Goal: Task Accomplishment & Management: Complete application form

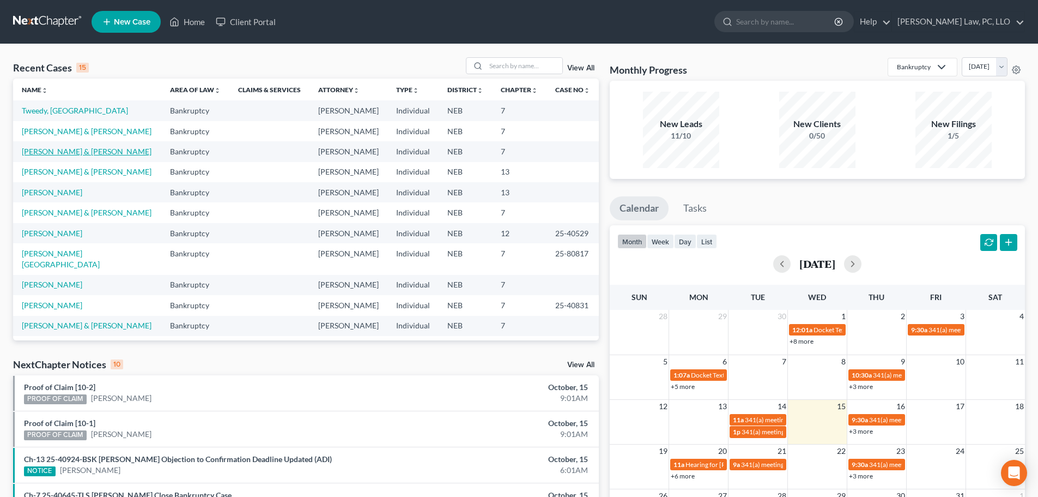
click at [81, 153] on link "[PERSON_NAME] & [PERSON_NAME]" at bounding box center [87, 151] width 130 height 9
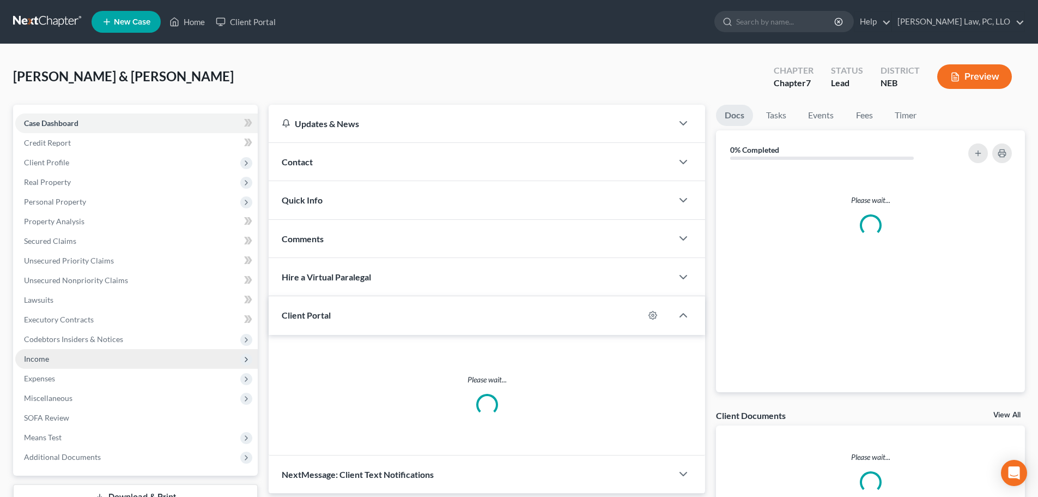
click at [45, 360] on span "Income" at bounding box center [36, 358] width 25 height 9
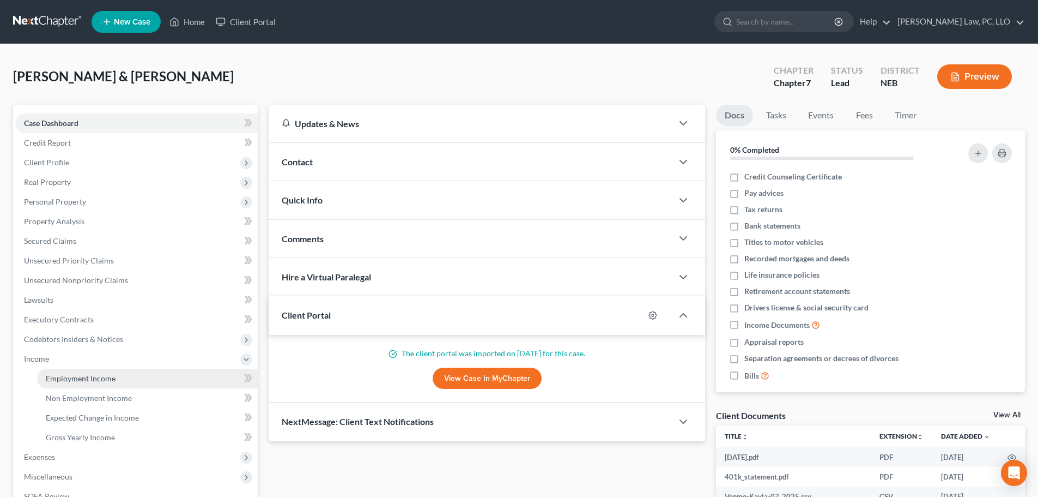
click at [53, 378] on span "Employment Income" at bounding box center [81, 377] width 70 height 9
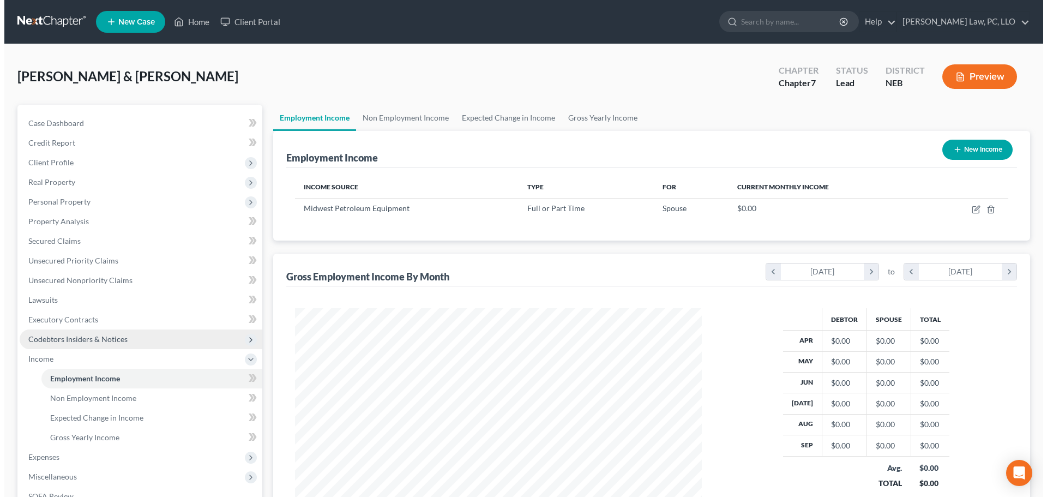
scroll to position [203, 428]
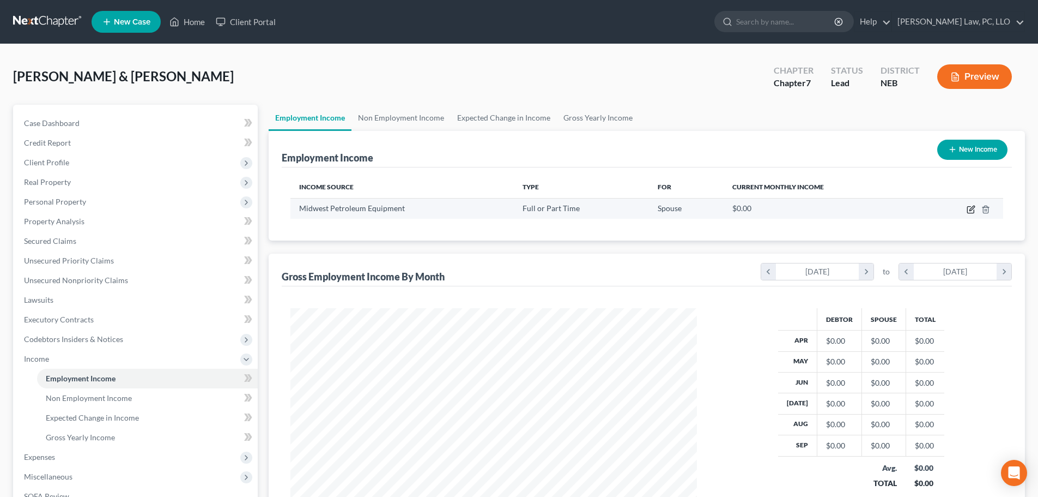
click at [973, 210] on icon "button" at bounding box center [972, 208] width 5 height 5
select select "0"
select select "30"
select select "3"
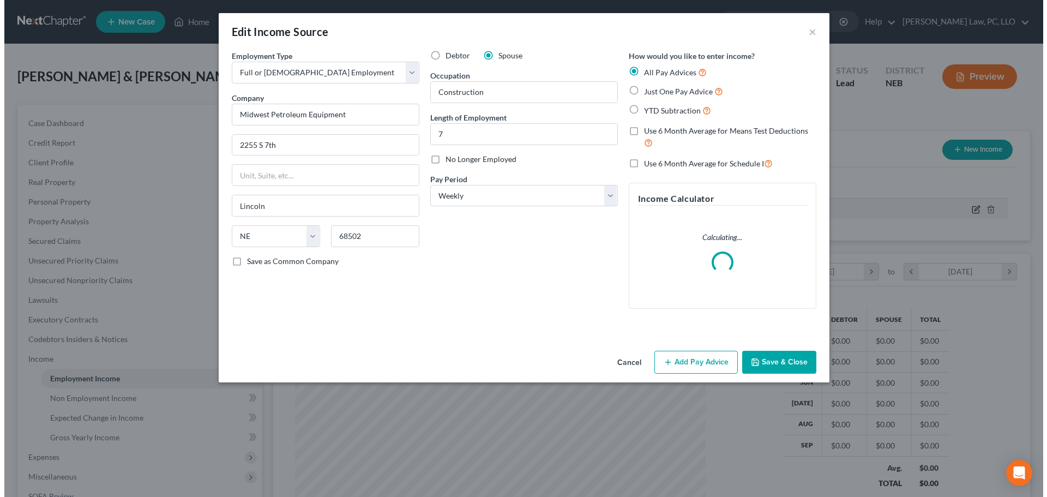
scroll to position [205, 432]
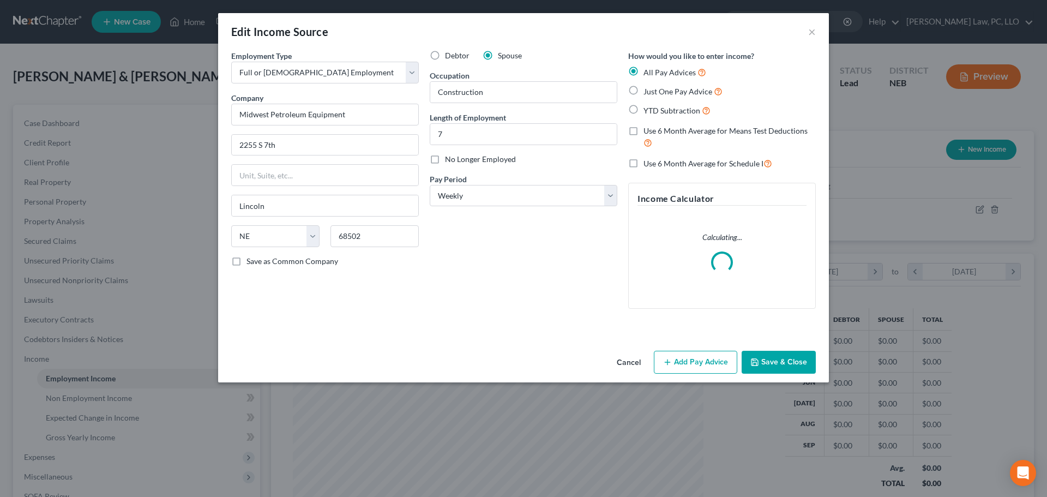
click at [686, 132] on span "Use 6 Month Average for Means Test Deductions" at bounding box center [725, 130] width 164 height 9
click at [655, 132] on input "Use 6 Month Average for Means Test Deductions" at bounding box center [651, 128] width 7 height 7
checkbox input "true"
click at [683, 162] on span "Use 6 Month Average for Schedule I" at bounding box center [703, 163] width 120 height 9
click at [655, 162] on input "Use 6 Month Average for Schedule I" at bounding box center [651, 160] width 7 height 7
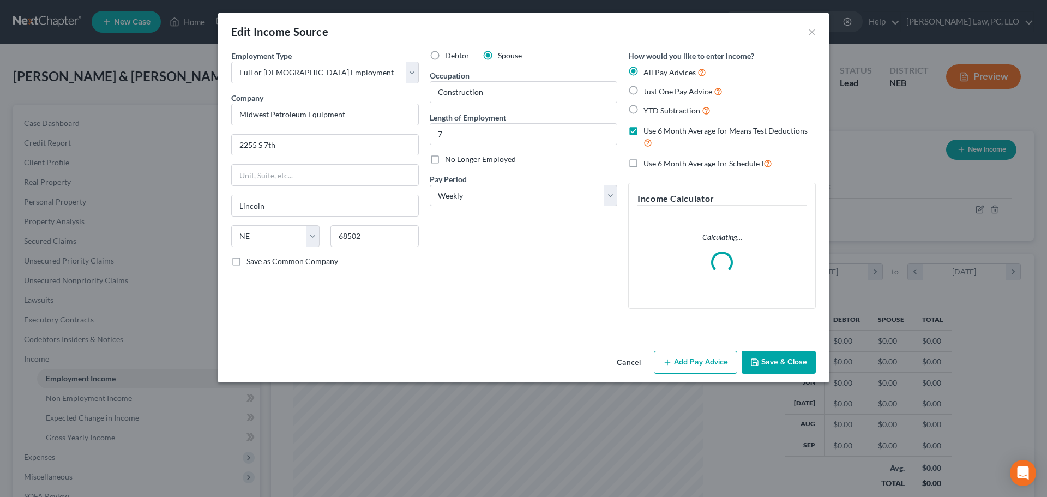
checkbox input "true"
click at [684, 351] on button "Add Pay Advice" at bounding box center [695, 362] width 83 height 23
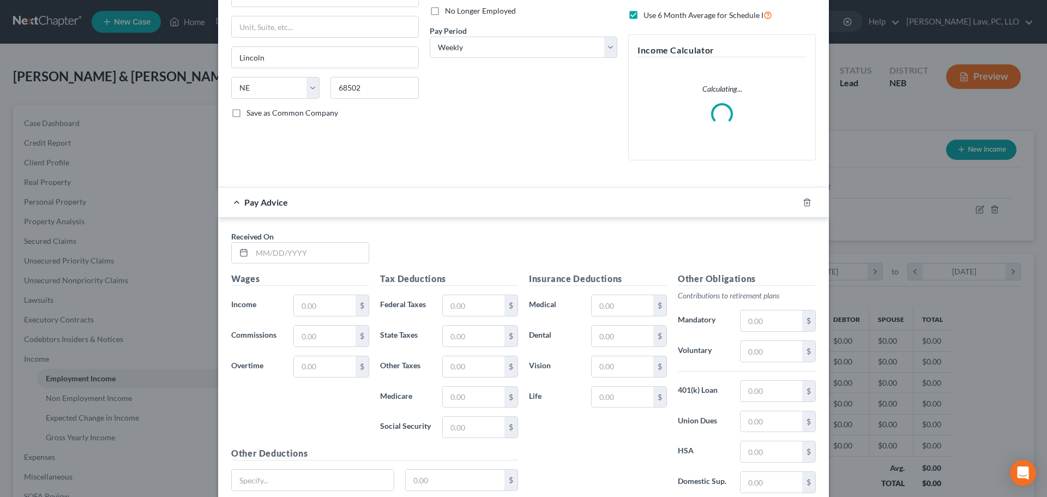
scroll to position [164, 0]
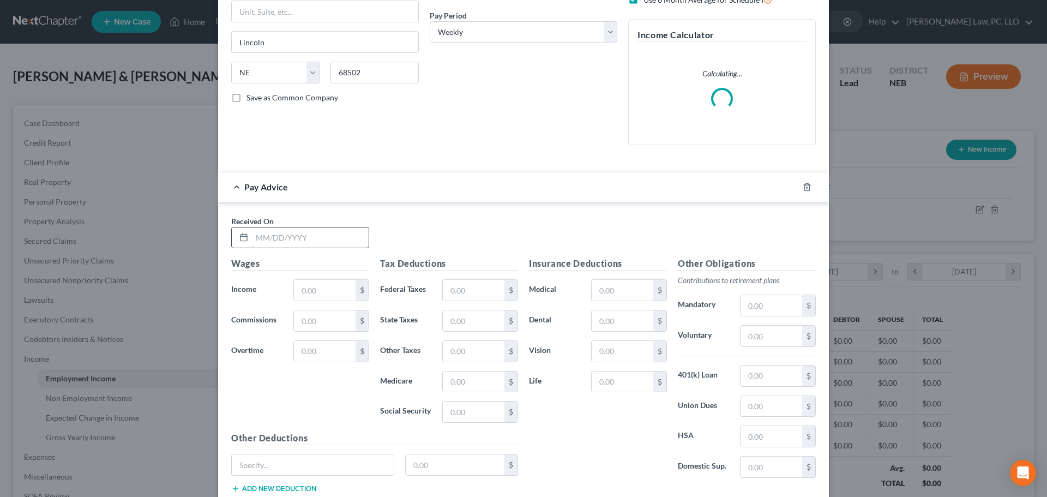
click at [281, 236] on input "text" at bounding box center [310, 237] width 117 height 21
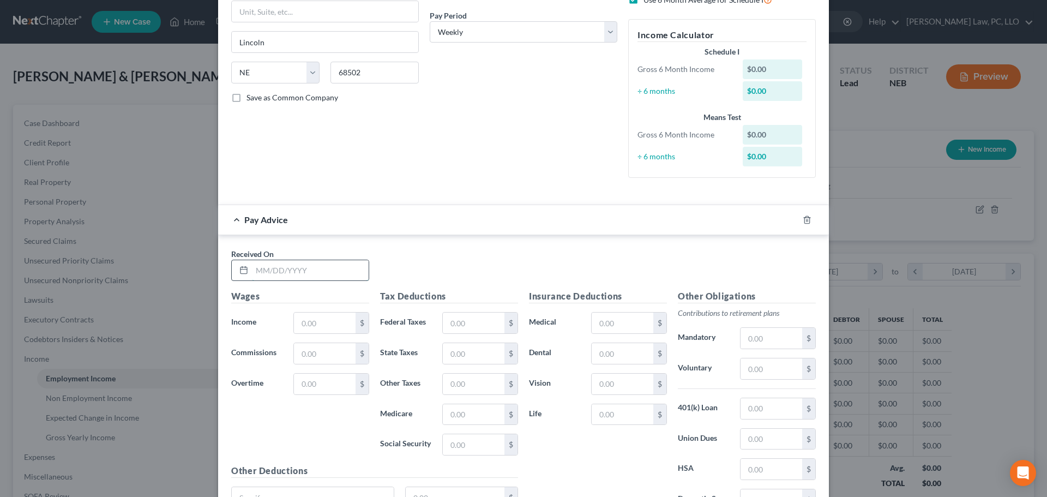
click at [300, 269] on input "text" at bounding box center [310, 270] width 117 height 21
type input "[DATE]"
type input "2,046.39"
type input "243.39"
type input "82.39"
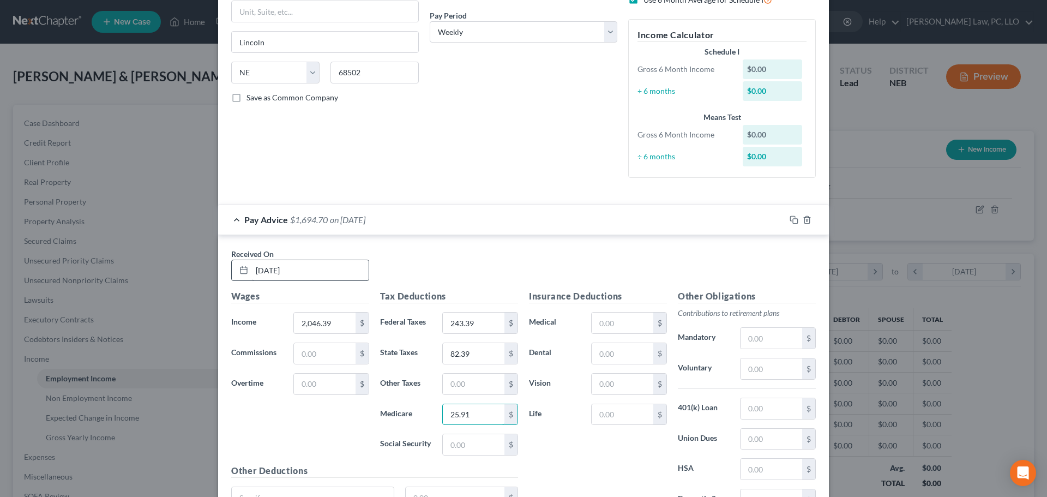
type input "25.91"
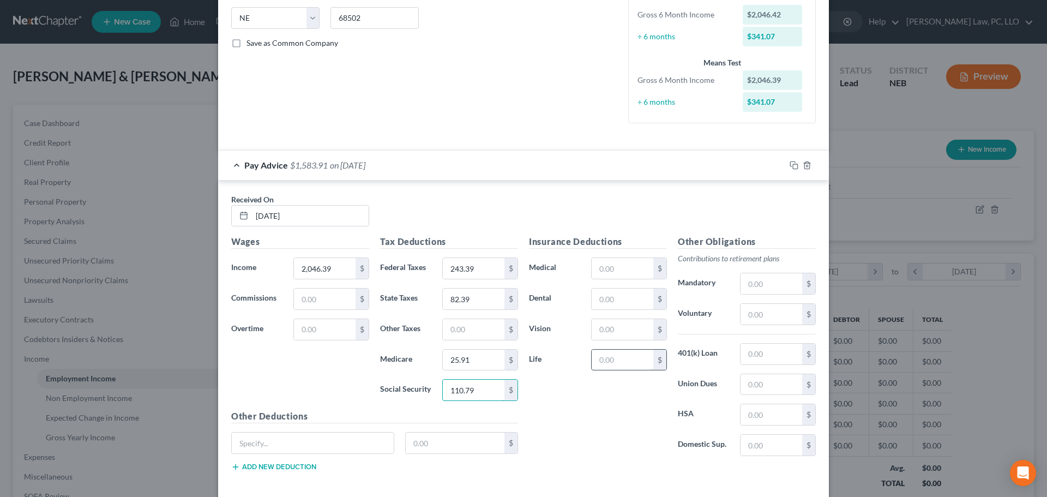
type input "110.79"
click at [613, 357] on input "text" at bounding box center [622, 359] width 62 height 21
type input "4.09"
click at [626, 295] on input "text" at bounding box center [622, 298] width 62 height 21
type input "18.33"
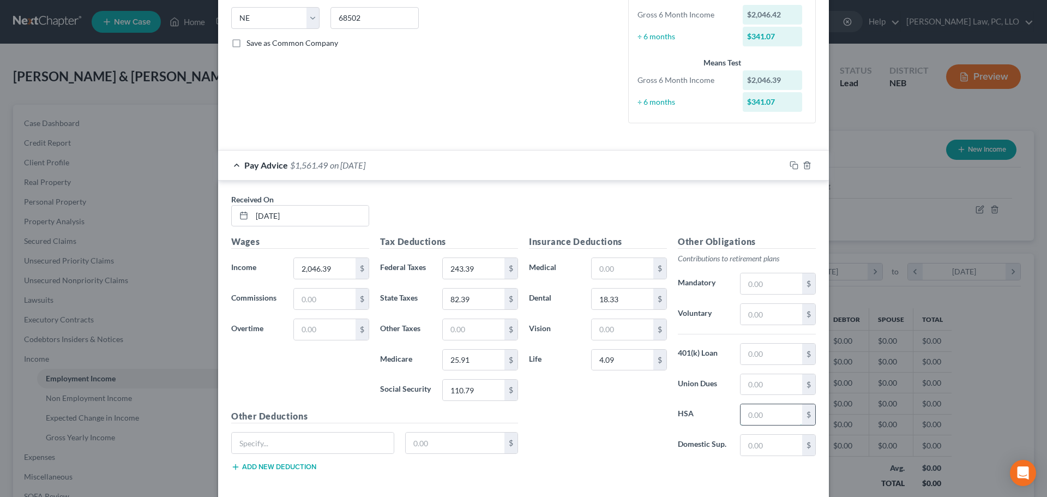
click at [771, 415] on input "text" at bounding box center [771, 414] width 62 height 21
type input "10.00"
click at [626, 274] on input "text" at bounding box center [622, 268] width 62 height 21
type input "220.71"
click at [789, 163] on icon "button" at bounding box center [793, 165] width 9 height 9
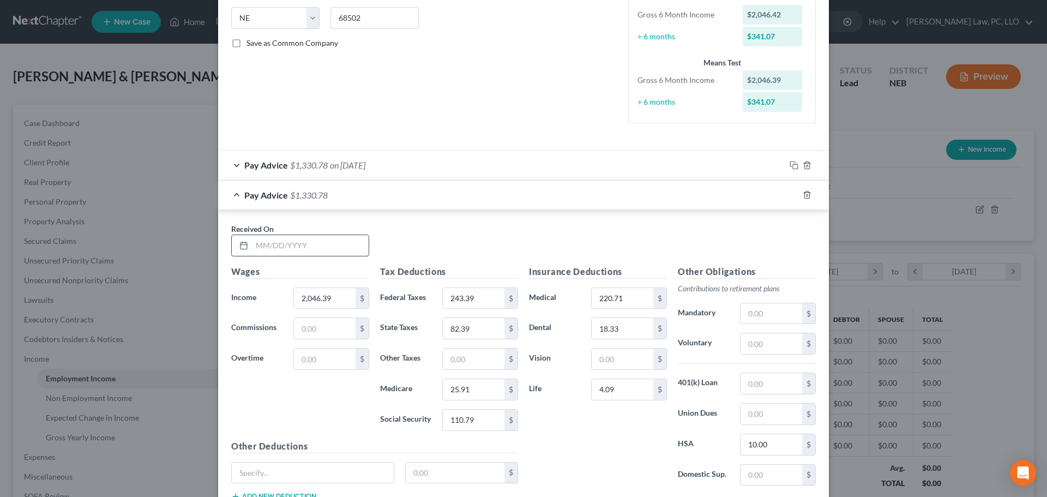
click at [318, 249] on input "text" at bounding box center [310, 245] width 117 height 21
type input "[DATE]"
click at [790, 191] on icon "button" at bounding box center [792, 193] width 5 height 5
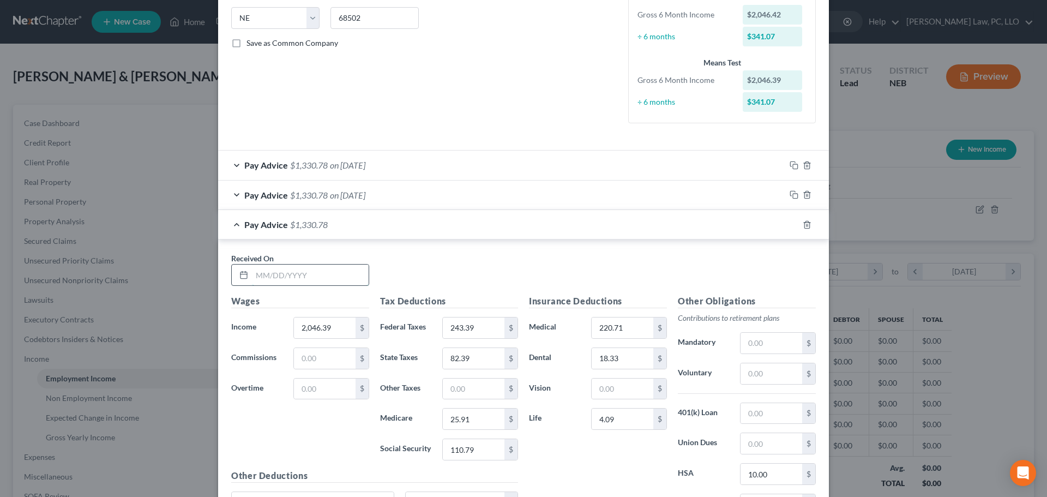
drag, startPoint x: 326, startPoint y: 278, endPoint x: 321, endPoint y: 276, distance: 5.7
click at [326, 278] on input "text" at bounding box center [310, 274] width 117 height 21
type input "[DATE]"
click at [789, 224] on icon "button" at bounding box center [793, 224] width 9 height 9
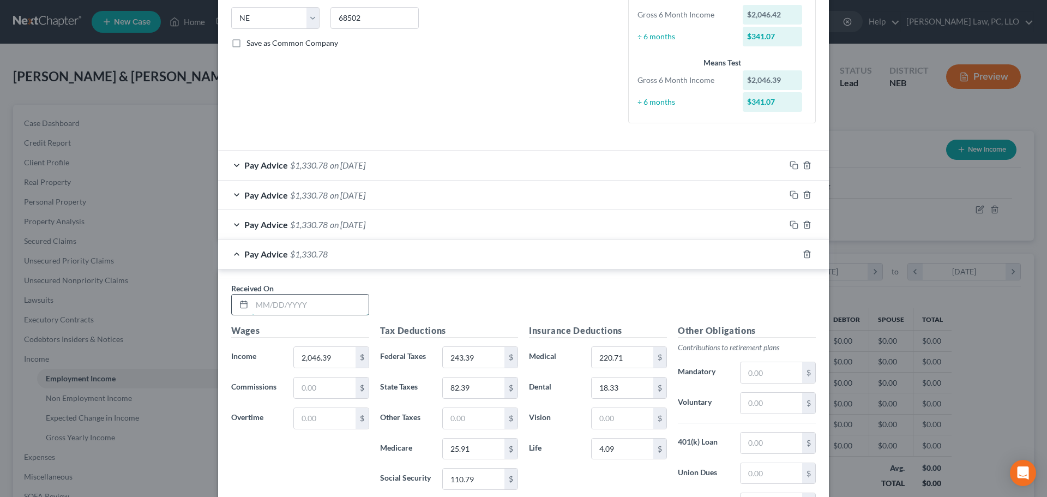
click at [332, 300] on input "text" at bounding box center [310, 304] width 117 height 21
type input "[DATE]"
click at [790, 250] on icon "button" at bounding box center [792, 252] width 5 height 5
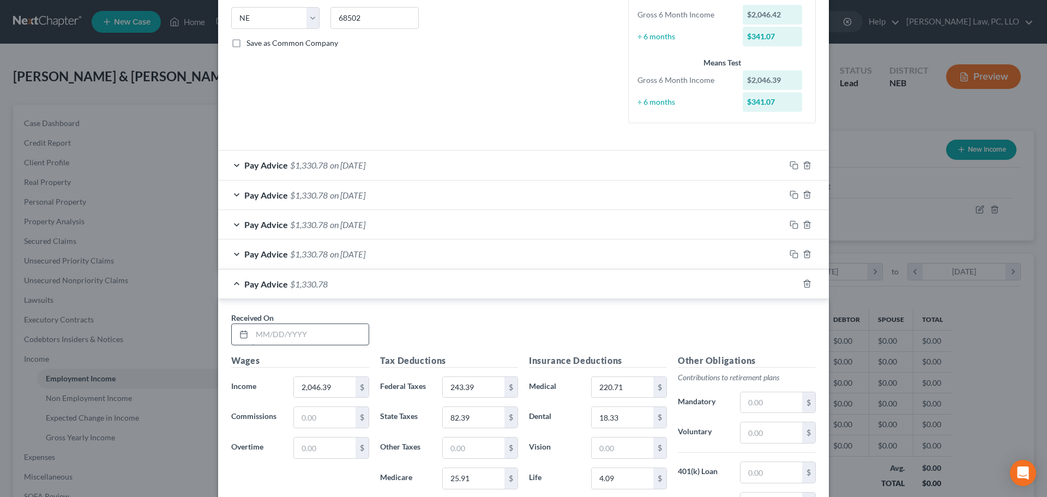
click at [323, 337] on input "text" at bounding box center [310, 334] width 117 height 21
type input "[DATE]"
click at [789, 282] on icon "button" at bounding box center [793, 283] width 9 height 9
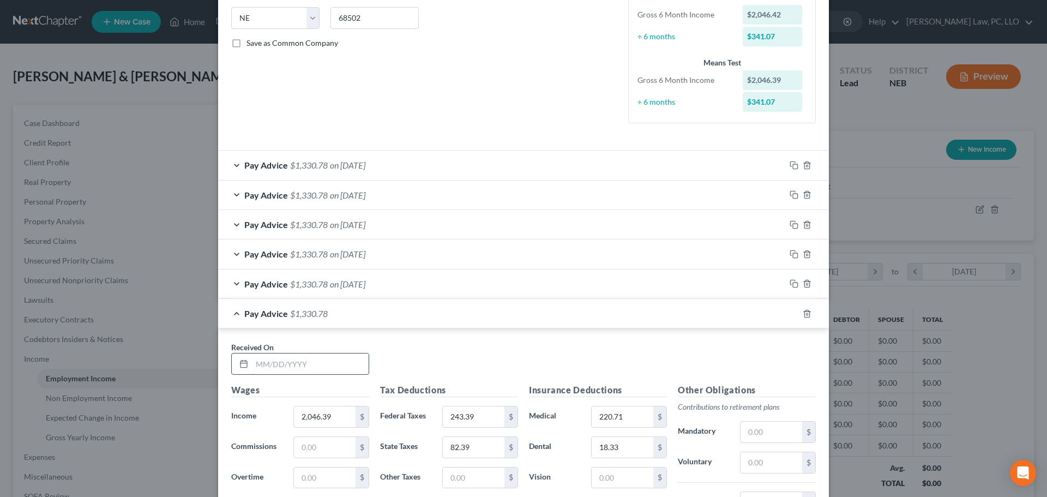
click at [328, 362] on input "text" at bounding box center [310, 363] width 117 height 21
type input "[DATE]"
click at [791, 311] on icon "button" at bounding box center [793, 313] width 9 height 9
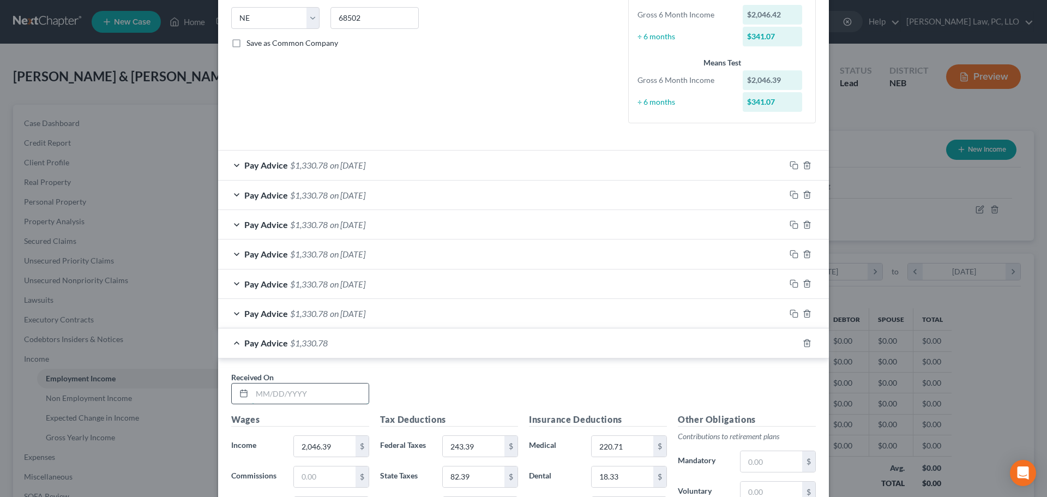
click at [301, 399] on input "text" at bounding box center [310, 393] width 117 height 21
type input "[DATE]"
type input "1,564.84"
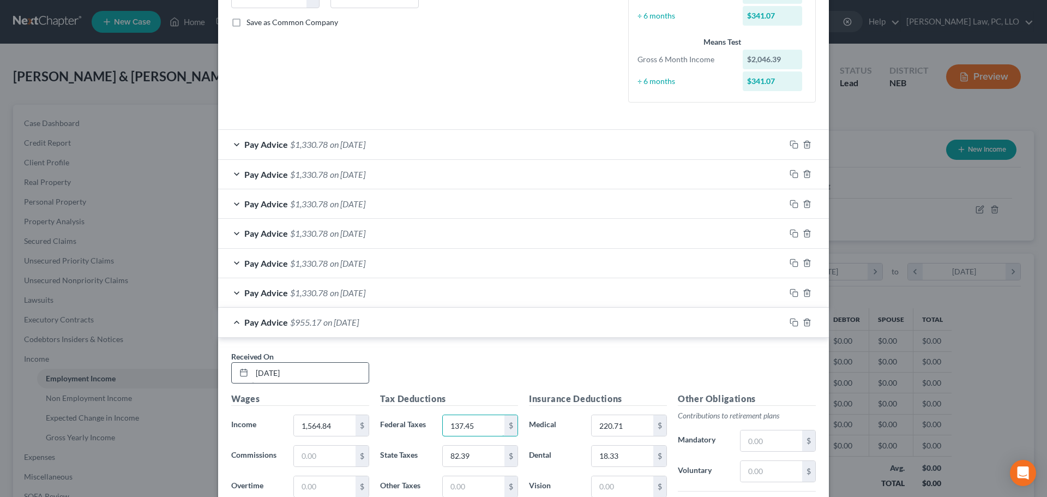
type input "137.45"
type input "56.67"
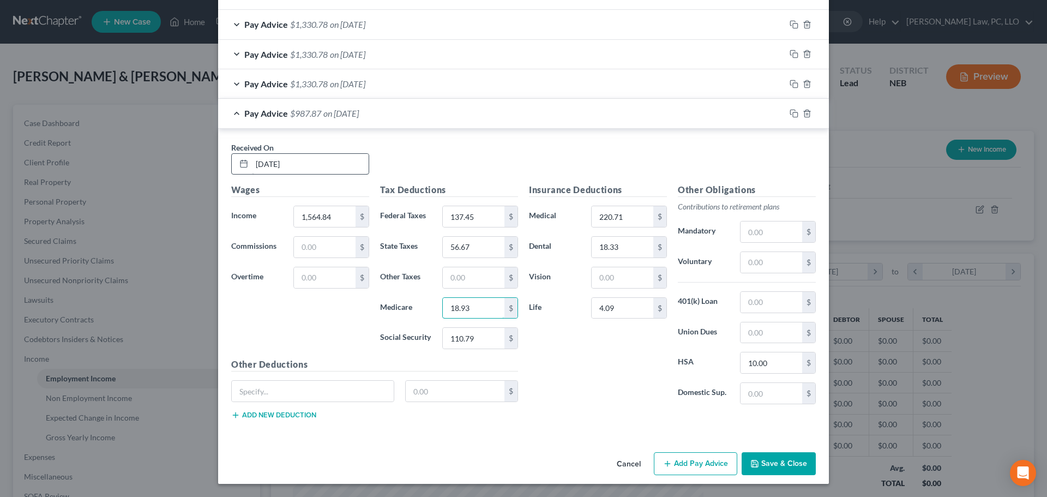
type input "18.93"
type input "80.93"
click at [790, 110] on icon "button" at bounding box center [792, 112] width 5 height 5
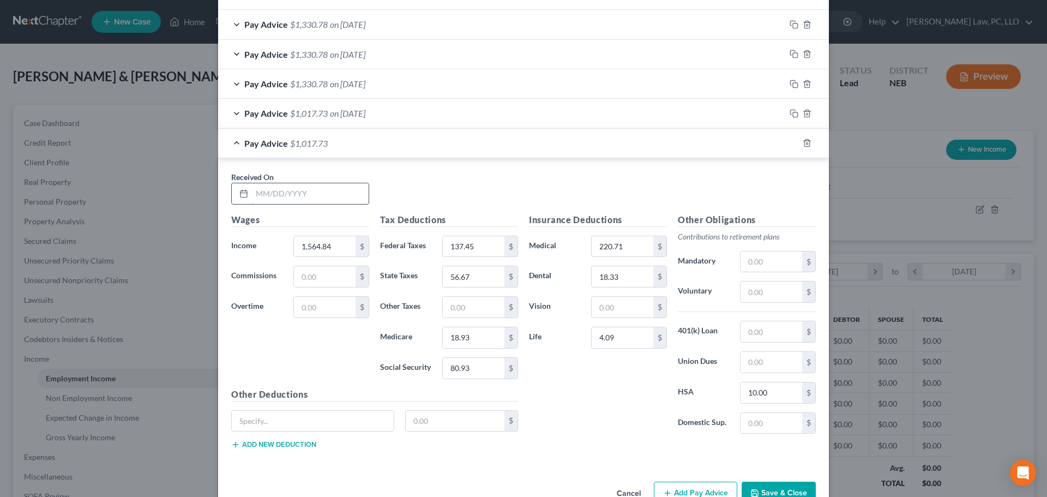
click at [281, 187] on input "text" at bounding box center [310, 193] width 117 height 21
type input "[DATE]"
type input "2,141.54"
type input "264.32"
type input "87.50"
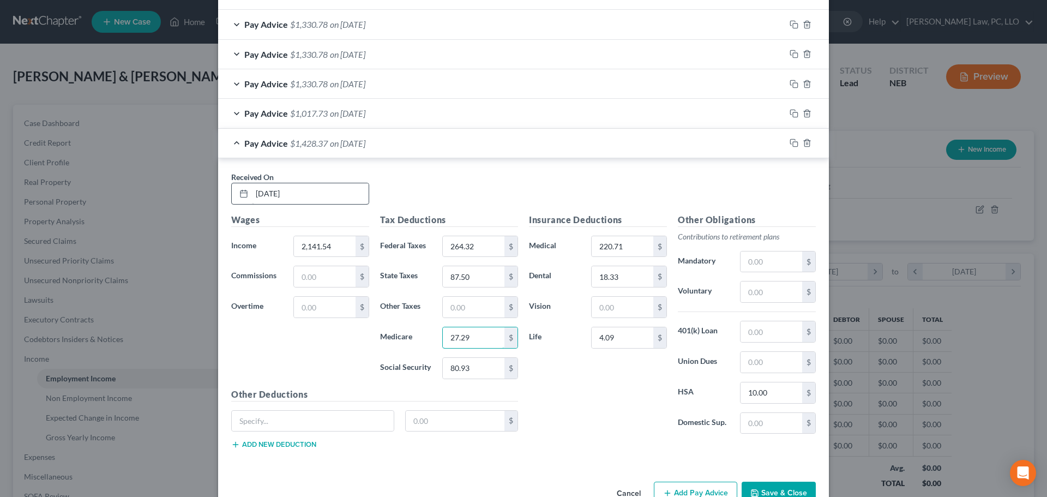
type input "27.29"
type input "116.69"
click at [790, 140] on icon "button" at bounding box center [792, 142] width 5 height 5
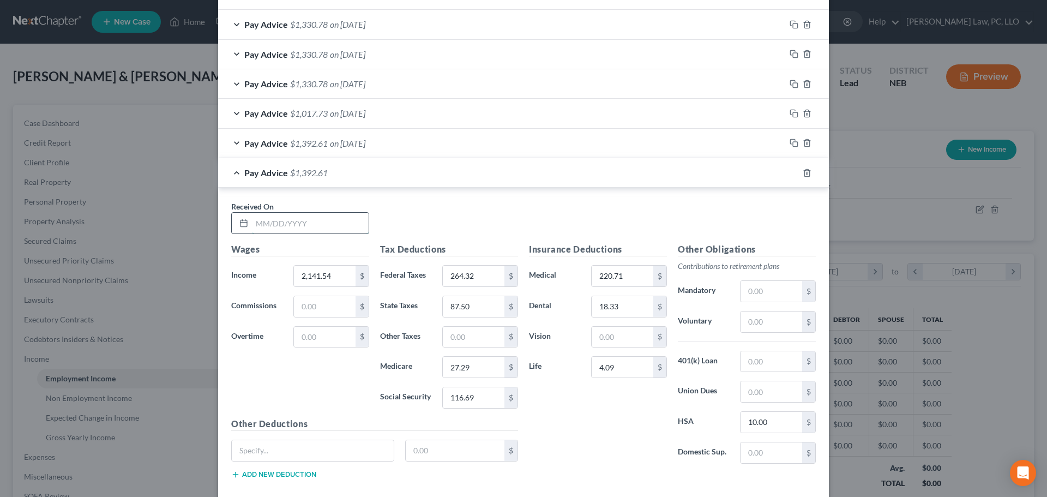
click at [287, 217] on input "text" at bounding box center [310, 223] width 117 height 21
type input "[DATE]"
type input "1,758.42"
type input "180.03"
type input "66.92"
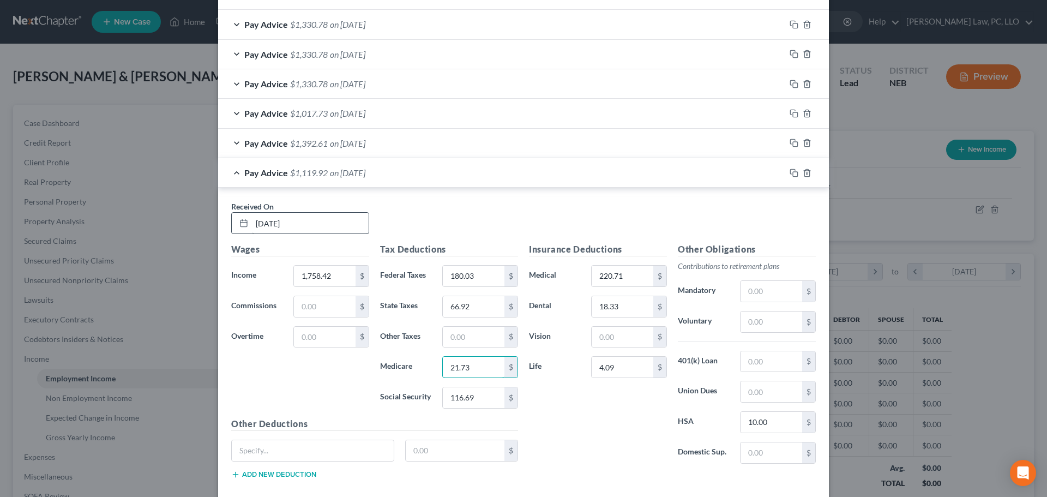
type input "21.73"
type input "92.93"
click at [789, 177] on icon "button" at bounding box center [793, 172] width 9 height 9
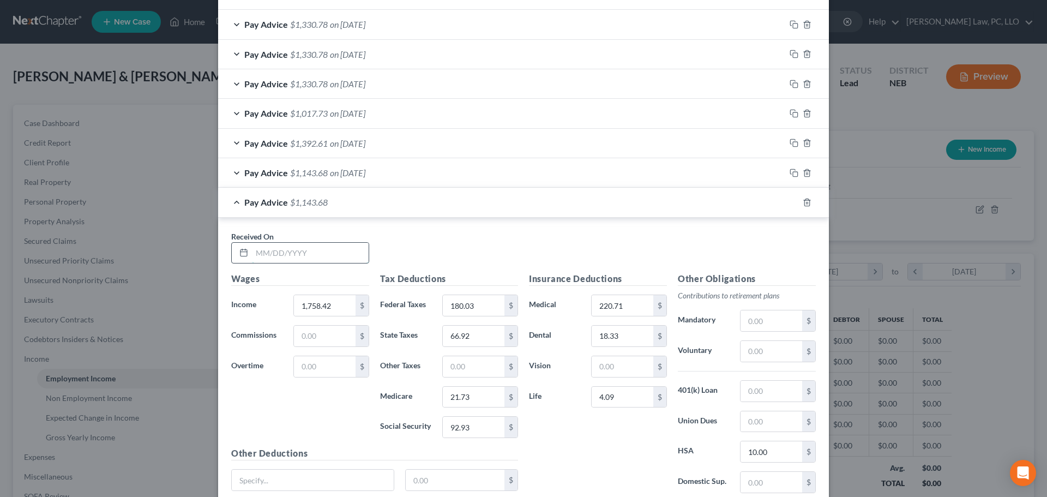
click at [292, 261] on input "text" at bounding box center [310, 253] width 117 height 21
type input "[DATE]"
type input "2,119.20"
type input "259.41"
type input "86.30"
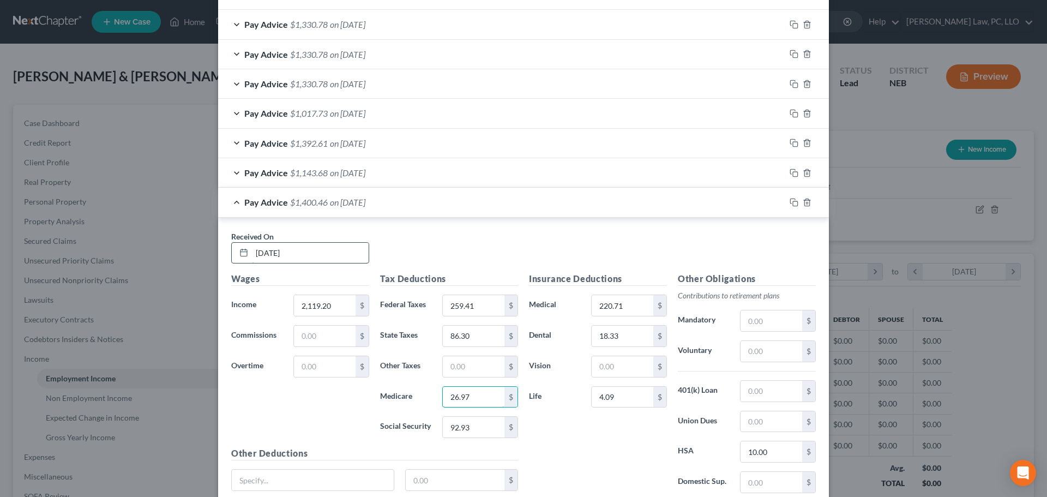
type input "26.97"
type input "115.30"
click at [791, 203] on icon "button" at bounding box center [793, 202] width 9 height 9
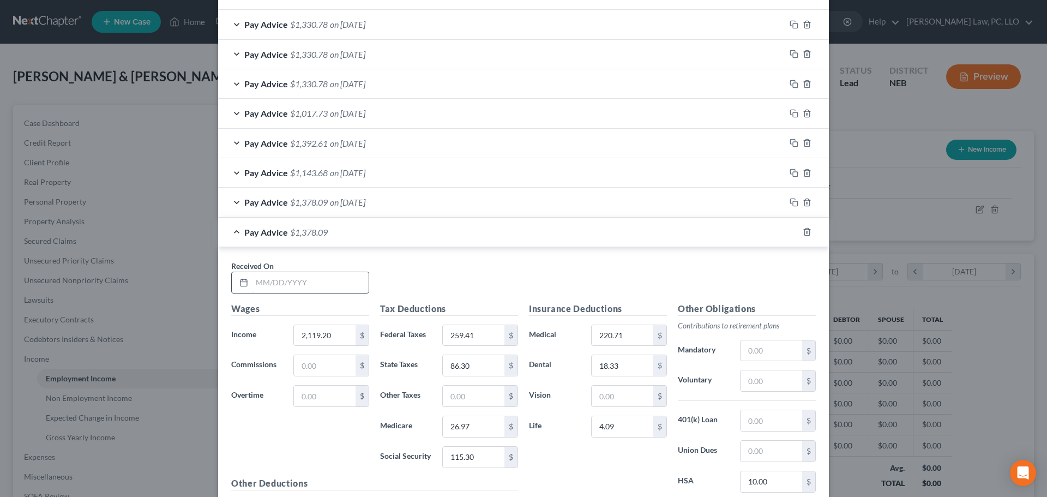
click at [290, 282] on input "text" at bounding box center [310, 282] width 117 height 21
type input "[DATE]"
type input "1,836.71"
type input "197.26"
type input "71.13"
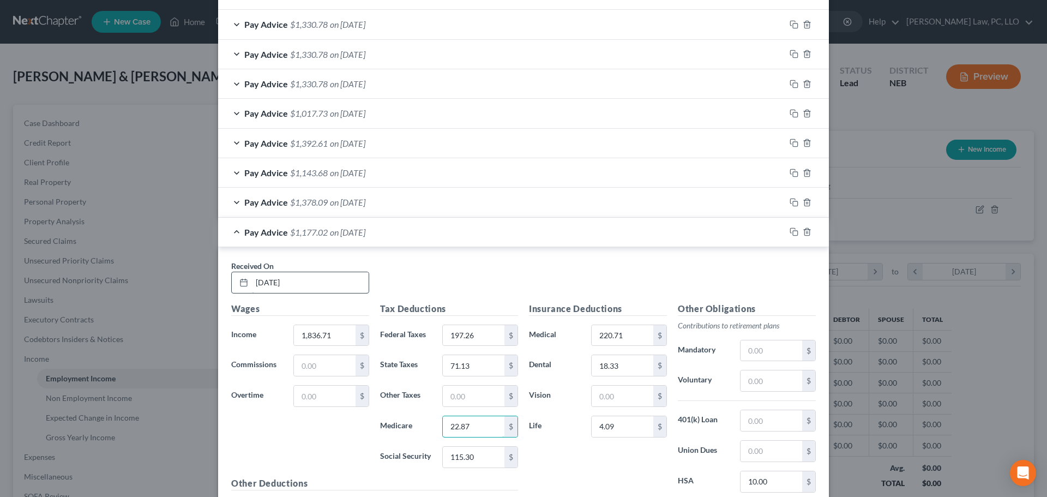
type input "22.87"
type input "97.79"
click at [790, 233] on icon "button" at bounding box center [793, 231] width 9 height 9
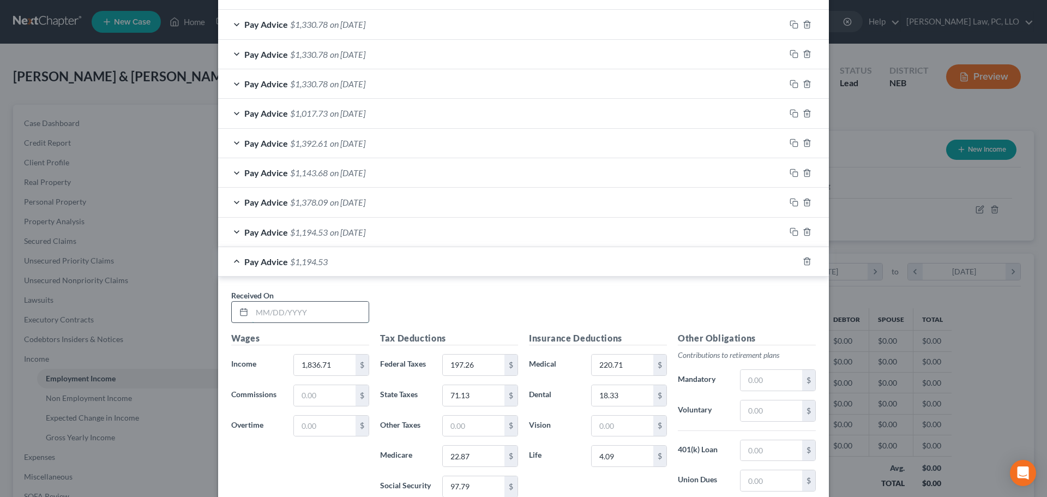
click at [298, 314] on input "text" at bounding box center [310, 311] width 117 height 21
type input "[DATE]"
type input "2,424.68"
type input "326.61"
type input "102.70"
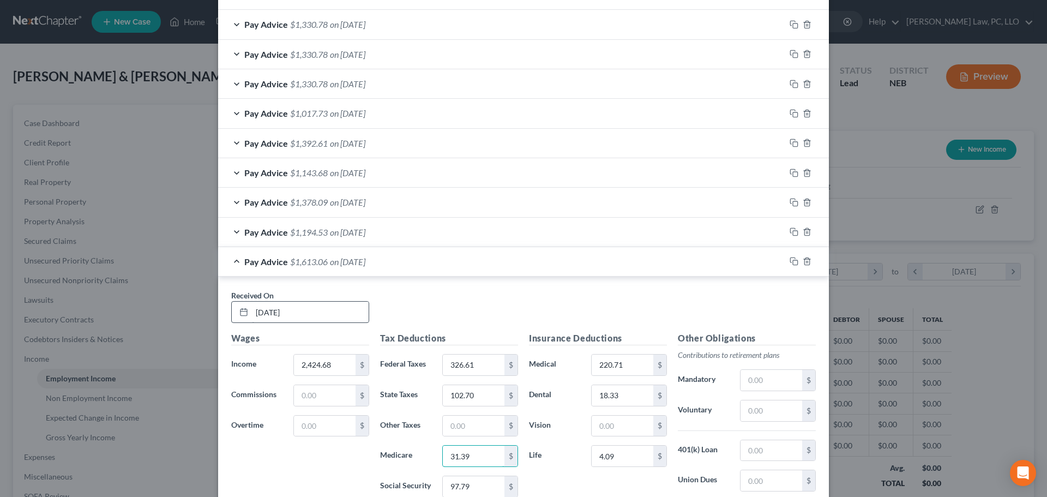
type input "31.39"
type input "134.24"
click at [793, 261] on rect "button" at bounding box center [795, 262] width 5 height 5
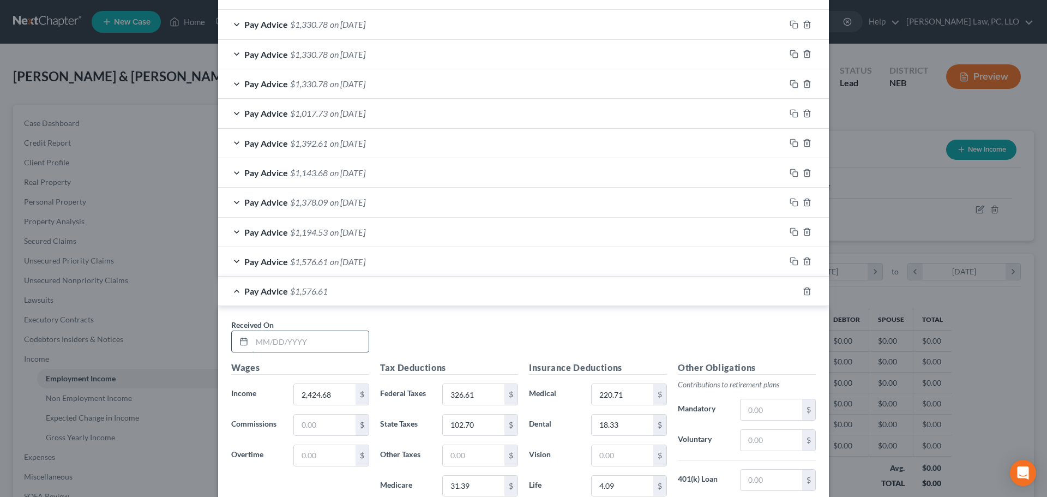
drag, startPoint x: 325, startPoint y: 342, endPoint x: 322, endPoint y: 336, distance: 6.8
click at [325, 342] on input "text" at bounding box center [310, 341] width 117 height 21
type input "[DATE]"
type input "2,175.69"
type input "271.83"
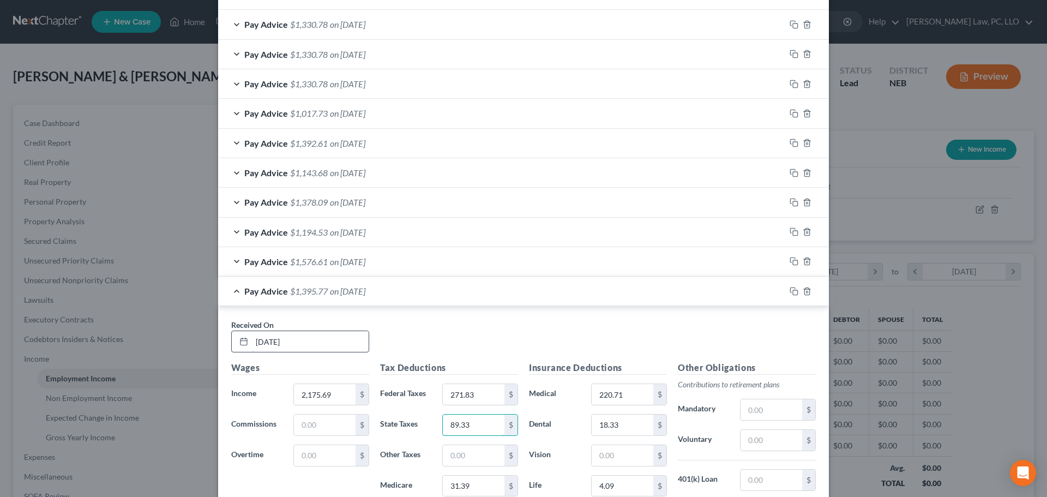
type input "89.33"
type input "27.79"
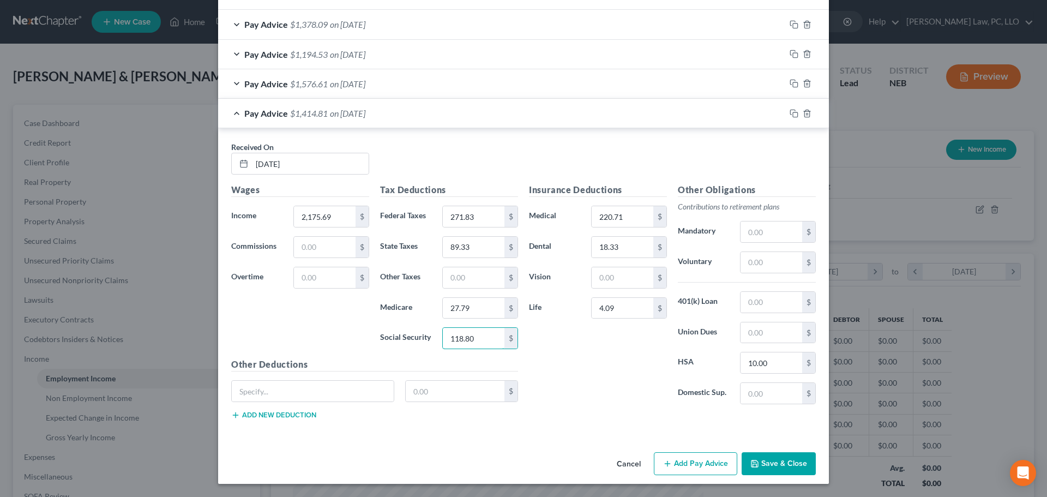
type input "118.80"
click at [793, 114] on rect "button" at bounding box center [795, 114] width 5 height 5
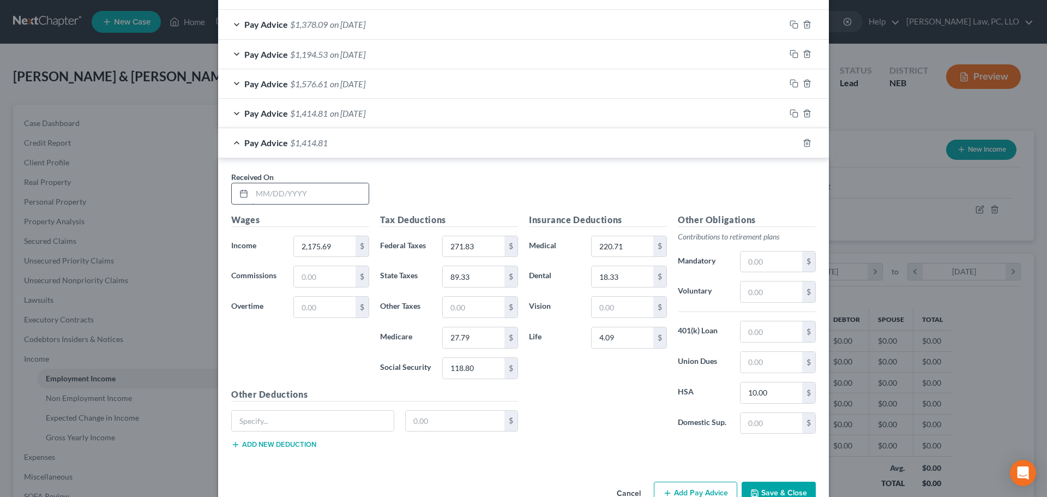
click at [280, 196] on input "text" at bounding box center [310, 193] width 117 height 21
type input "[DATE]"
type input "2,888.04"
type input "435.60"
type input "127.58"
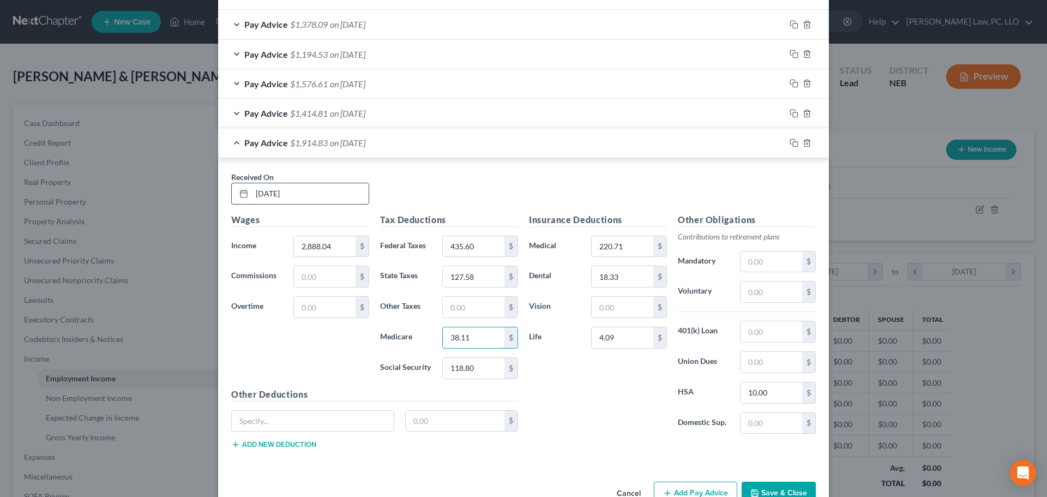
type input "38.11"
type input "162.97"
click at [793, 142] on rect "button" at bounding box center [795, 144] width 5 height 5
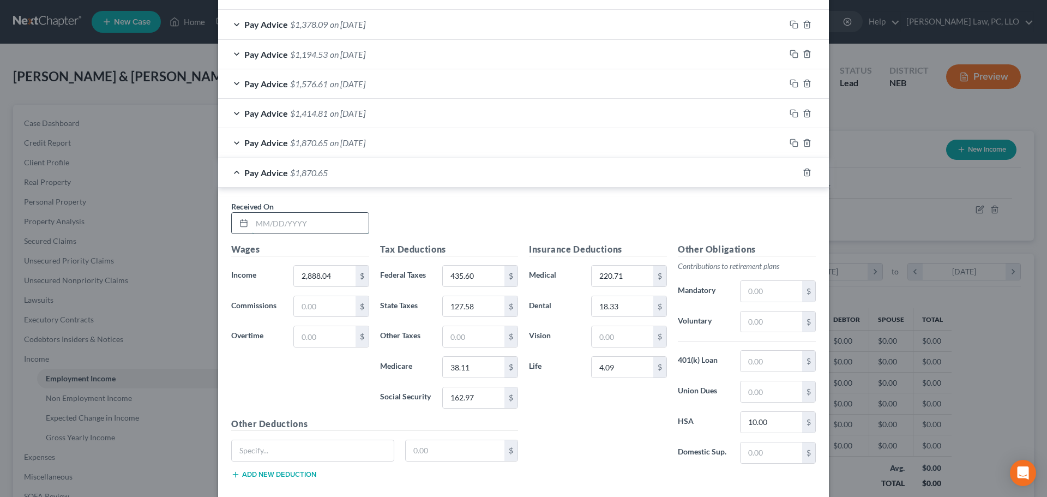
click at [265, 227] on input "text" at bounding box center [310, 223] width 117 height 21
type input "[DATE]"
type input "1,420.00"
type input "111.52"
type input "49.09"
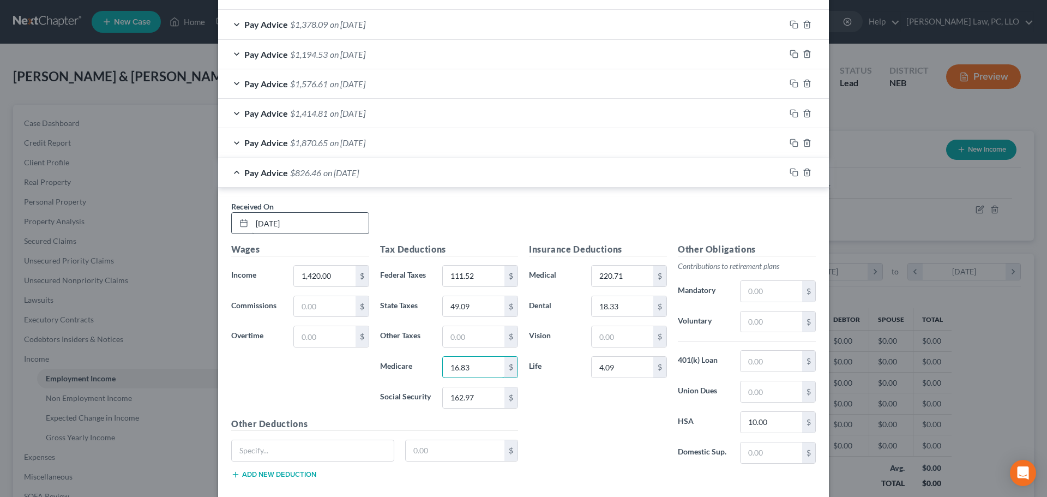
type input "16.83"
type input "71.95"
click at [789, 174] on icon "button" at bounding box center [793, 172] width 9 height 9
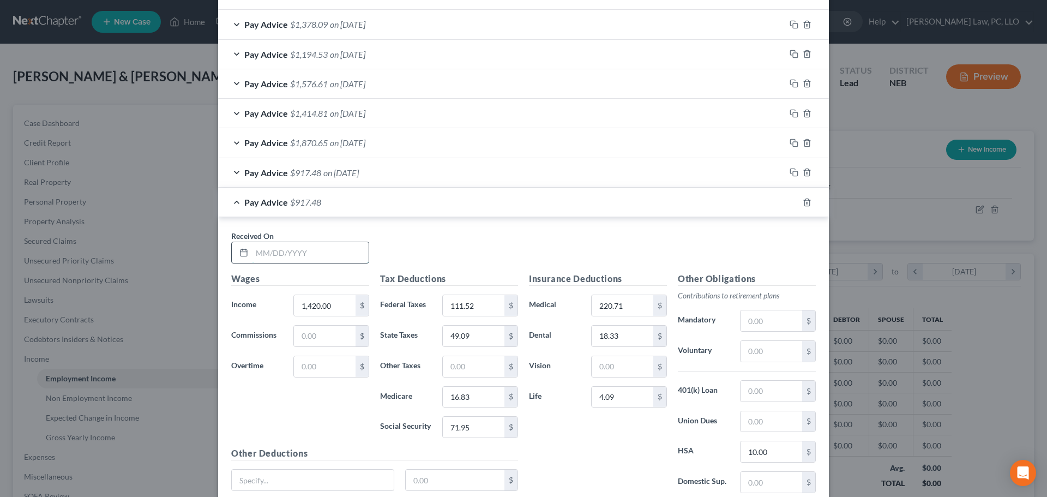
click at [327, 245] on input "text" at bounding box center [310, 252] width 117 height 21
type input "[DATE]"
type input "2,752.06"
type input "402.96"
type input "120.28"
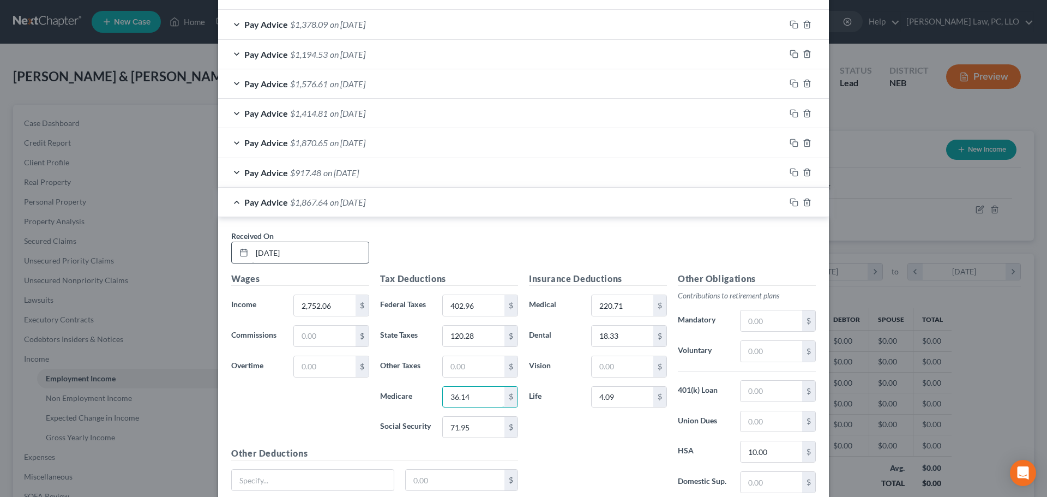
type input "36.14"
type input "154.54"
click at [790, 201] on icon "button" at bounding box center [792, 200] width 5 height 5
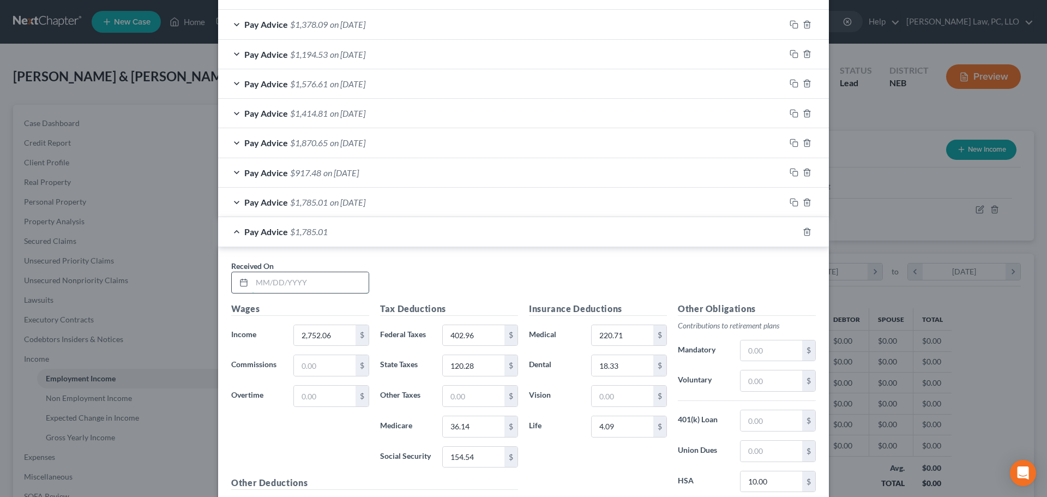
click at [297, 276] on input "text" at bounding box center [310, 282] width 117 height 21
type input "[DATE]"
type input "3,536.28"
type input "591.18"
type input "162.39"
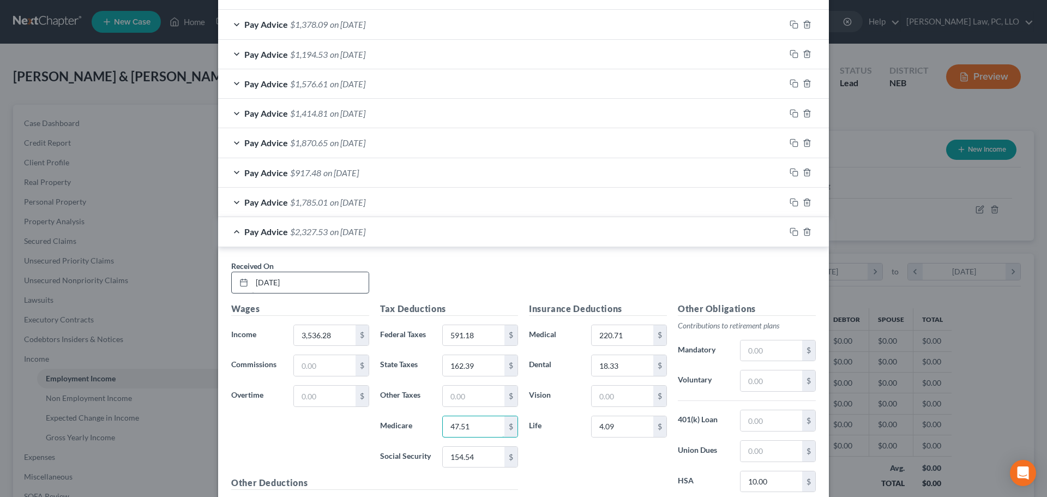
type input "47.51"
type input "203.16"
click at [788, 227] on div at bounding box center [807, 231] width 44 height 17
click at [790, 231] on icon "button" at bounding box center [793, 231] width 9 height 9
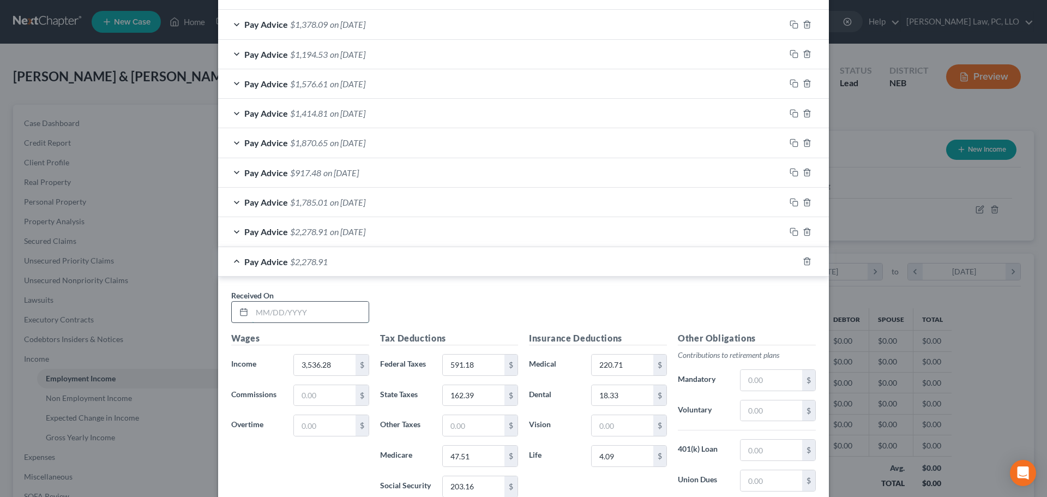
click at [328, 309] on input "text" at bounding box center [310, 311] width 117 height 21
type input "[DATE]"
type input "1,994.49"
type input "231.97"
type input "79.60"
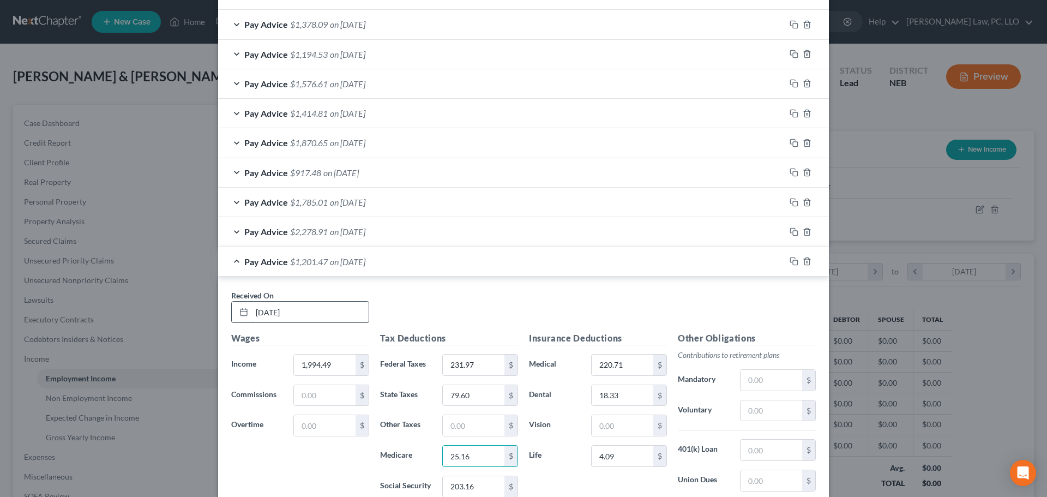
type input "25.16"
type input "107.57"
click at [793, 260] on rect "button" at bounding box center [795, 262] width 5 height 5
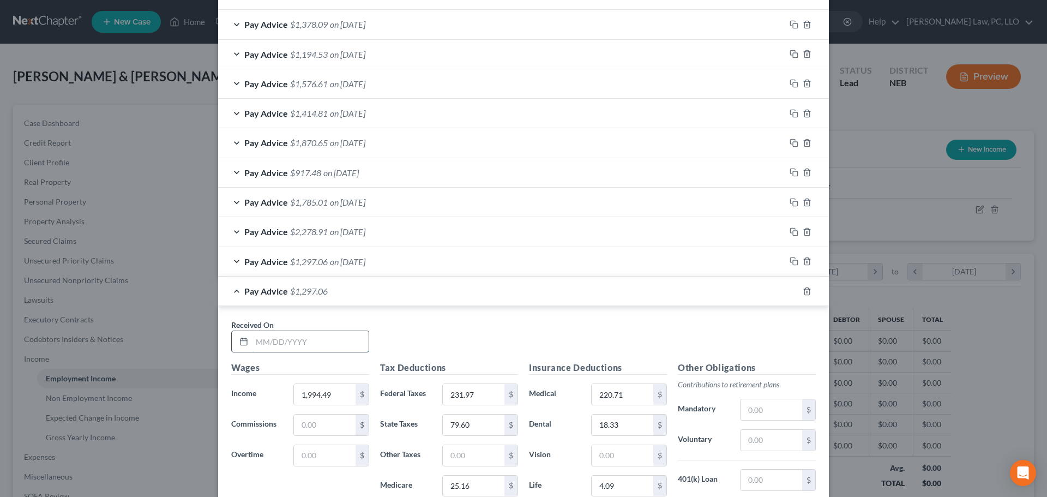
click at [318, 343] on input "text" at bounding box center [310, 341] width 117 height 21
type input "[DATE]"
type input "2,319.16"
type input "303.40"
type input "97.04"
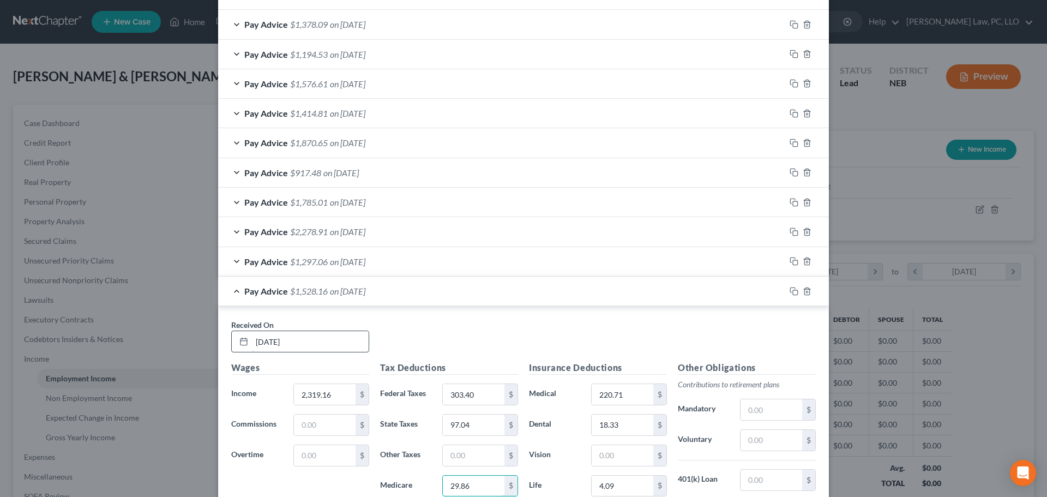
type input "29.86"
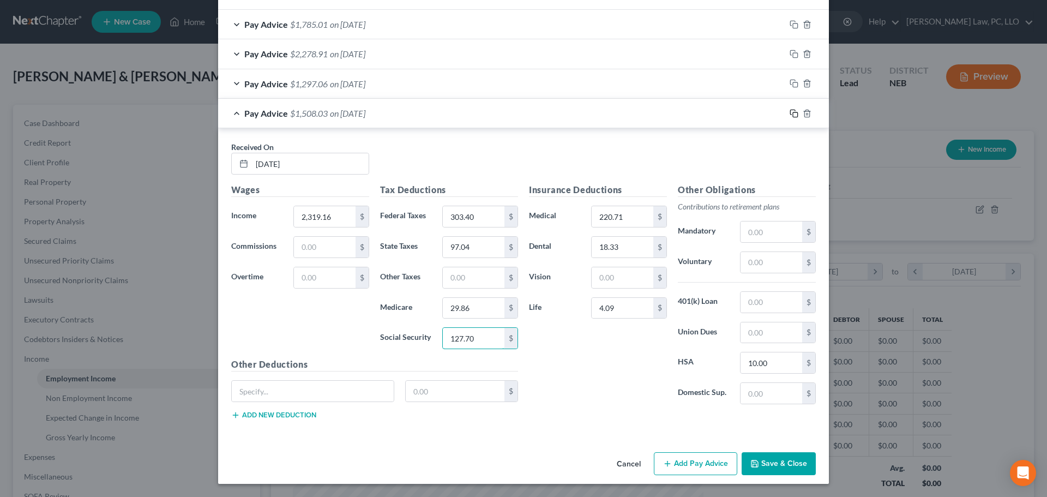
type input "127.70"
click at [789, 115] on icon "button" at bounding box center [793, 113] width 9 height 9
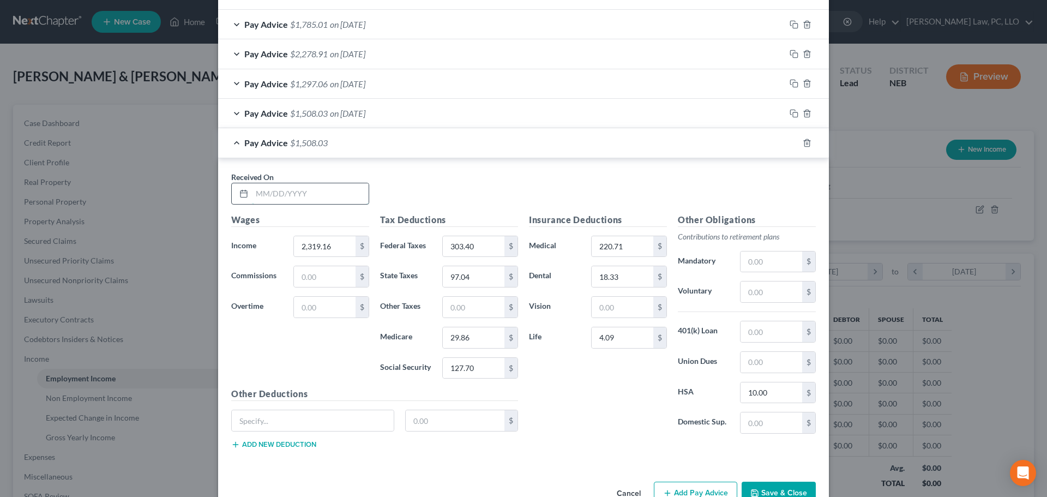
click at [274, 196] on input "text" at bounding box center [310, 193] width 117 height 21
type input "[DATE]"
type input "2,125.47"
type input "260.78"
type input "86.63"
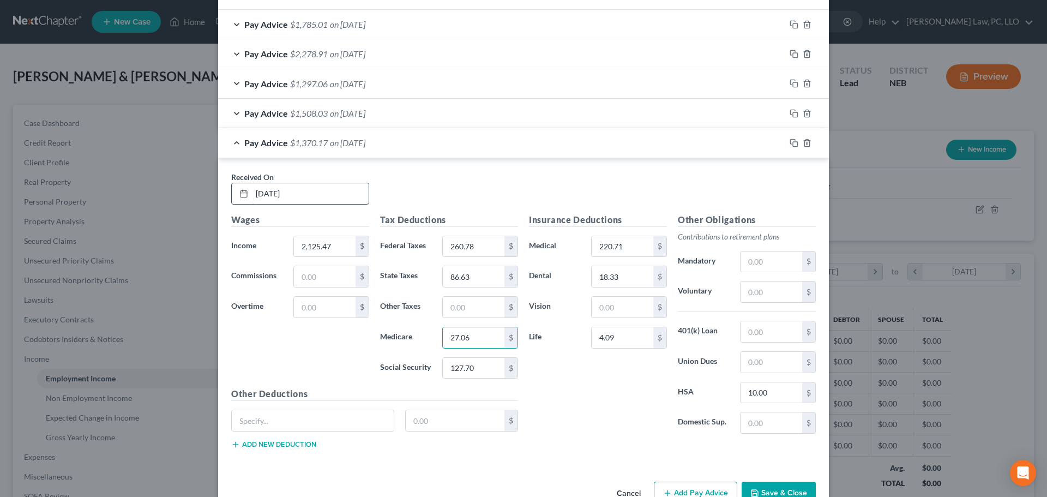
type input "27.06"
type input "115.69"
click at [789, 144] on icon "button" at bounding box center [793, 142] width 9 height 9
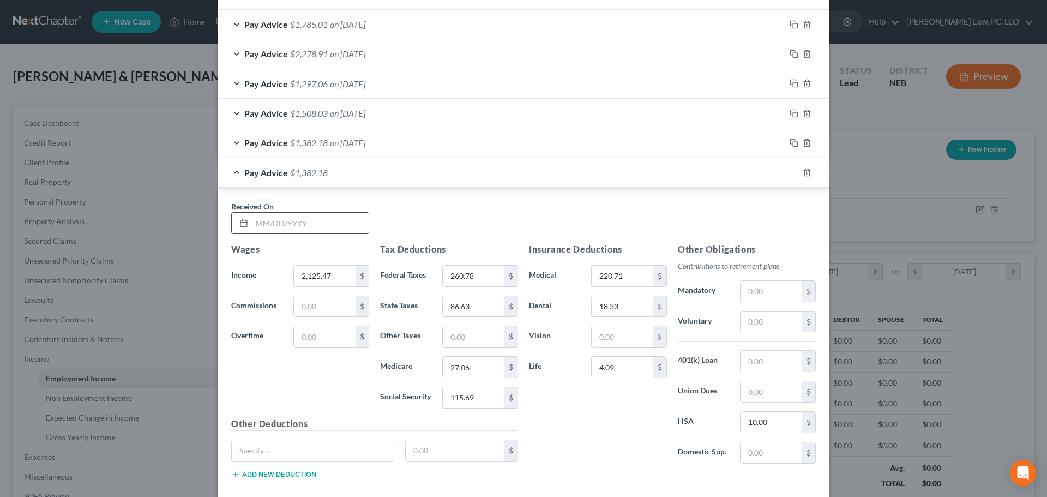
click at [267, 220] on input "text" at bounding box center [310, 223] width 117 height 21
type input "[DATE]"
type input "2,415.91"
type input "324.68"
type input "102.23"
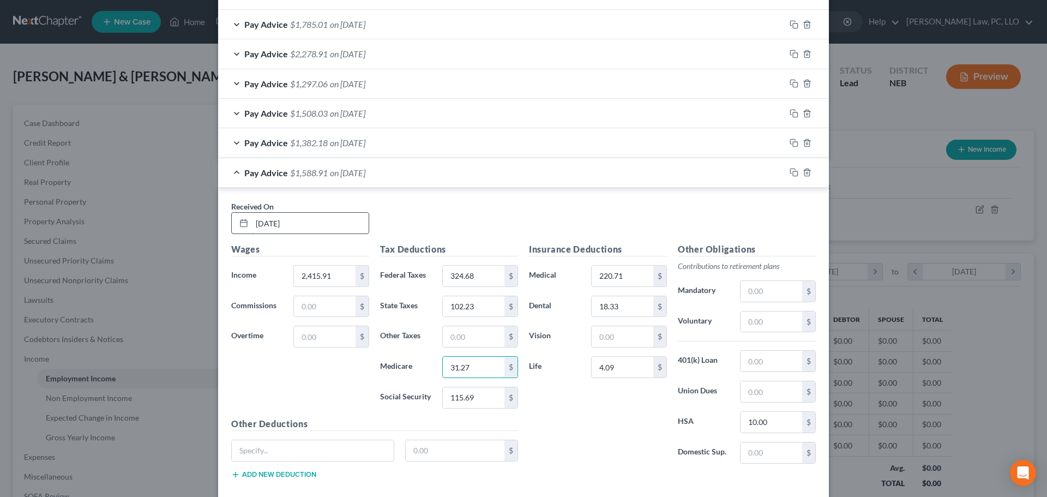
type input "31.27"
type input "133.70"
click at [792, 175] on icon "button" at bounding box center [793, 172] width 9 height 9
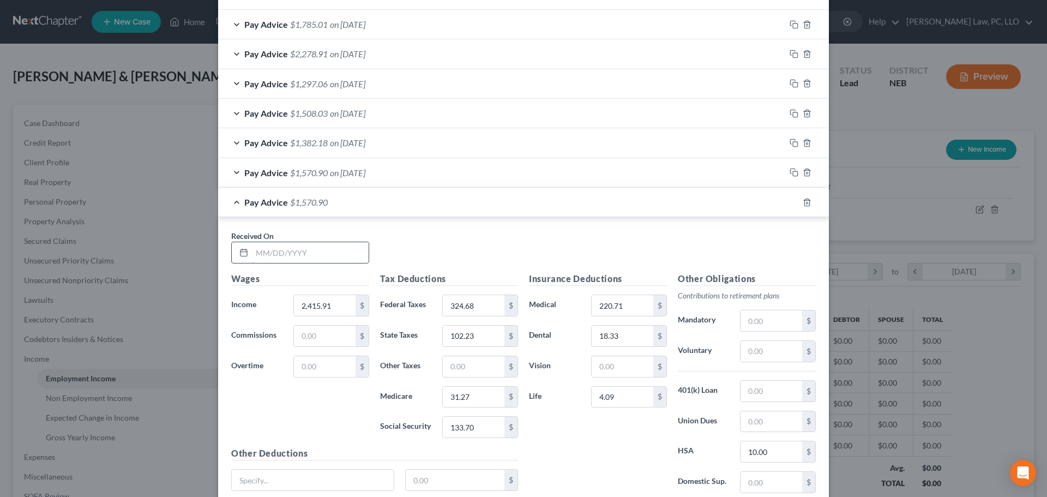
click at [311, 256] on input "text" at bounding box center [310, 252] width 117 height 21
type input "[DATE]"
type input "2,009.47"
type input "235.26"
type input "80.40"
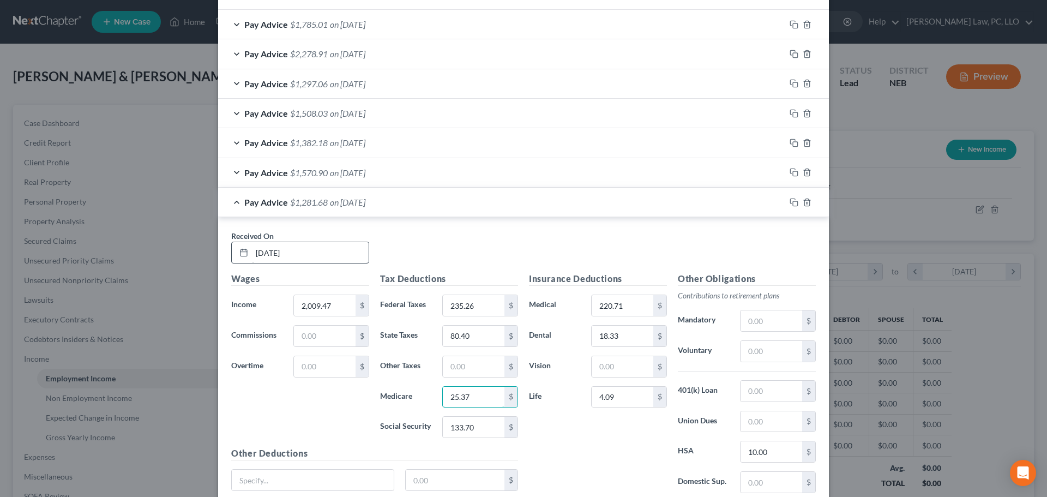
type input "25.37"
type input "108.50"
click at [794, 203] on icon "button" at bounding box center [793, 202] width 9 height 9
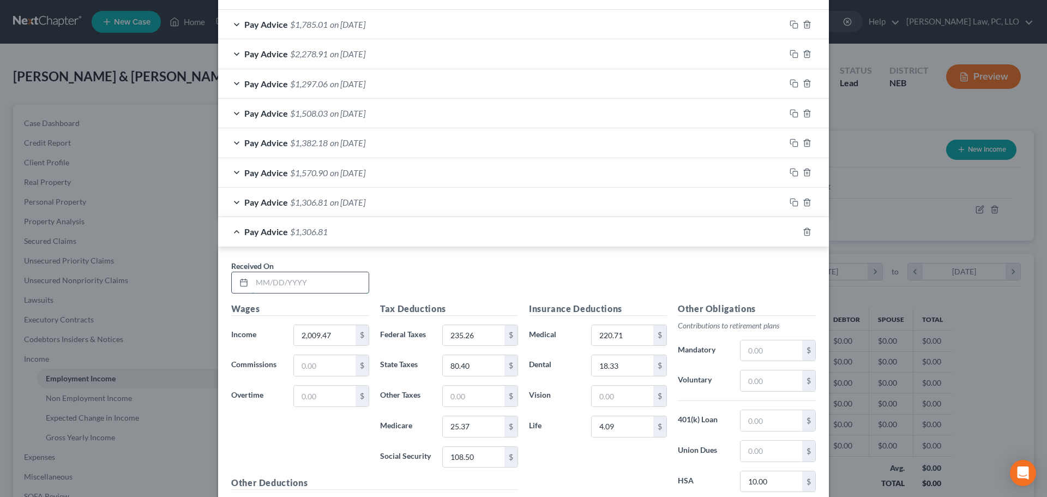
drag, startPoint x: 278, startPoint y: 280, endPoint x: 297, endPoint y: 282, distance: 18.7
click at [279, 281] on input "text" at bounding box center [310, 282] width 117 height 21
click at [613, 401] on input "text" at bounding box center [622, 395] width 62 height 21
type input "4.09"
click at [422, 201] on div "Pay Advice $1,306.81 on [DATE]" at bounding box center [501, 202] width 567 height 29
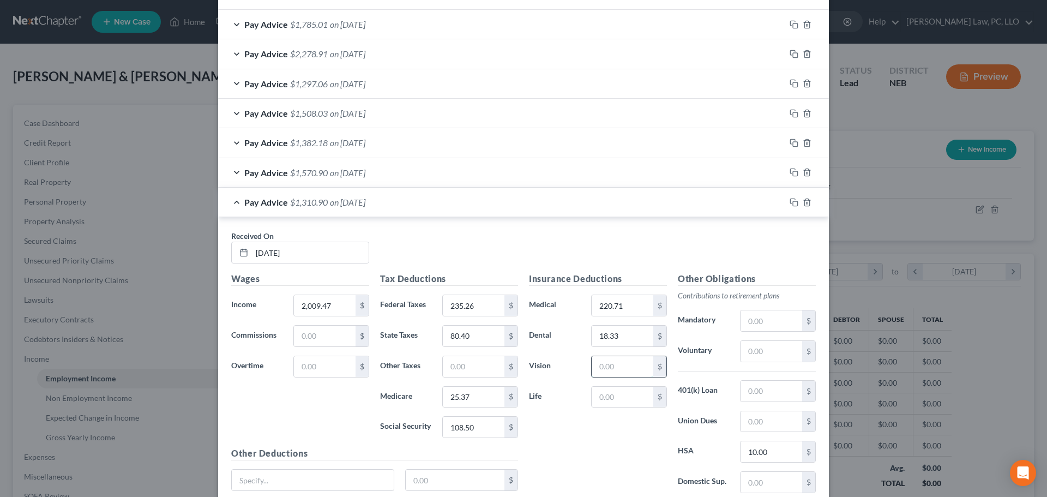
click at [607, 369] on input "text" at bounding box center [622, 366] width 62 height 21
type input "4.09"
click at [232, 200] on div "Pay Advice $1,306.81 on [DATE]" at bounding box center [501, 202] width 567 height 29
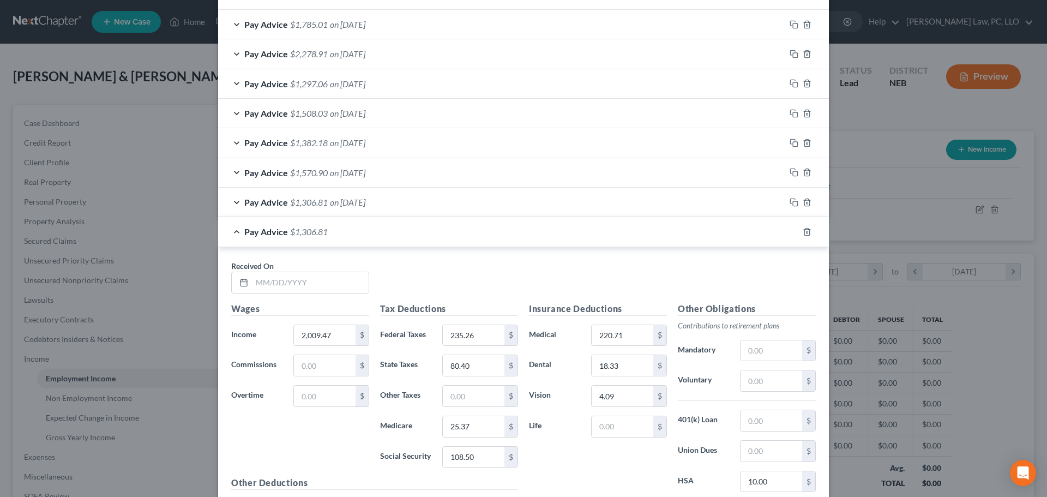
click at [398, 169] on div "Pay Advice $1,570.90 on [DATE]" at bounding box center [501, 172] width 567 height 29
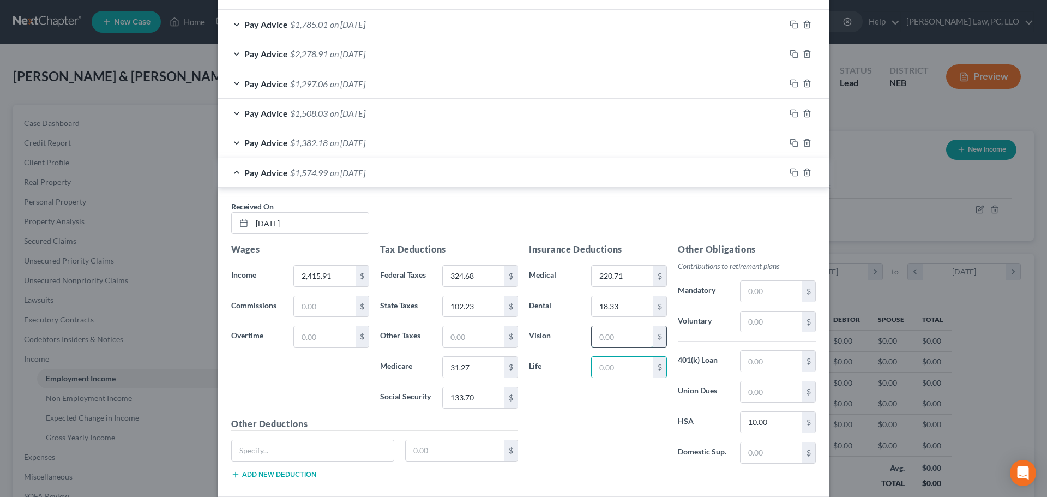
click at [602, 333] on input "text" at bounding box center [622, 336] width 62 height 21
type input "4.09"
click at [231, 167] on div "Pay Advice $1,570.90 on [DATE]" at bounding box center [501, 172] width 567 height 29
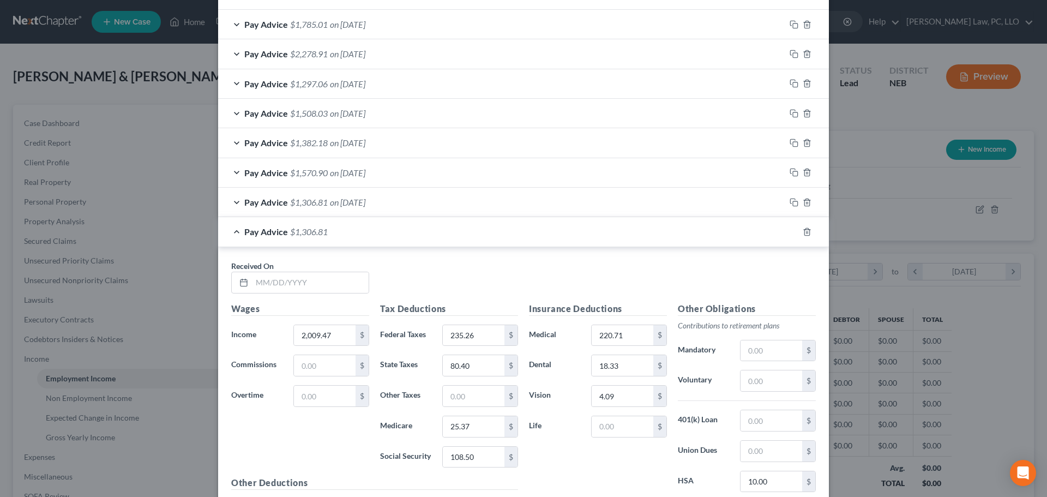
click at [400, 144] on div "Pay Advice $1,382.18 on [DATE]" at bounding box center [501, 142] width 567 height 29
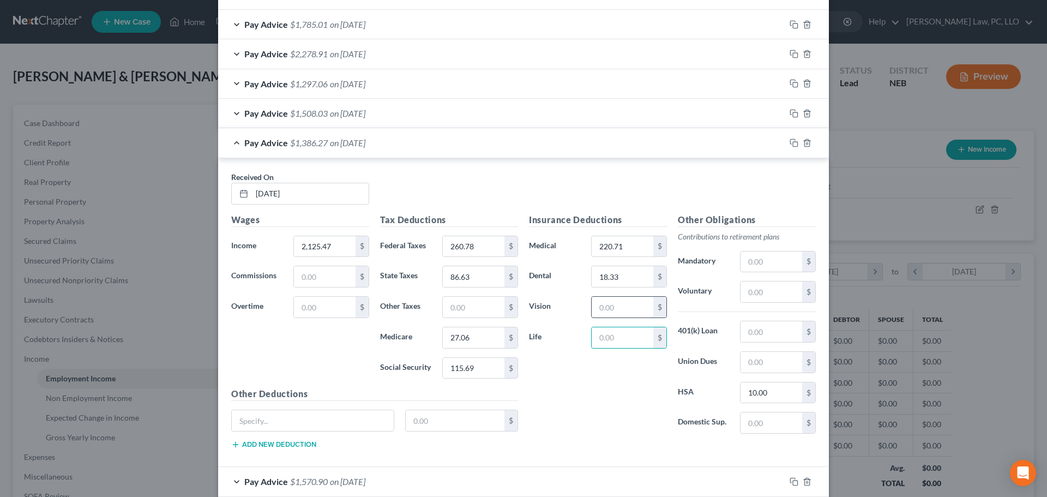
click at [609, 305] on input "text" at bounding box center [622, 307] width 62 height 21
type input "4.09"
click at [231, 142] on div "Pay Advice $1,382.18 on [DATE]" at bounding box center [501, 142] width 567 height 29
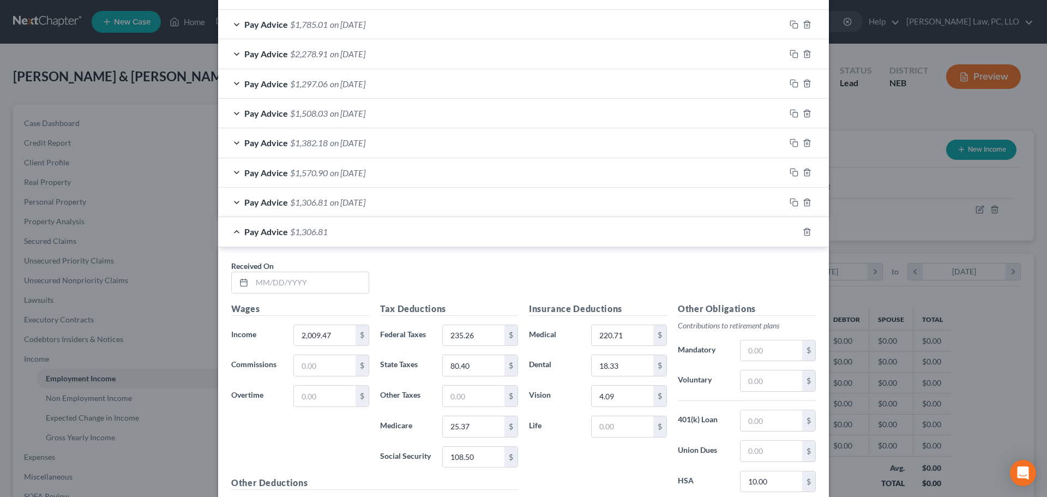
click at [420, 109] on div "Pay Advice $1,508.03 on [DATE]" at bounding box center [501, 113] width 567 height 29
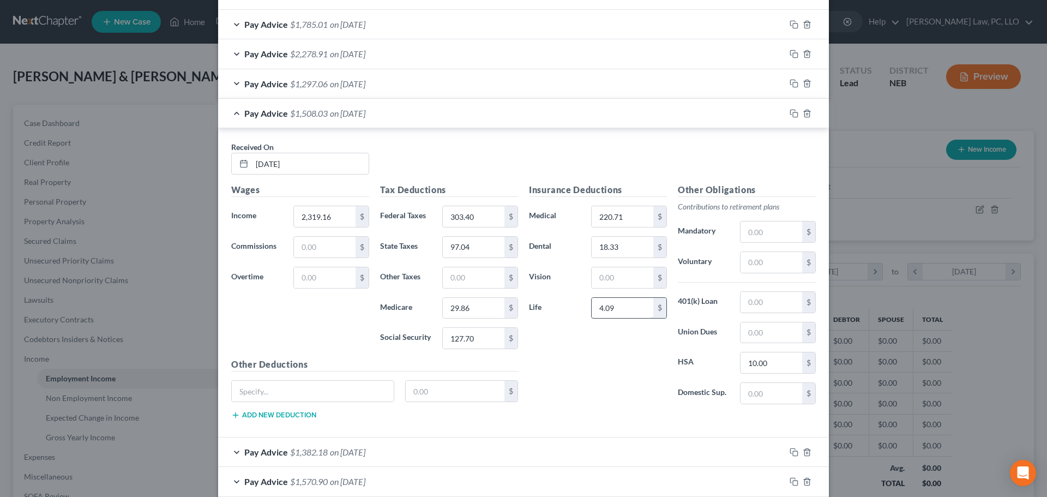
drag, startPoint x: 615, startPoint y: 296, endPoint x: 588, endPoint y: 305, distance: 28.6
click at [589, 305] on div "Insurance Deductions Medical 220.71 $ Dental 18.33 $ Vision $ Life 4.09 $" at bounding box center [597, 298] width 149 height 230
click at [619, 276] on input "text" at bounding box center [622, 277] width 62 height 21
type input "4.09"
click at [227, 111] on div "Pay Advice $1,508.03 on [DATE]" at bounding box center [501, 113] width 567 height 29
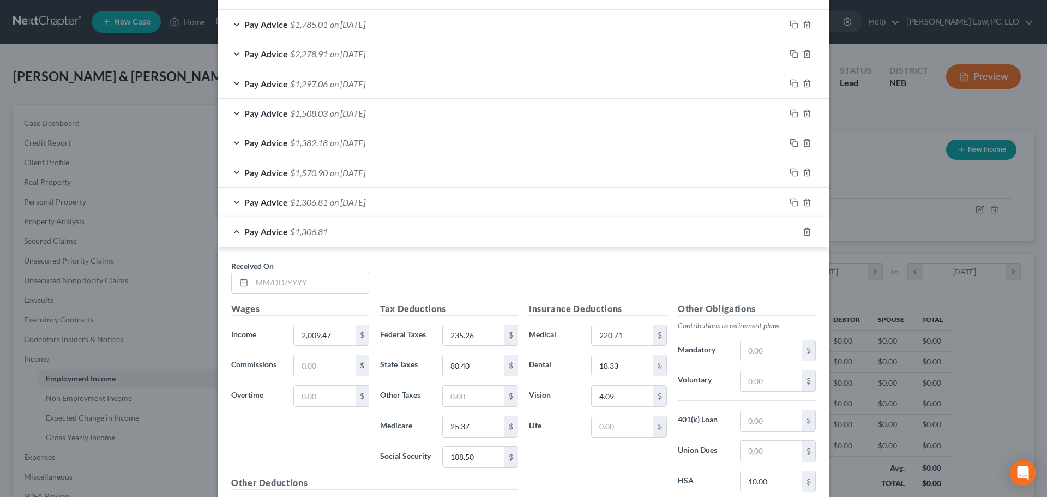
click at [234, 81] on div "Pay Advice $1,297.06 on [DATE]" at bounding box center [501, 83] width 567 height 29
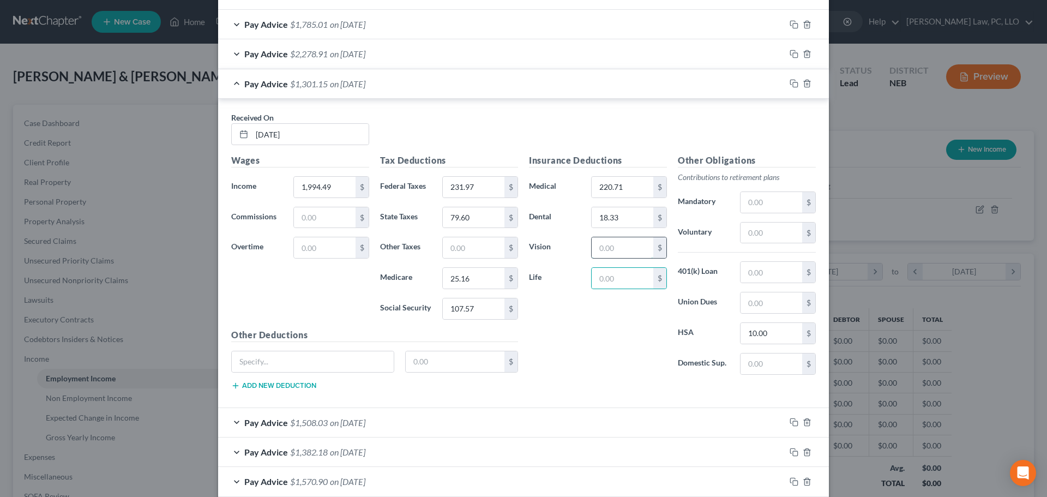
click at [599, 250] on input "text" at bounding box center [622, 247] width 62 height 21
type input "4.09"
click at [234, 86] on div "Pay Advice $1,297.06 on [DATE]" at bounding box center [501, 83] width 567 height 29
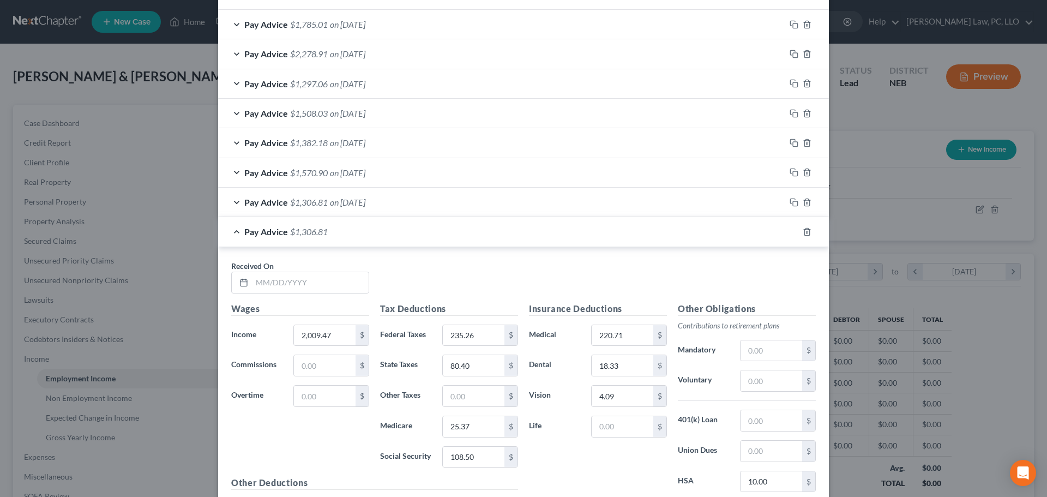
click at [394, 55] on div "Pay Advice $2,278.91 on [DATE]" at bounding box center [501, 53] width 567 height 29
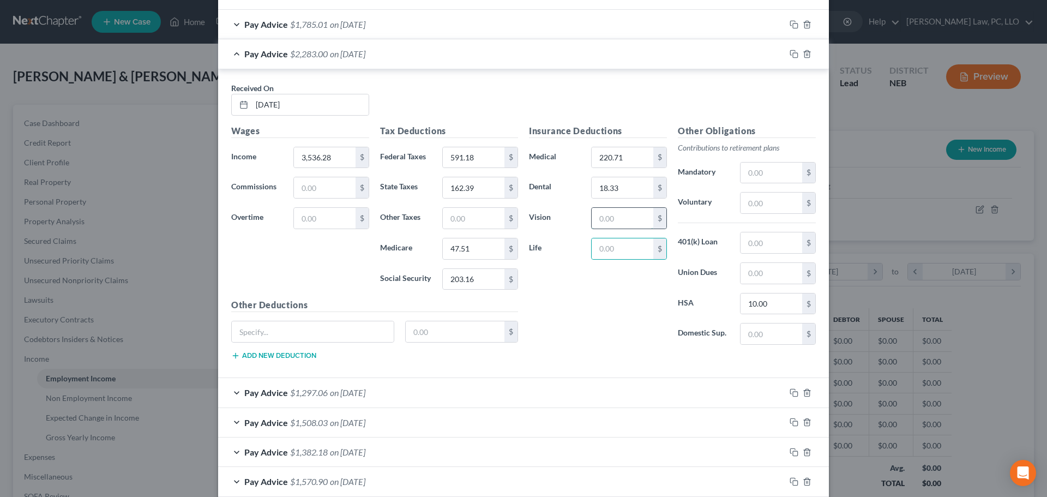
click at [606, 221] on input "text" at bounding box center [622, 218] width 62 height 21
type input "4.09"
click at [235, 57] on div "Pay Advice $2,278.91 on [DATE]" at bounding box center [501, 53] width 567 height 29
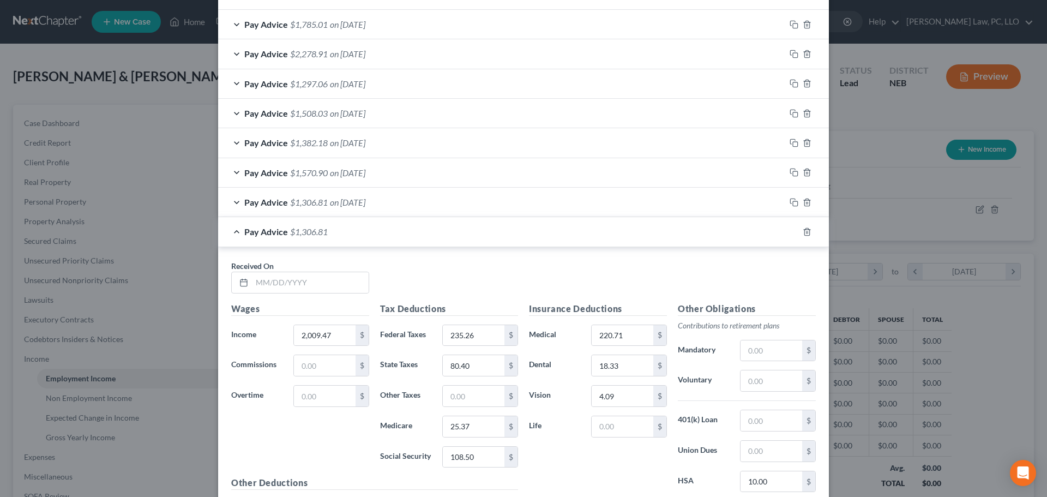
click at [397, 21] on div "Pay Advice $1,785.01 on [DATE]" at bounding box center [501, 24] width 567 height 29
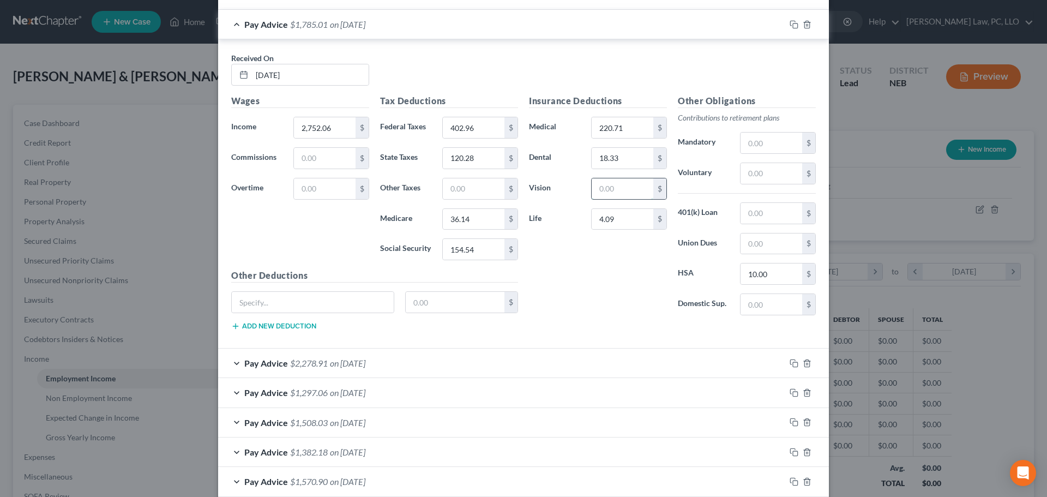
click at [614, 190] on input "text" at bounding box center [622, 188] width 62 height 21
type input "4.09"
click at [607, 220] on input "4.09" at bounding box center [622, 219] width 62 height 21
click at [236, 28] on div "Pay Advice $1,785.01 on [DATE]" at bounding box center [501, 24] width 567 height 29
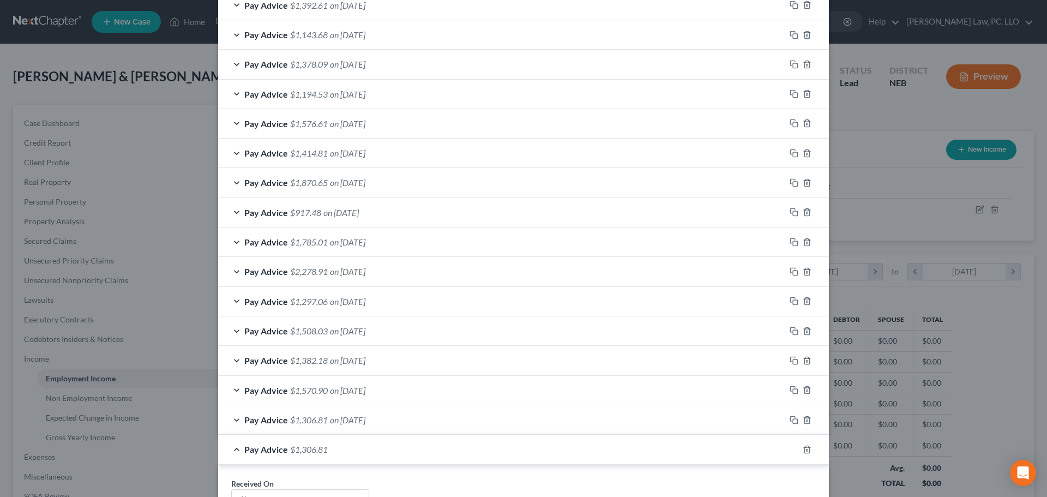
scroll to position [585, 0]
click at [397, 215] on div "Pay Advice $917.48 on [DATE]" at bounding box center [501, 212] width 567 height 29
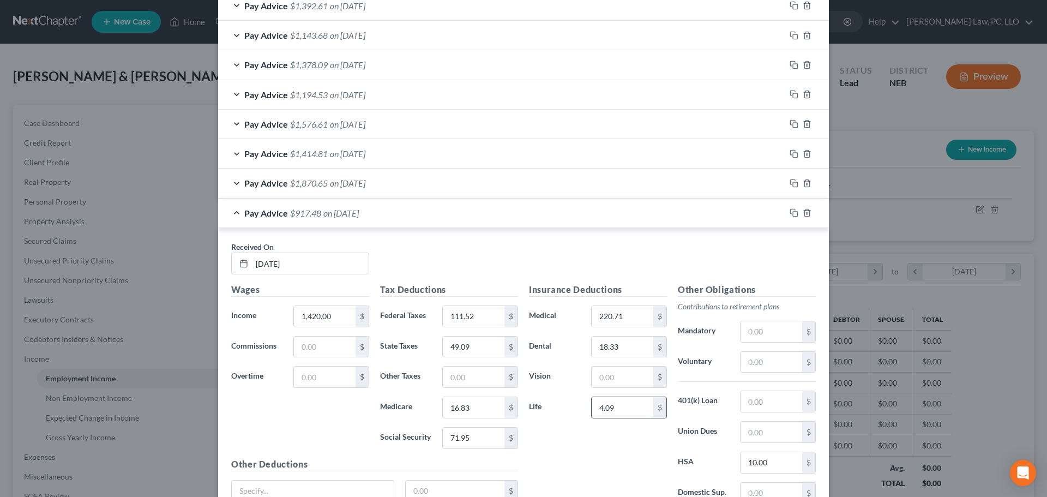
click at [620, 411] on input "4.09" at bounding box center [622, 407] width 62 height 21
click at [604, 381] on input "text" at bounding box center [622, 376] width 62 height 21
type input "4.09"
click at [228, 220] on div "Pay Advice $917.48 on [DATE]" at bounding box center [501, 212] width 567 height 29
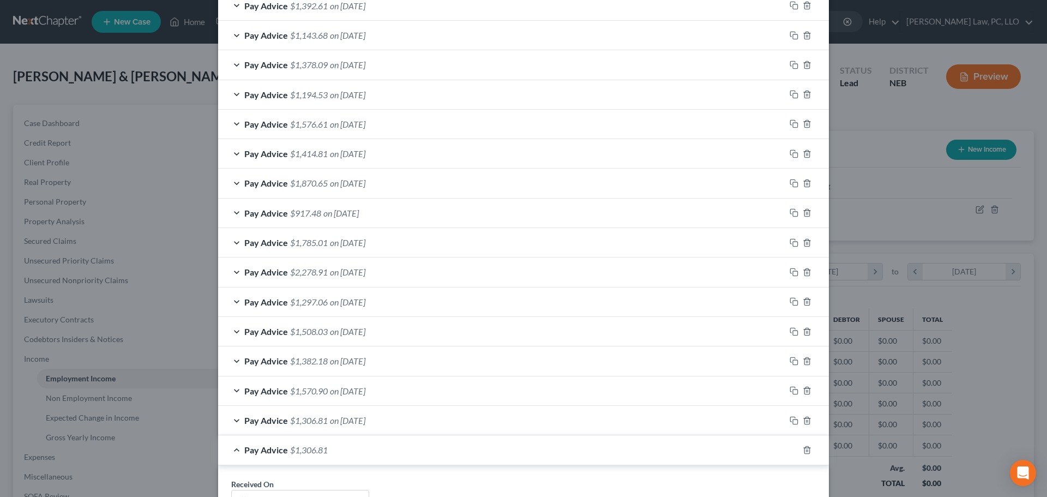
click at [365, 184] on span "on [DATE]" at bounding box center [347, 183] width 35 height 10
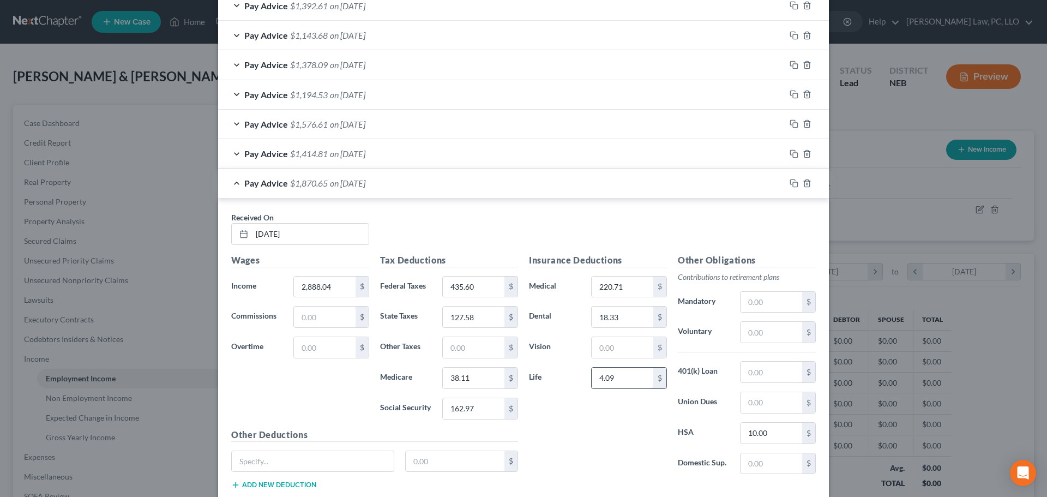
click at [617, 375] on input "4.09" at bounding box center [622, 377] width 62 height 21
click at [607, 357] on input "text" at bounding box center [622, 347] width 62 height 21
type input "4.09"
click at [229, 183] on div "Pay Advice $1,870.65 on [DATE]" at bounding box center [501, 182] width 567 height 29
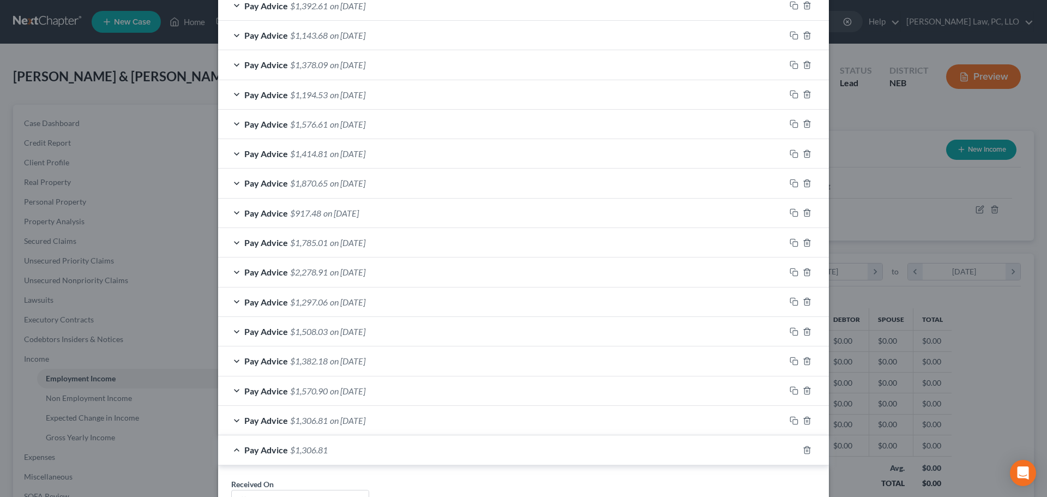
click at [404, 155] on div "Pay Advice $1,414.81 on [DATE]" at bounding box center [501, 153] width 567 height 29
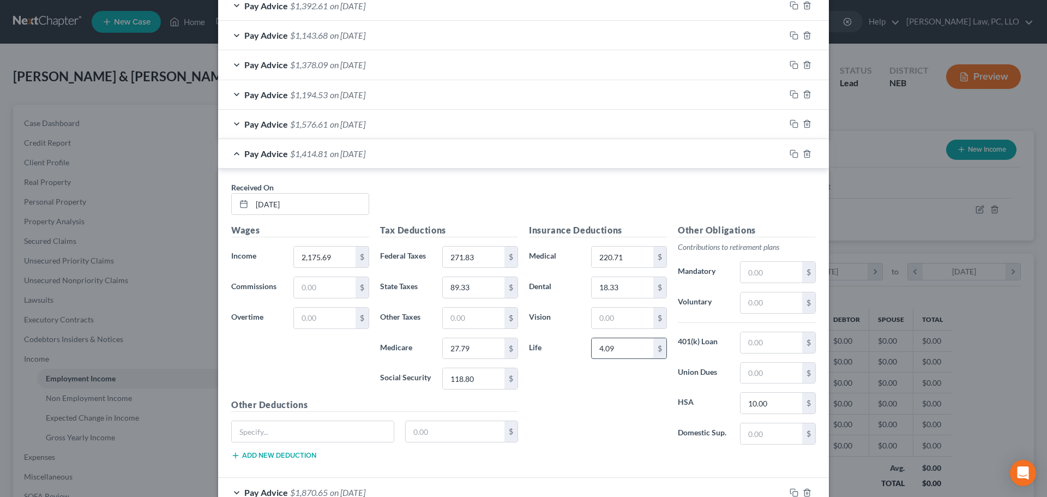
click at [620, 353] on input "4.09" at bounding box center [622, 348] width 62 height 21
click at [621, 317] on input "text" at bounding box center [622, 317] width 62 height 21
type input "4.09"
click at [239, 155] on div "Pay Advice $1,414.81 on [DATE]" at bounding box center [501, 153] width 567 height 29
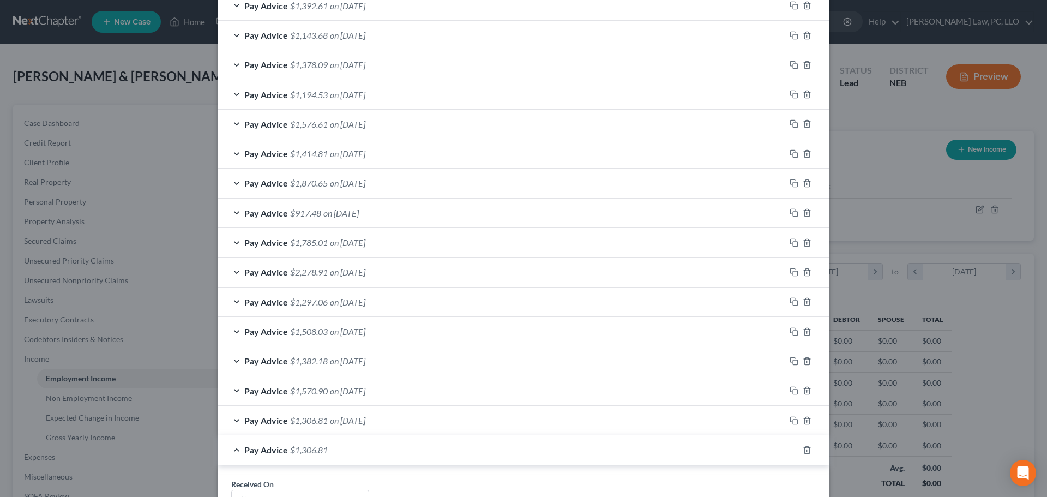
click at [392, 126] on div "Pay Advice $1,576.61 on [DATE]" at bounding box center [501, 124] width 567 height 29
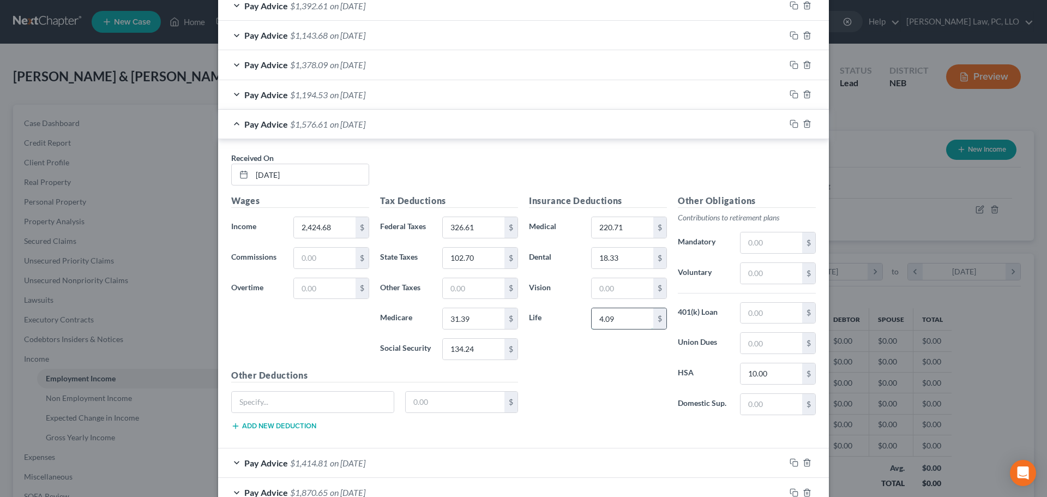
click at [609, 328] on input "4.09" at bounding box center [622, 318] width 62 height 21
click at [615, 289] on input "text" at bounding box center [622, 288] width 62 height 21
type input "4.09"
click at [245, 129] on span "Pay Advice" at bounding box center [266, 124] width 44 height 10
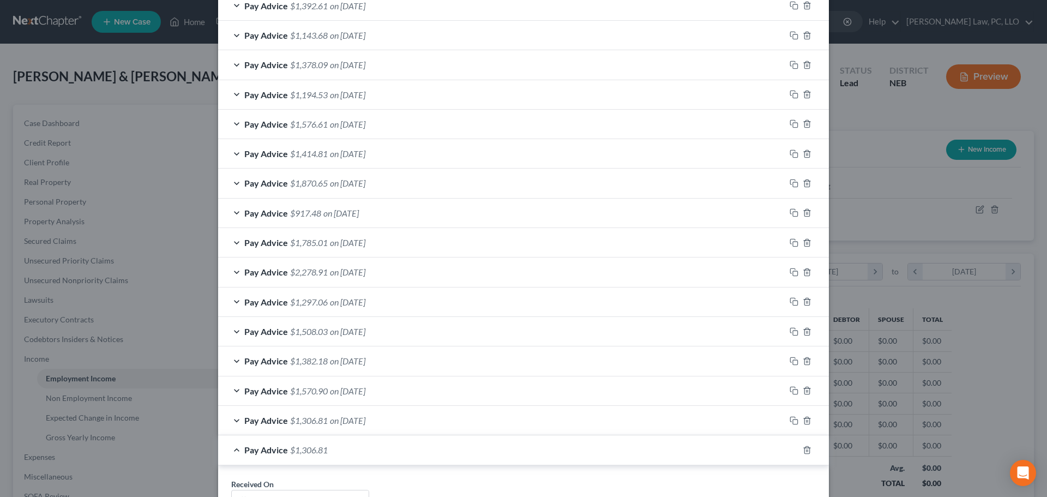
click at [365, 98] on span "on [DATE]" at bounding box center [347, 94] width 35 height 10
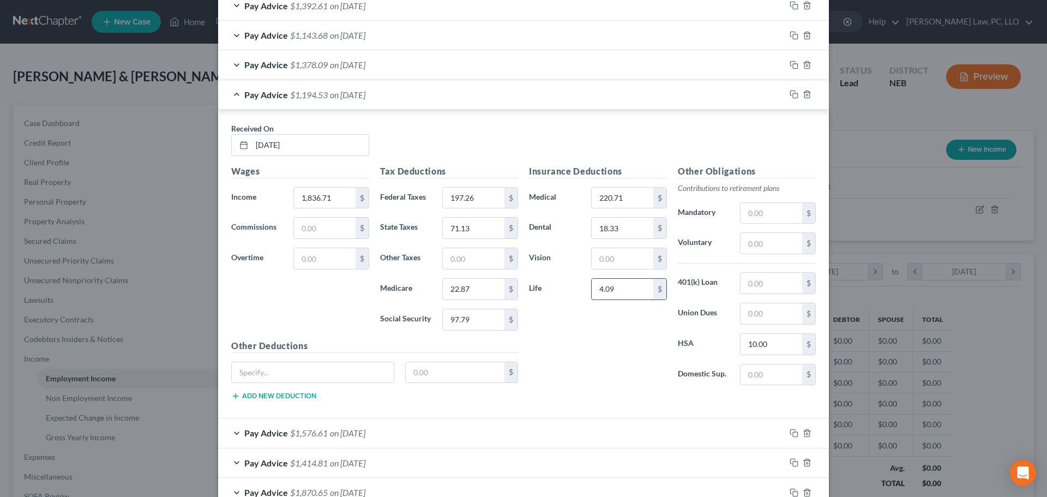
click at [627, 289] on input "4.09" at bounding box center [622, 289] width 62 height 21
click at [631, 257] on input "text" at bounding box center [622, 258] width 62 height 21
type input "4.09"
click at [365, 95] on span "on [DATE]" at bounding box center [347, 94] width 35 height 10
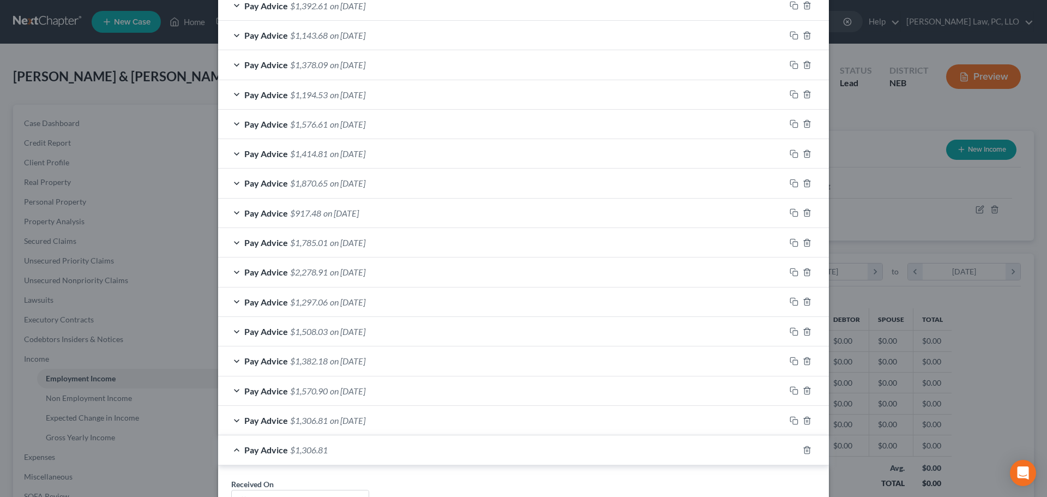
click at [386, 69] on div "Pay Advice $1,378.09 on [DATE]" at bounding box center [501, 64] width 567 height 29
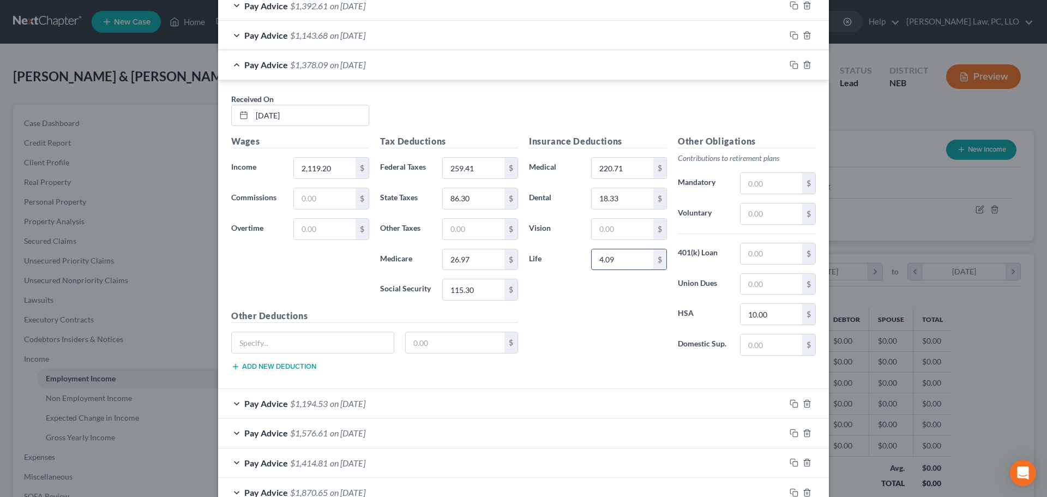
click at [638, 260] on input "4.09" at bounding box center [622, 259] width 62 height 21
click at [630, 232] on input "text" at bounding box center [622, 229] width 62 height 21
type input "4.09"
click at [386, 71] on div "Pay Advice $1,378.09 on [DATE]" at bounding box center [501, 64] width 567 height 29
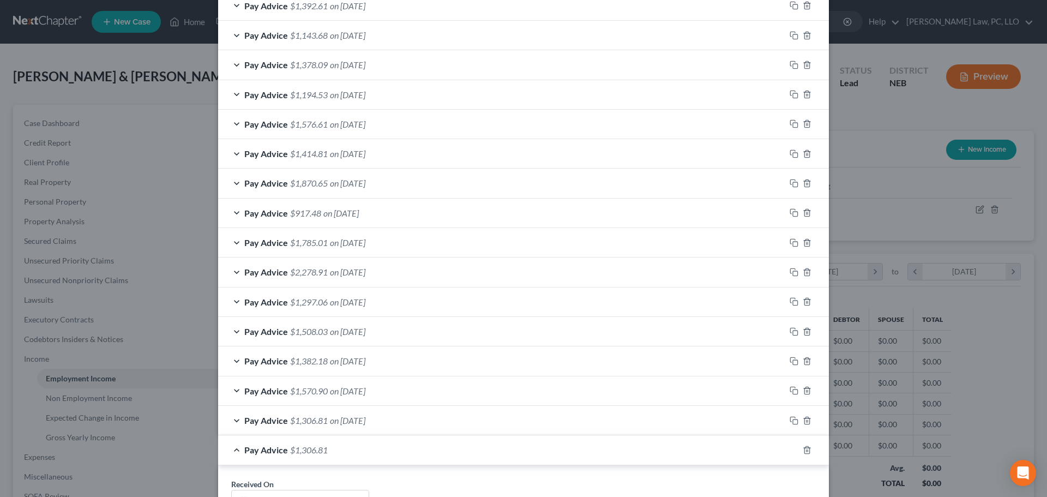
click at [391, 39] on div "Pay Advice $1,143.68 on [DATE]" at bounding box center [501, 35] width 567 height 29
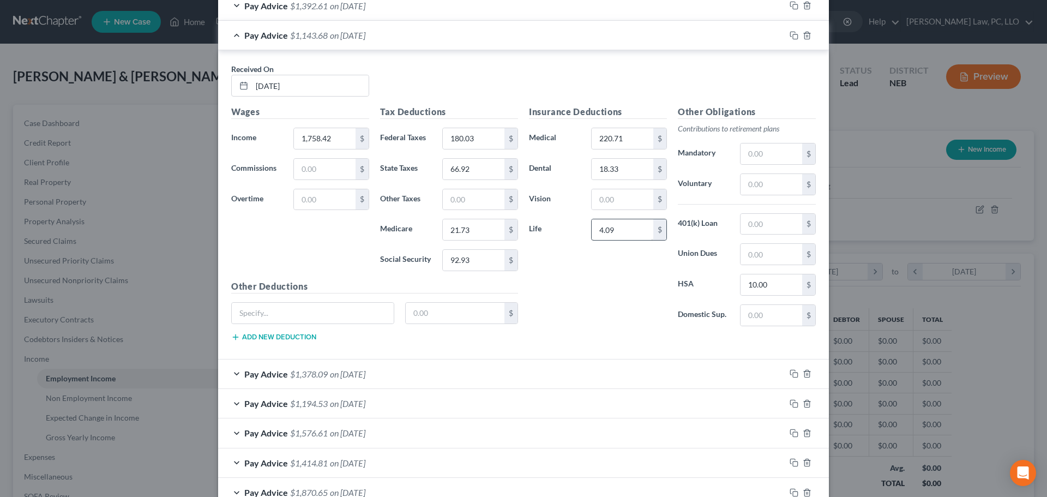
click at [639, 241] on div "Insurance Deductions Medical 220.71 $ Dental 18.33 $ Vision $ Life 4.09 $" at bounding box center [597, 220] width 149 height 230
click at [637, 234] on input "4.09" at bounding box center [622, 229] width 62 height 21
click at [615, 206] on input "text" at bounding box center [622, 199] width 62 height 21
type input "4.09"
click at [365, 32] on span "on [DATE]" at bounding box center [347, 35] width 35 height 10
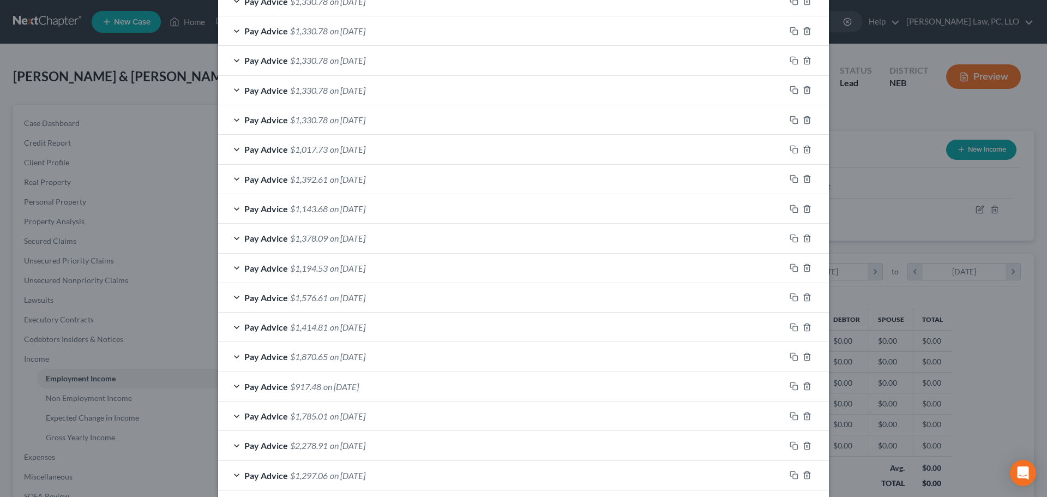
scroll to position [367, 0]
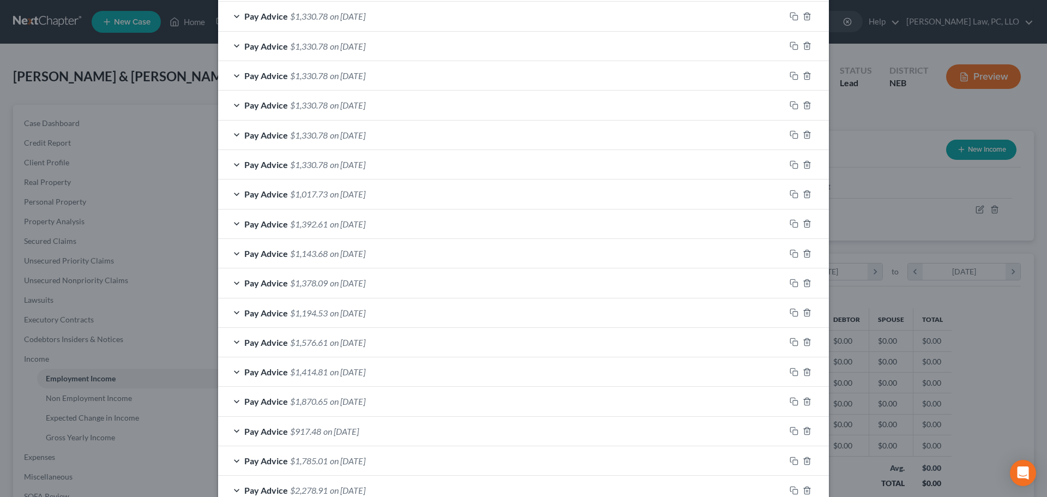
click at [398, 218] on div "Pay Advice $1,392.61 on [DATE]" at bounding box center [501, 223] width 567 height 29
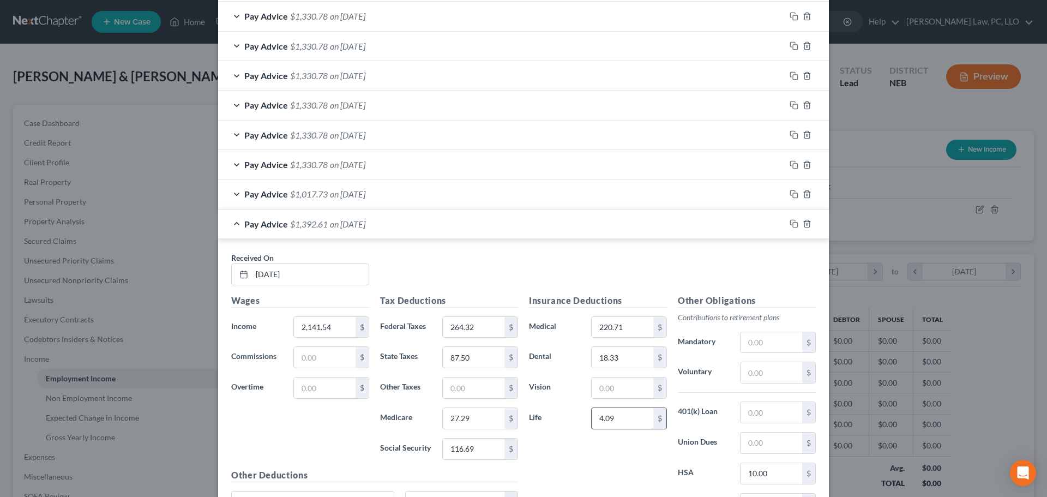
click at [625, 412] on input "4.09" at bounding box center [622, 418] width 62 height 21
click at [618, 392] on input "text" at bounding box center [622, 387] width 62 height 21
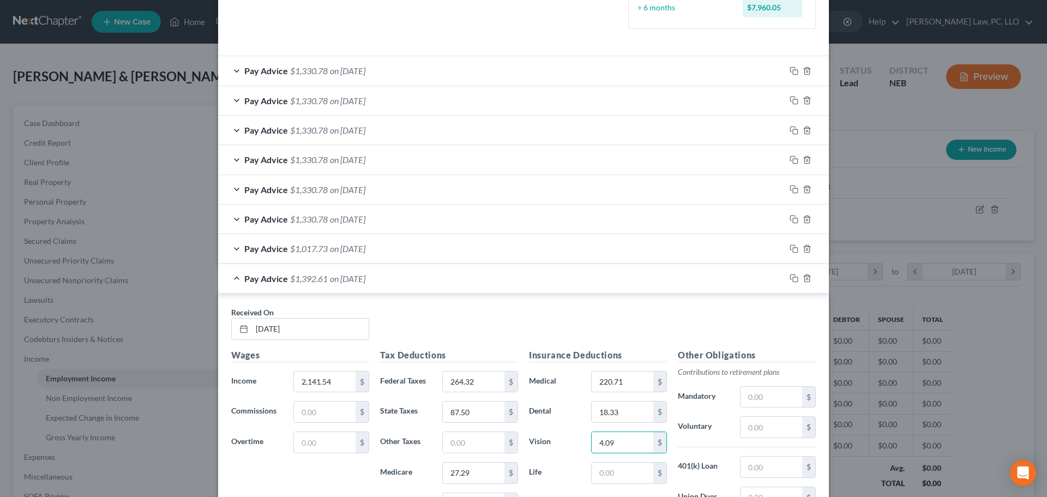
type input "4.09"
click at [404, 278] on div "Pay Advice $1,392.61 on [DATE]" at bounding box center [501, 278] width 567 height 29
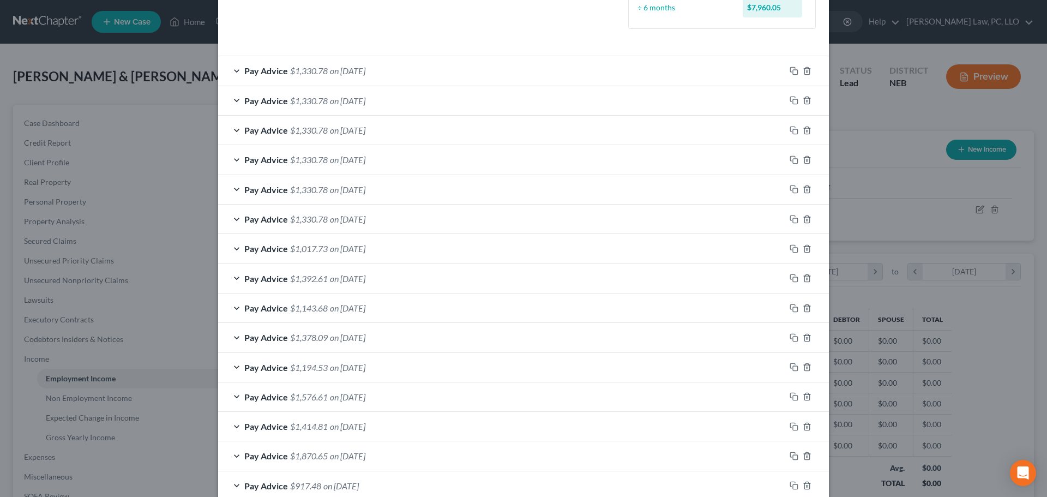
click at [395, 249] on div "Pay Advice $1,017.73 on [DATE]" at bounding box center [501, 248] width 567 height 29
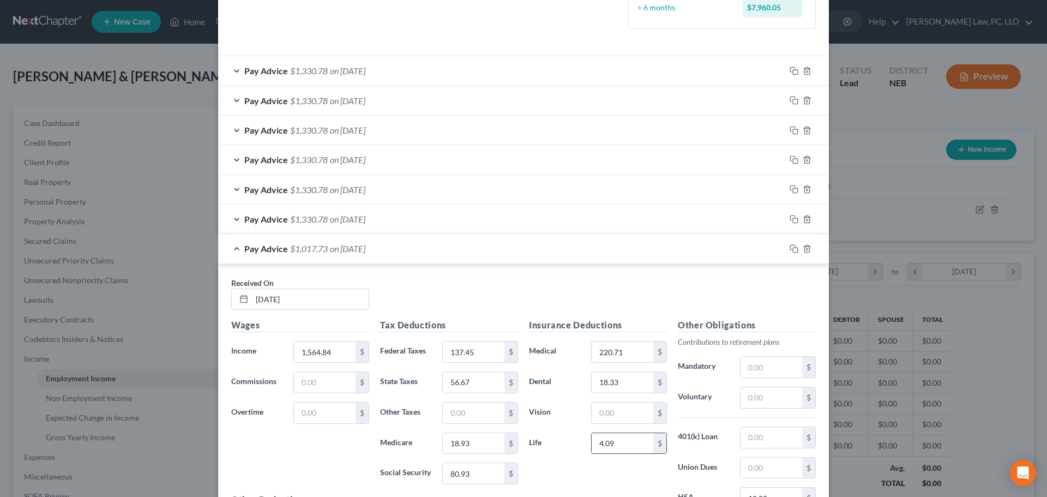
click at [614, 434] on input "4.09" at bounding box center [622, 443] width 62 height 21
click at [612, 414] on input "text" at bounding box center [622, 412] width 62 height 21
type input "4.09"
click at [444, 244] on div "Pay Advice $1,017.73 on [DATE]" at bounding box center [501, 248] width 567 height 29
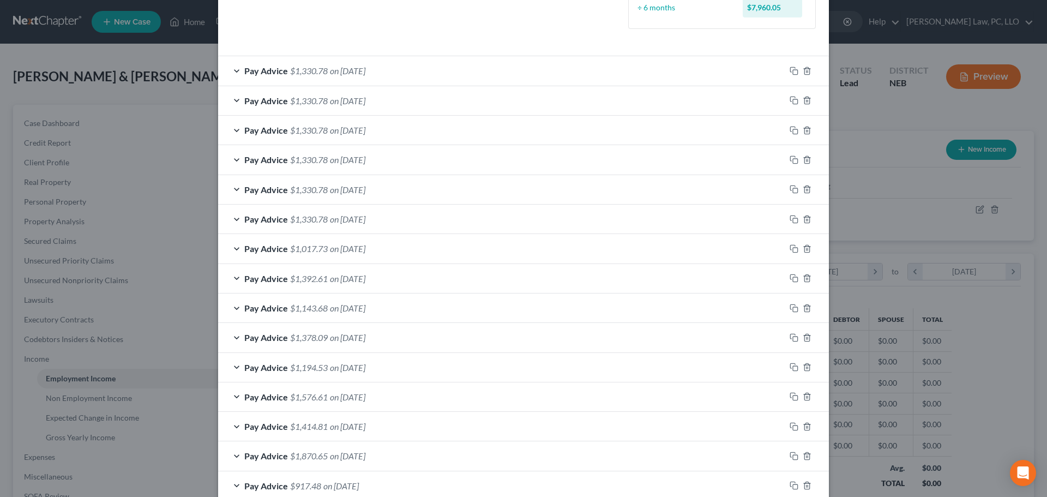
click at [427, 218] on div "Pay Advice $1,330.78 on [DATE]" at bounding box center [501, 218] width 567 height 29
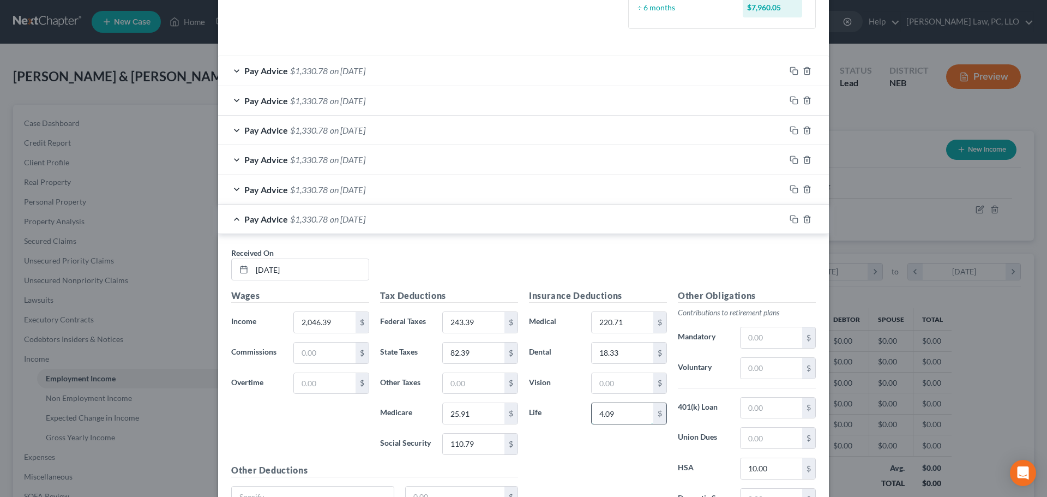
click at [621, 409] on input "4.09" at bounding box center [622, 413] width 62 height 21
click at [624, 382] on input "text" at bounding box center [622, 383] width 62 height 21
type input "4.09"
click at [422, 216] on div "Pay Advice $1,330.78 on [DATE]" at bounding box center [501, 218] width 567 height 29
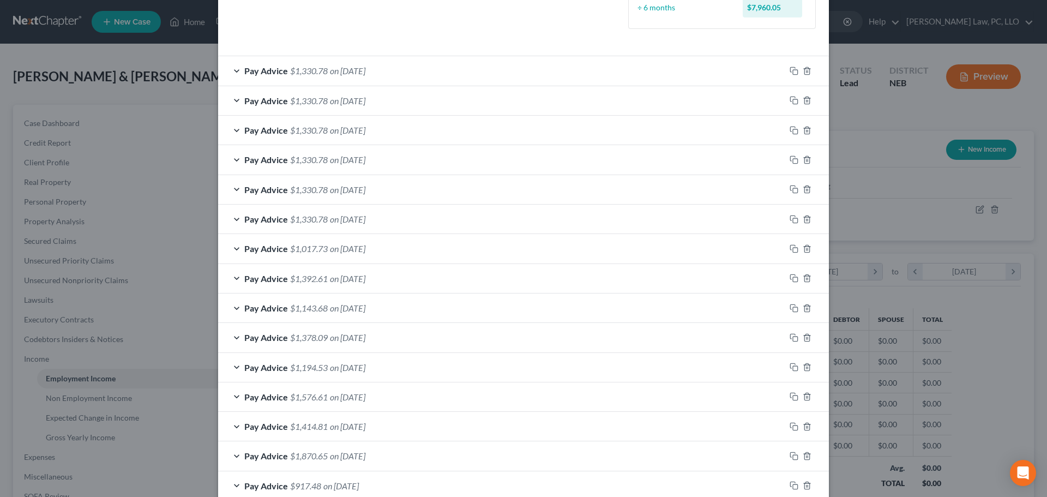
click at [395, 192] on div "Pay Advice $1,330.78 on [DATE]" at bounding box center [501, 189] width 567 height 29
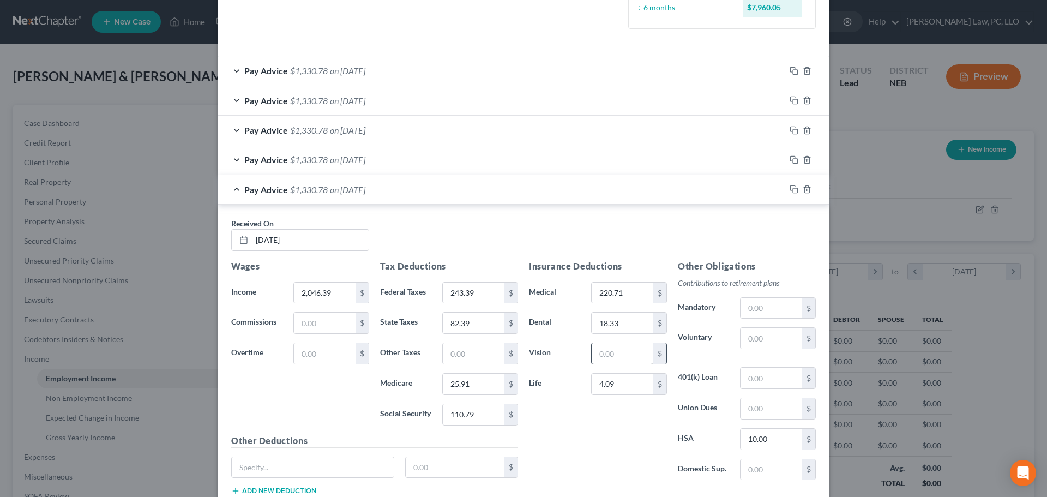
drag, startPoint x: 644, startPoint y: 386, endPoint x: 631, endPoint y: 361, distance: 28.5
click at [644, 386] on input "4.09" at bounding box center [622, 383] width 62 height 21
click at [624, 348] on input "text" at bounding box center [622, 353] width 62 height 21
type input "4.09"
click at [389, 186] on div "Pay Advice $1,330.78 on [DATE]" at bounding box center [501, 189] width 567 height 29
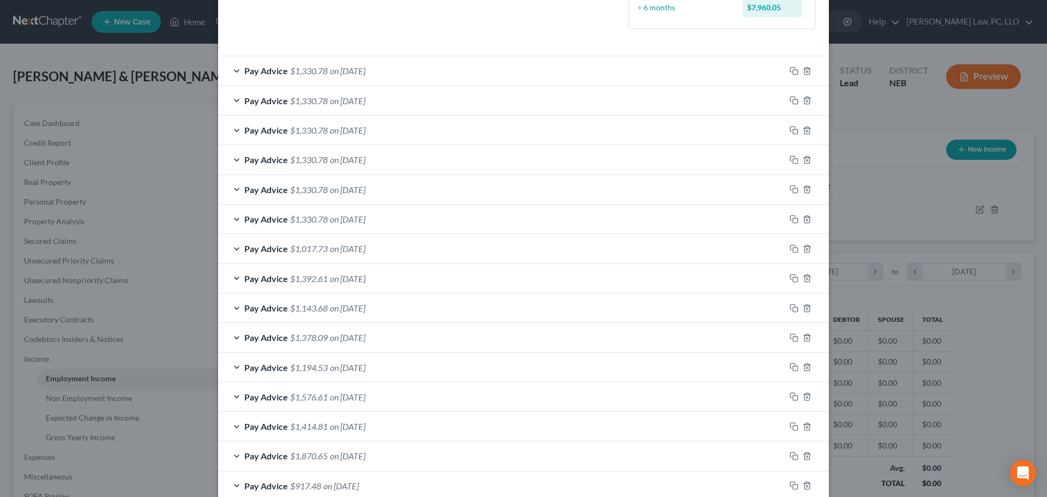
click at [392, 162] on div "Pay Advice $1,330.78 on [DATE]" at bounding box center [501, 159] width 567 height 29
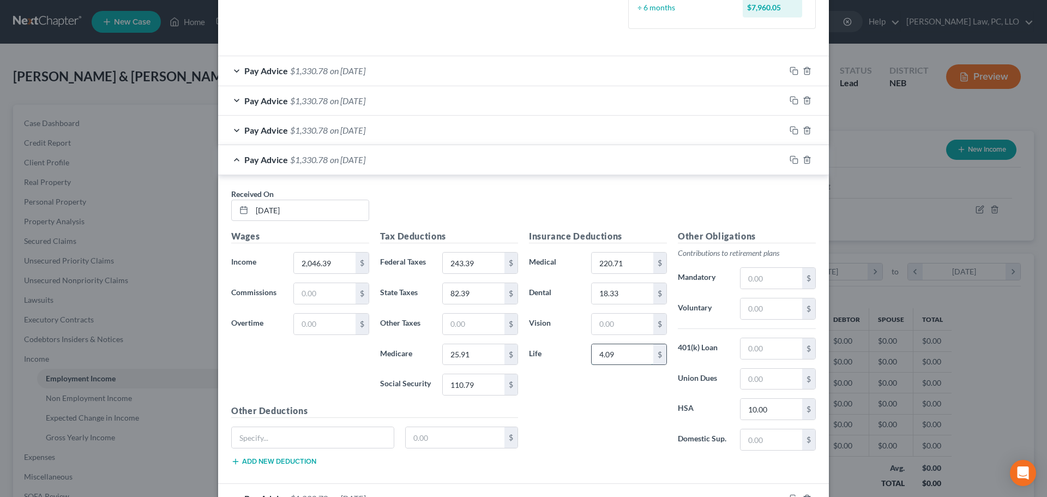
click at [616, 354] on input "4.09" at bounding box center [622, 354] width 62 height 21
click at [617, 328] on input "text" at bounding box center [622, 323] width 62 height 21
type input "4.09"
click at [341, 160] on span "on [DATE]" at bounding box center [347, 159] width 35 height 10
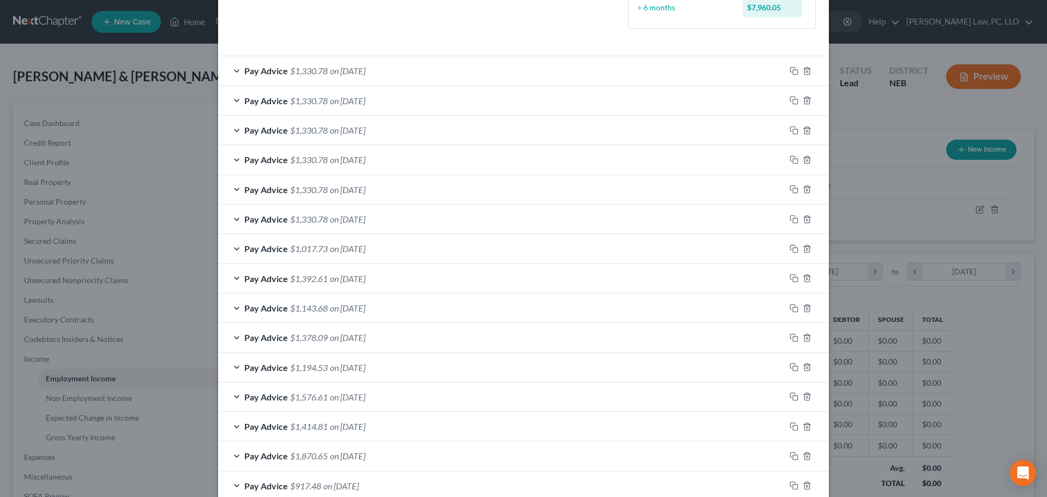
click at [440, 127] on div "Pay Advice $1,330.78 on [DATE]" at bounding box center [501, 130] width 567 height 29
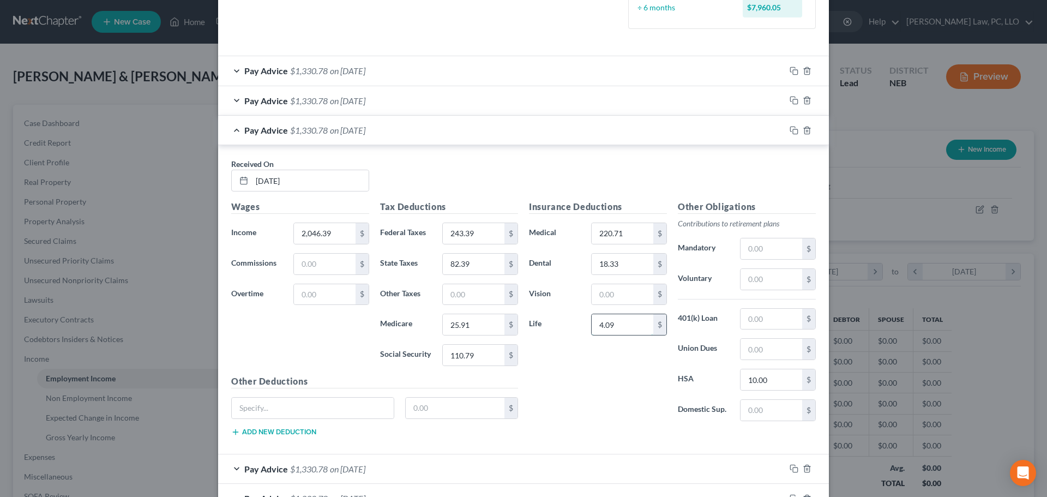
click at [620, 322] on input "4.09" at bounding box center [622, 324] width 62 height 21
click at [616, 296] on input "text" at bounding box center [622, 294] width 62 height 21
type input "4.09"
click at [421, 131] on div "Pay Advice $1,330.78 on [DATE]" at bounding box center [501, 130] width 567 height 29
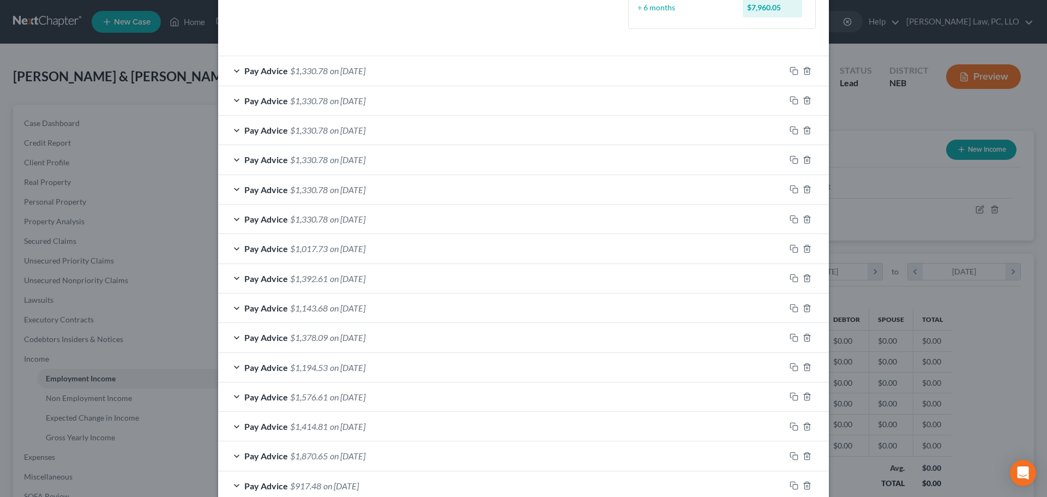
click at [427, 101] on div "Pay Advice $1,330.78 on [DATE]" at bounding box center [501, 100] width 567 height 29
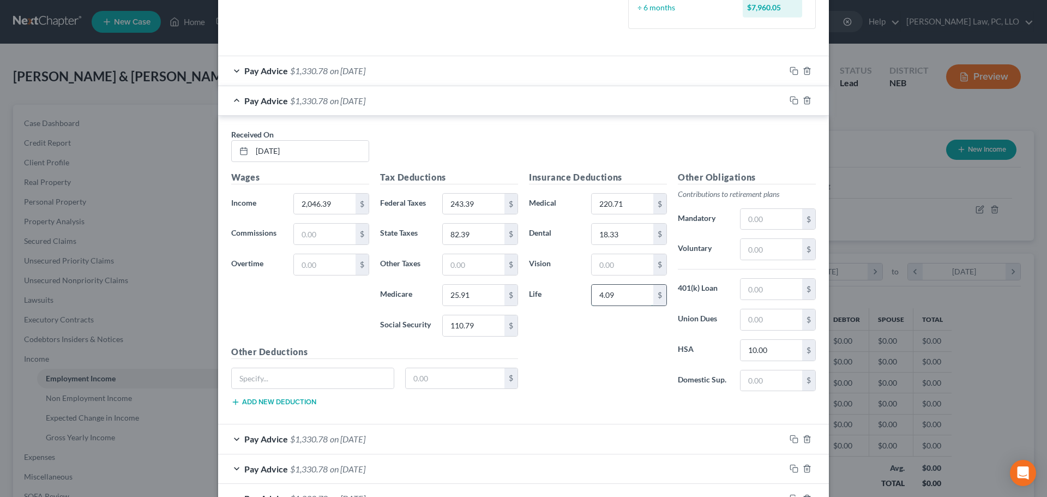
click at [639, 300] on input "4.09" at bounding box center [622, 295] width 62 height 21
click at [622, 267] on input "text" at bounding box center [622, 264] width 62 height 21
type input "4.09"
click at [388, 83] on div "Pay Advice $1,330.78 on [DATE]" at bounding box center [501, 70] width 567 height 29
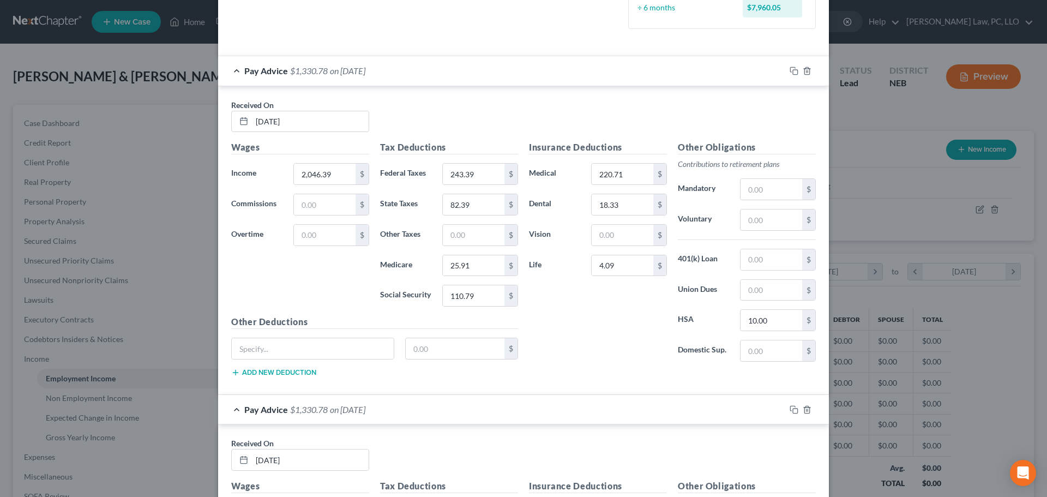
click at [396, 71] on div "Pay Advice $1,330.78 on [DATE]" at bounding box center [501, 70] width 567 height 29
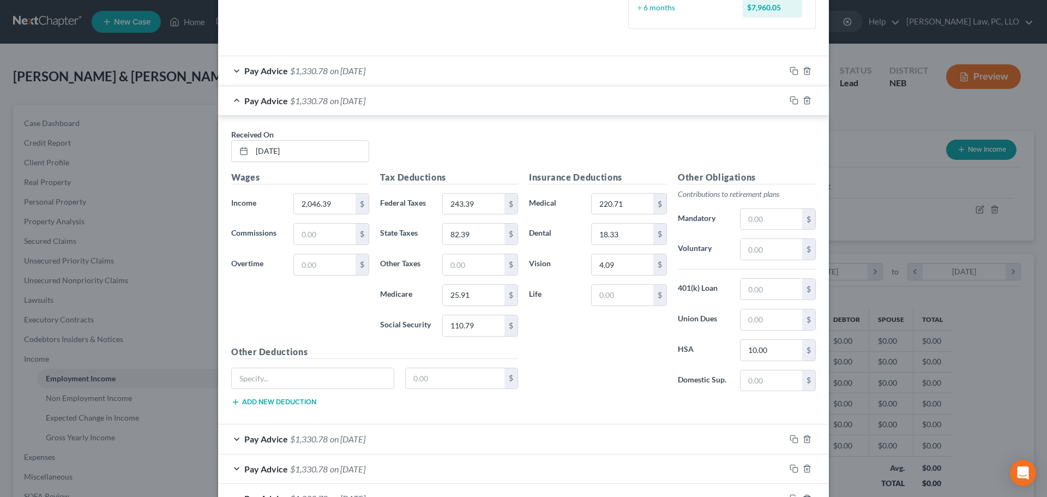
click at [421, 67] on div "Pay Advice $1,330.78 on [DATE]" at bounding box center [501, 70] width 567 height 29
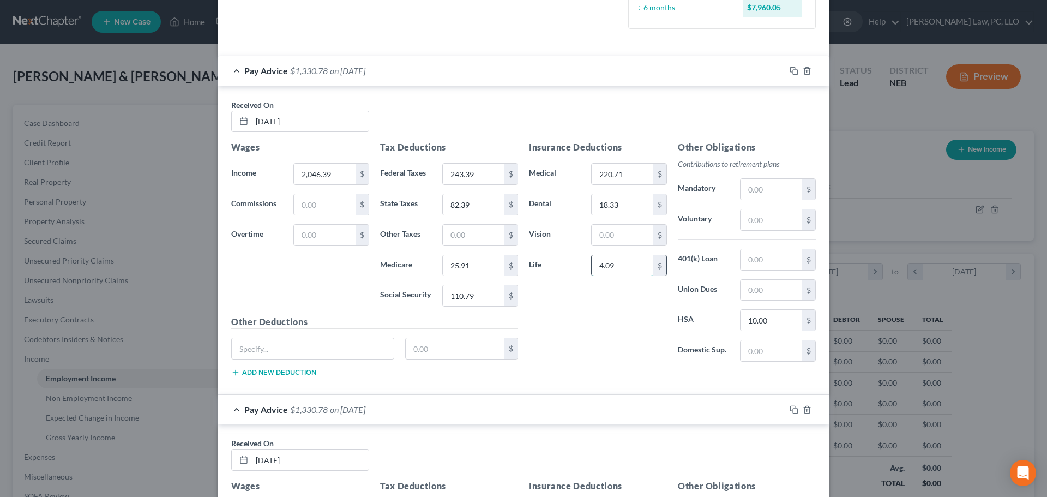
click at [630, 269] on input "4.09" at bounding box center [622, 265] width 62 height 21
click at [614, 239] on input "text" at bounding box center [622, 235] width 62 height 21
type input "4.09"
click at [230, 68] on div "Pay Advice $1,330.78 on [DATE]" at bounding box center [501, 70] width 567 height 29
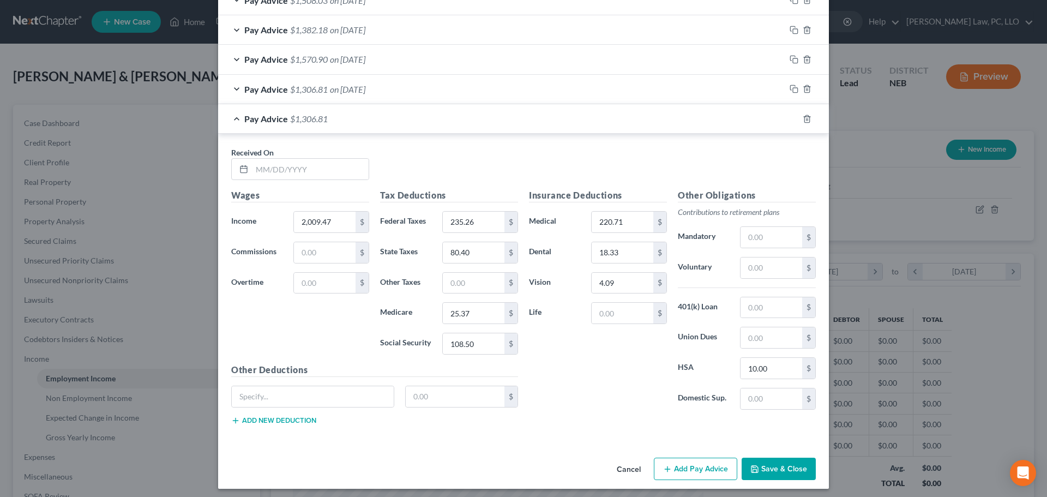
scroll to position [1230, 0]
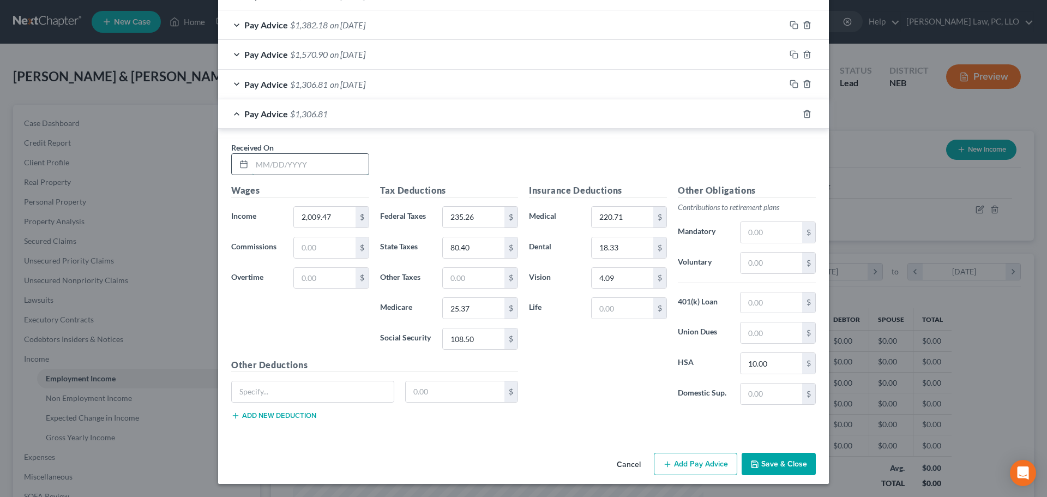
click at [314, 157] on input "text" at bounding box center [310, 164] width 117 height 21
type input "[DATE]"
type input "3,024.01"
type input "468.23"
type input "134.89"
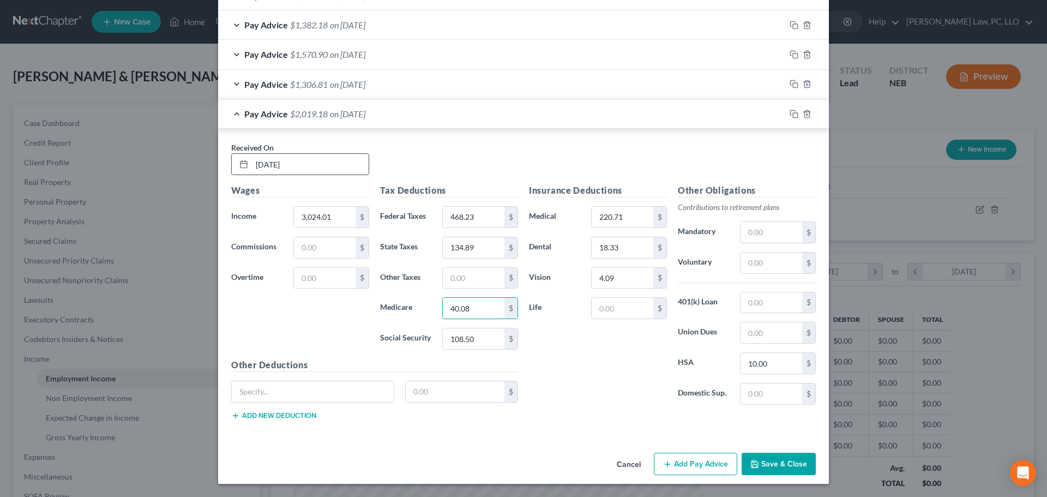
type input "40.08"
type input "171.40"
click at [790, 112] on icon "button" at bounding box center [793, 114] width 9 height 9
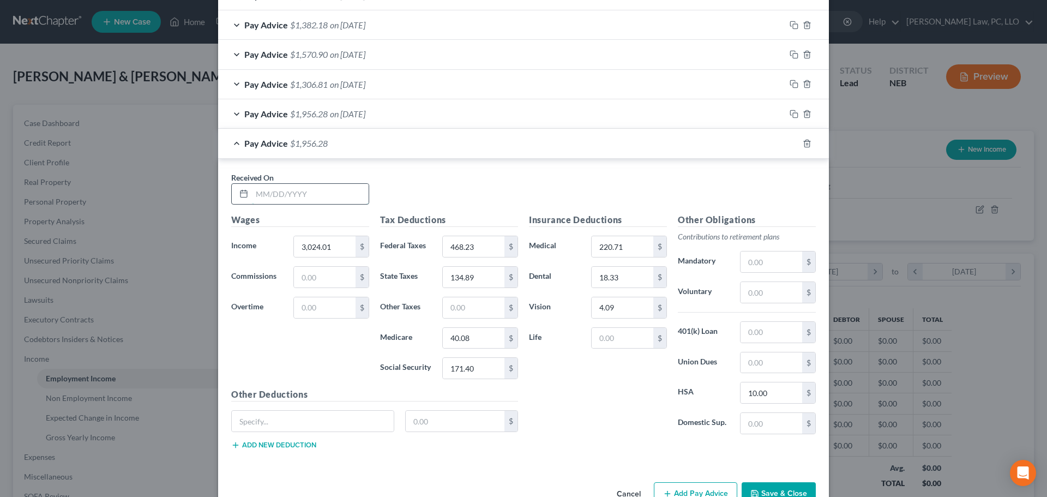
click at [304, 189] on input "text" at bounding box center [310, 194] width 117 height 21
type input "[DATE]"
type input "2,022.08"
type input "238.04"
type input "81.08"
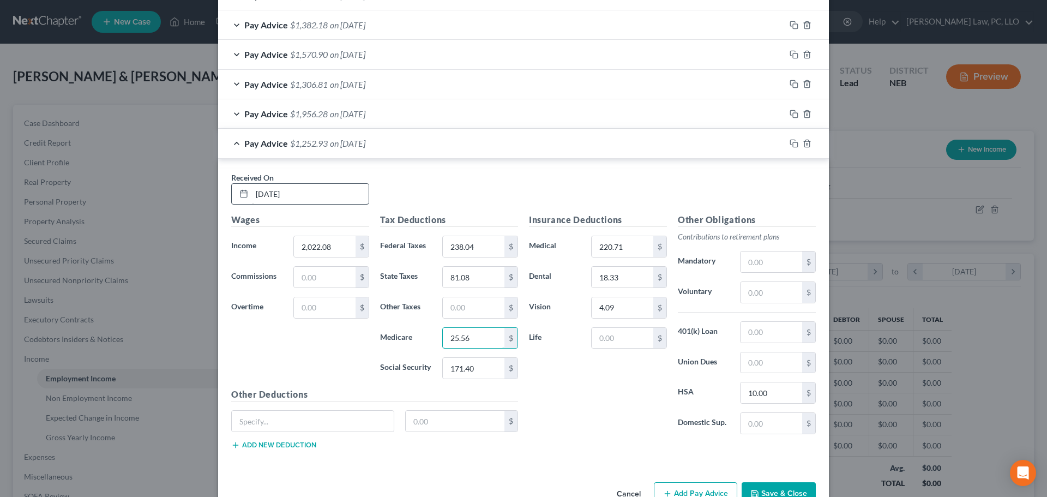
type input "25.56"
type input "109.28"
click at [789, 146] on icon "button" at bounding box center [793, 143] width 9 height 9
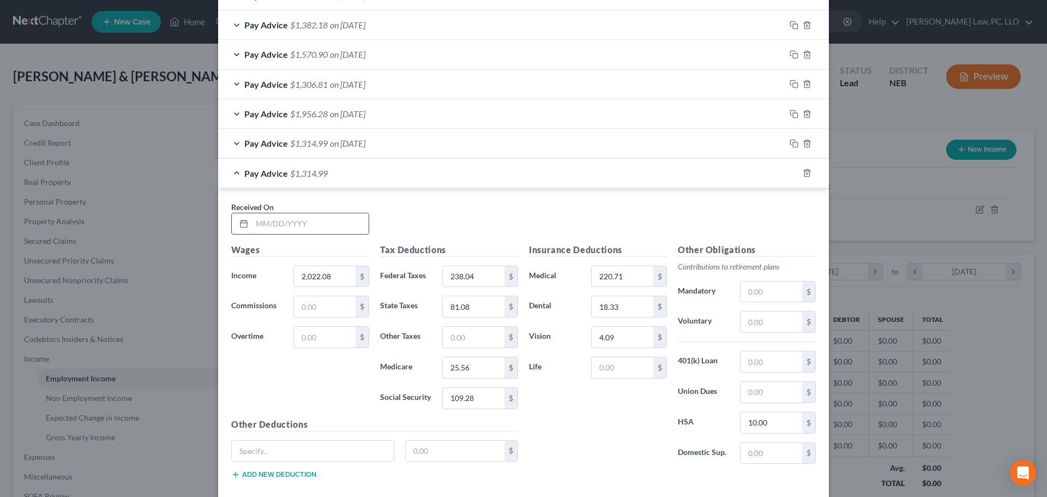
click at [276, 223] on input "text" at bounding box center [310, 223] width 117 height 21
type input "[DATE]"
type input "1,805.00"
type input "190.28"
type input "69.42"
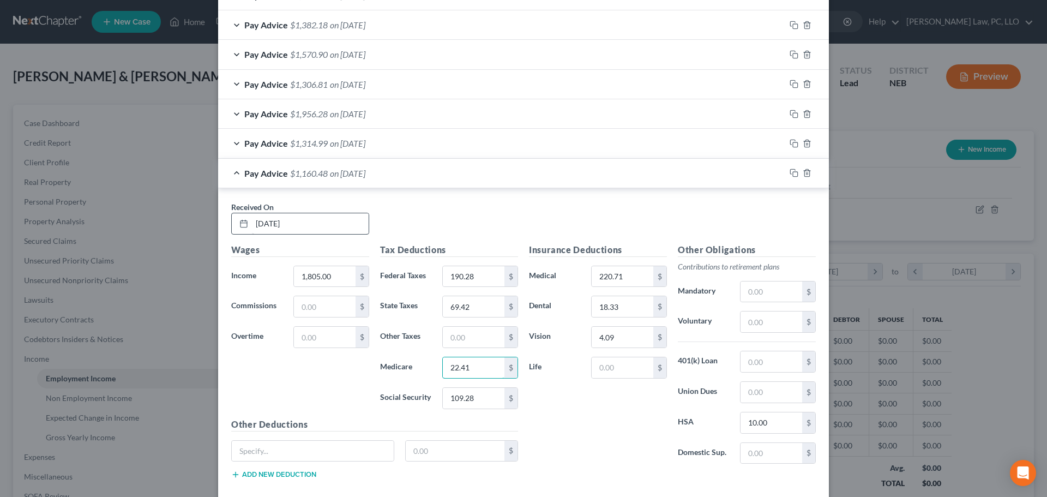
type input "22.41"
type input "95.82"
click at [785, 173] on div at bounding box center [807, 172] width 44 height 17
click at [793, 172] on rect "button" at bounding box center [795, 174] width 5 height 5
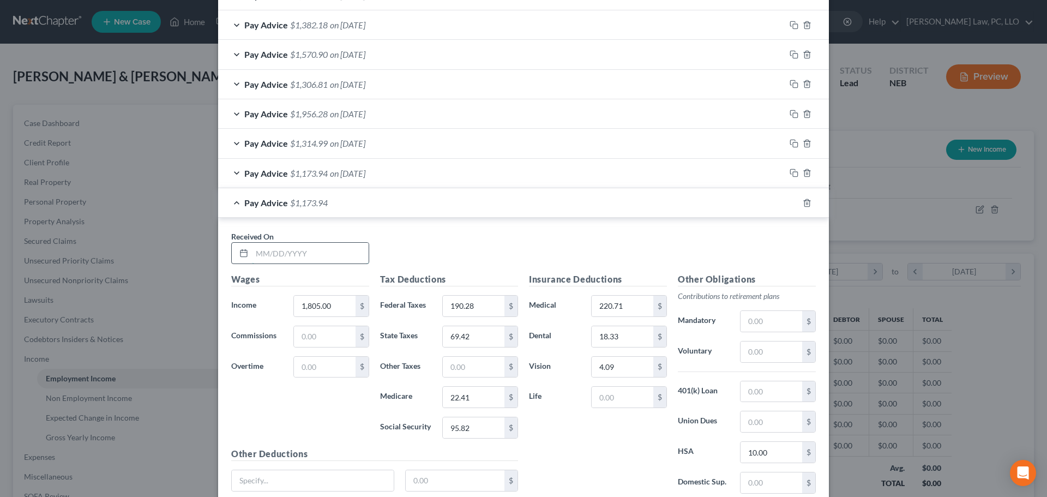
click at [324, 259] on input "text" at bounding box center [310, 253] width 117 height 21
type input "[DATE]"
type input "1,691.42"
type input "165.29"
type input "63.33"
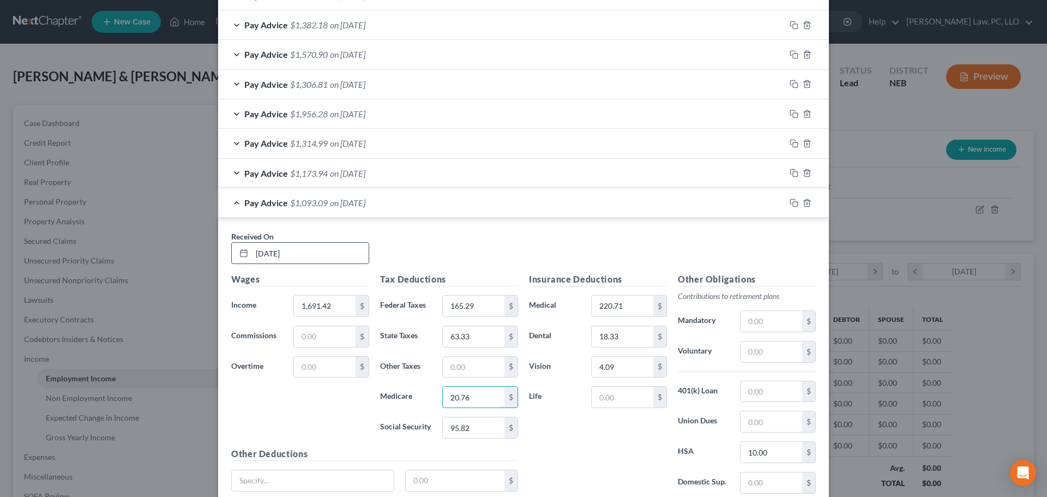
type input "20.76"
type input "88.78"
click at [790, 199] on icon "button" at bounding box center [792, 201] width 5 height 5
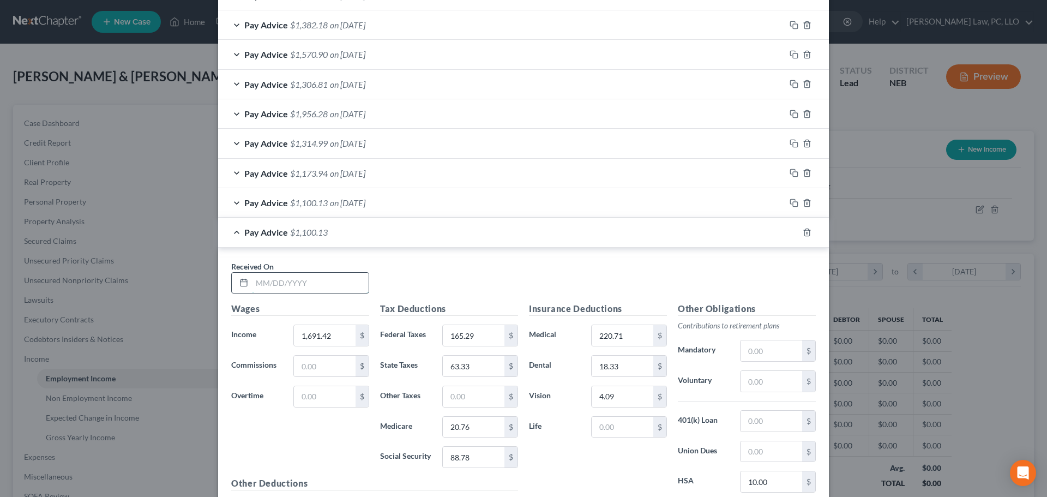
click at [307, 287] on input "text" at bounding box center [310, 283] width 117 height 21
type input "[DATE]"
type input "1,926.28"
type input "216.96"
type input "75.94"
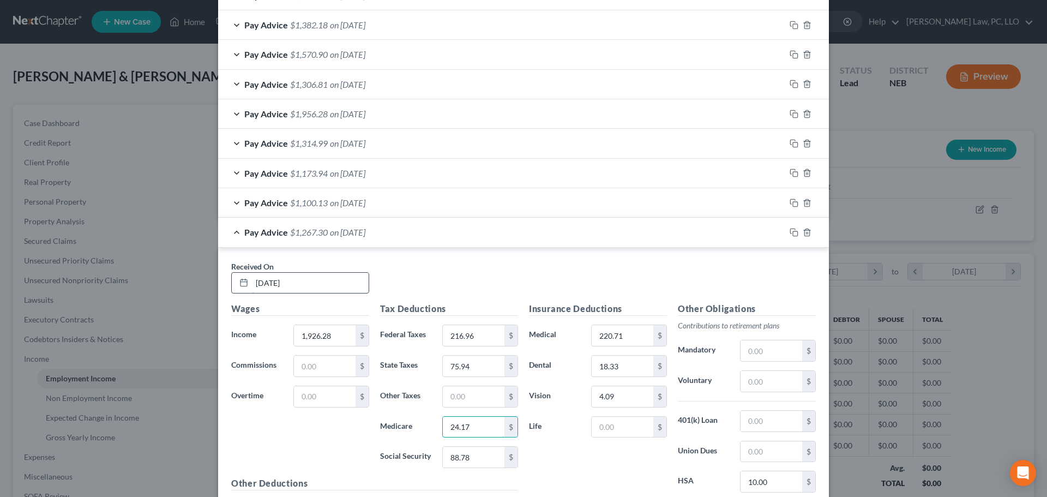
type input "24.17"
type input "103.34"
click at [792, 233] on icon "button" at bounding box center [793, 232] width 9 height 9
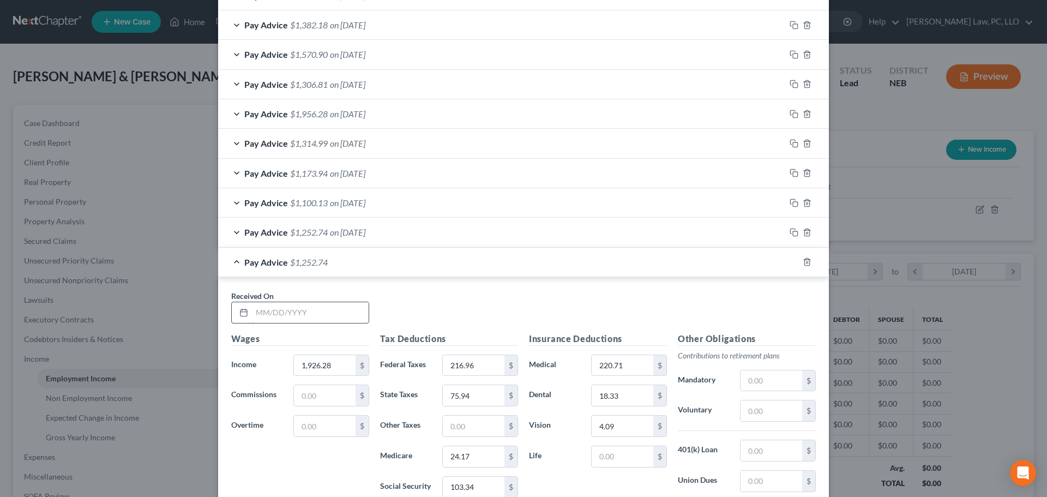
click at [287, 307] on input "text" at bounding box center [310, 312] width 117 height 21
type input "[DATE]"
type input "3,482.44"
type input "578.25"
type input "159.50"
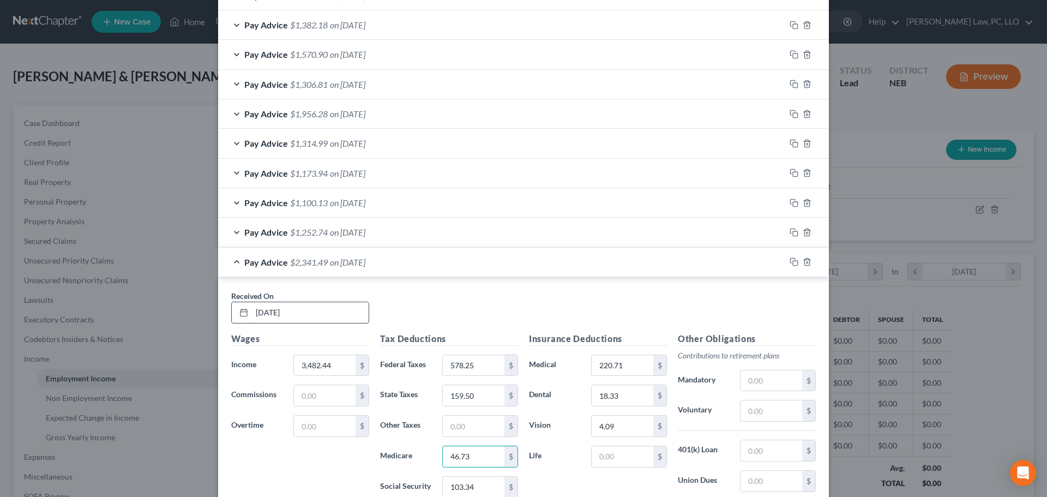
type input "46.73"
type input "199.82"
click at [227, 259] on div "Pay Advice $2,245.01 on [DATE]" at bounding box center [501, 261] width 567 height 29
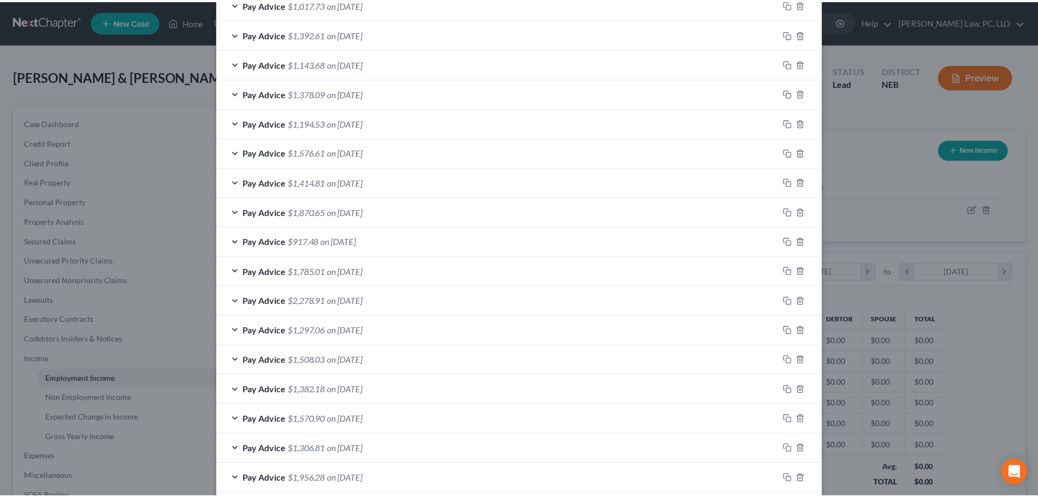
scroll to position [1070, 0]
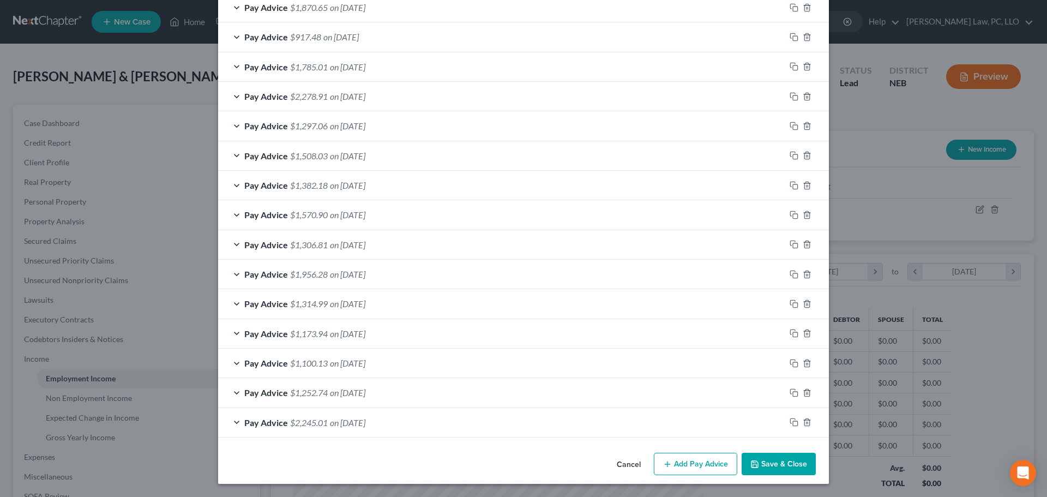
click at [785, 468] on button "Save & Close" at bounding box center [778, 463] width 74 height 23
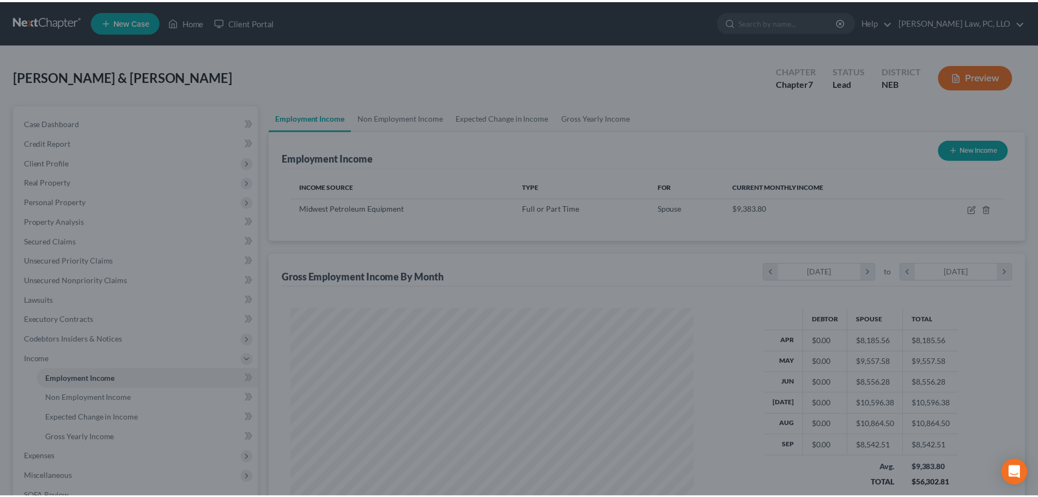
scroll to position [544929, 544704]
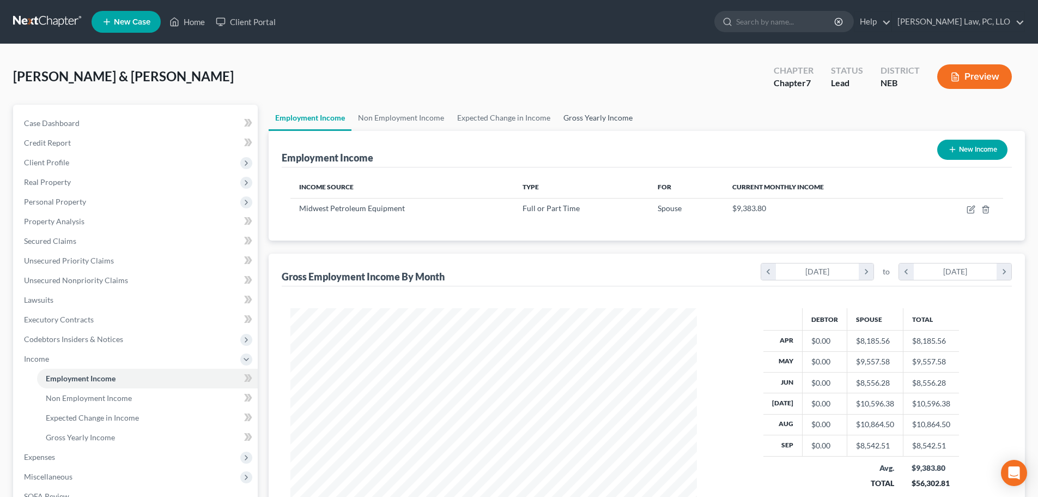
click at [583, 117] on link "Gross Yearly Income" at bounding box center [598, 118] width 82 height 26
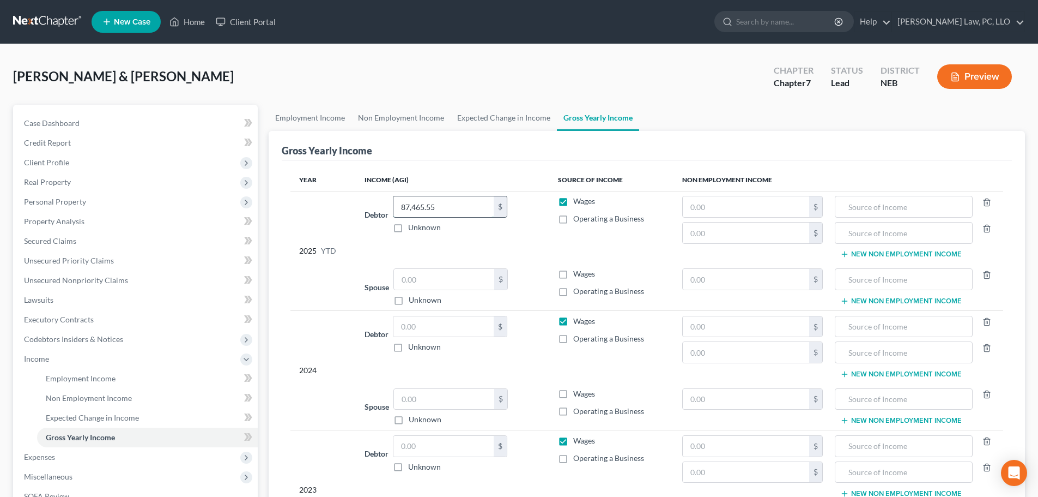
click at [458, 203] on input "87,465.55" at bounding box center [444, 206] width 100 height 21
click at [416, 276] on input "text" at bounding box center [444, 279] width 100 height 21
click at [416, 317] on input "text" at bounding box center [444, 326] width 100 height 21
click at [408, 326] on input "text" at bounding box center [444, 326] width 100 height 21
type input "9"
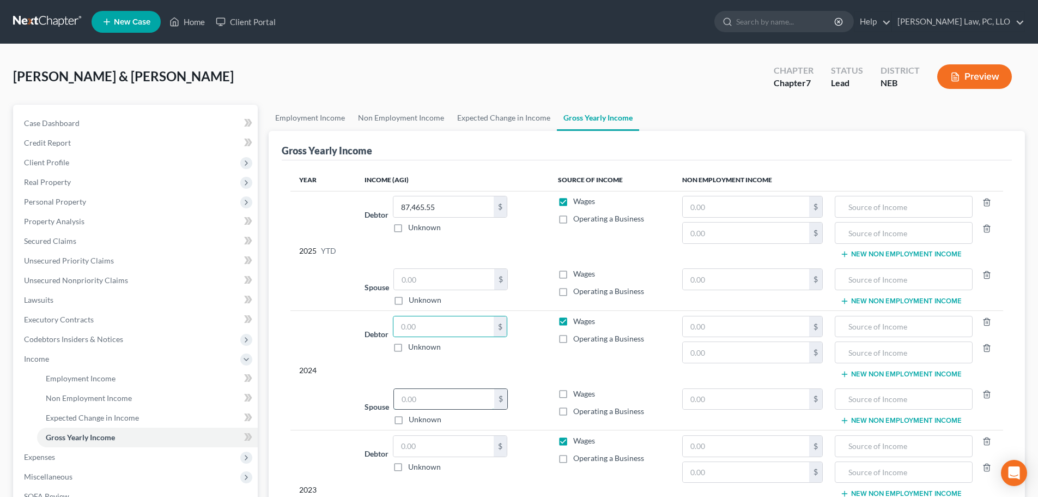
click at [425, 403] on input "text" at bounding box center [444, 399] width 100 height 21
paste input "87,465.55"
click at [573, 275] on label "Wages" at bounding box center [584, 273] width 22 height 11
click at [578, 275] on input "Wages" at bounding box center [581, 271] width 7 height 7
click at [573, 202] on label "Wages" at bounding box center [584, 201] width 22 height 11
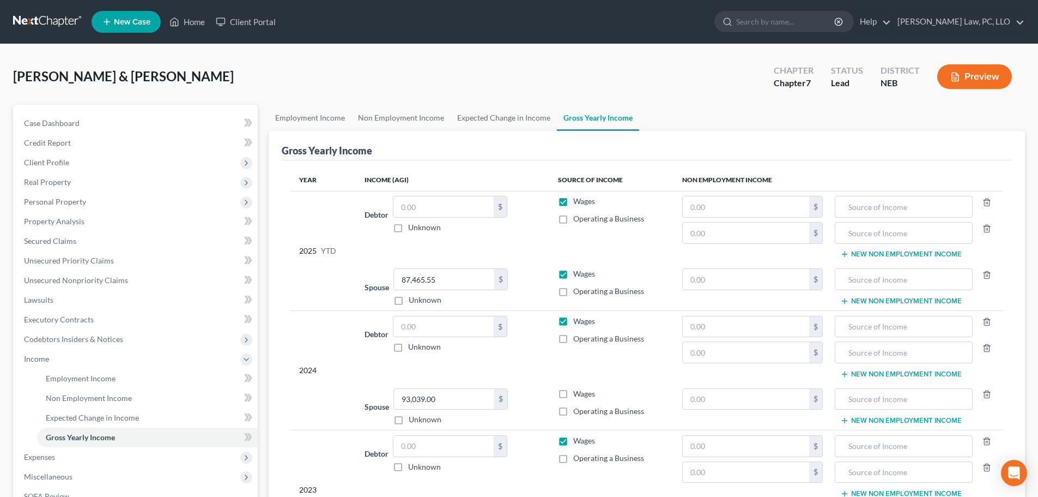
click at [578, 202] on input "Wages" at bounding box center [581, 199] width 7 height 7
click at [573, 320] on label "Wages" at bounding box center [584, 321] width 22 height 11
click at [578, 320] on input "Wages" at bounding box center [581, 319] width 7 height 7
click at [573, 390] on label "Wages" at bounding box center [584, 393] width 22 height 11
click at [578, 390] on input "Wages" at bounding box center [581, 391] width 7 height 7
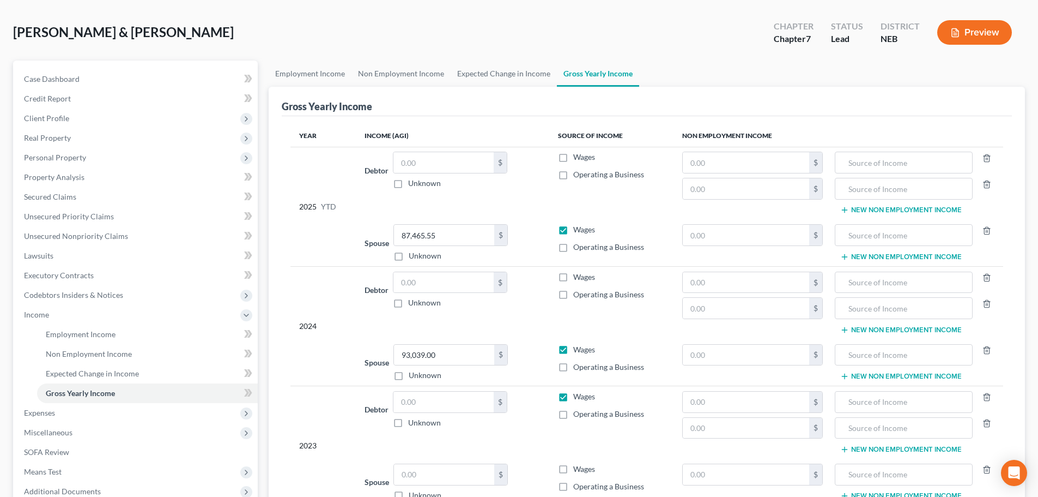
scroll to position [109, 0]
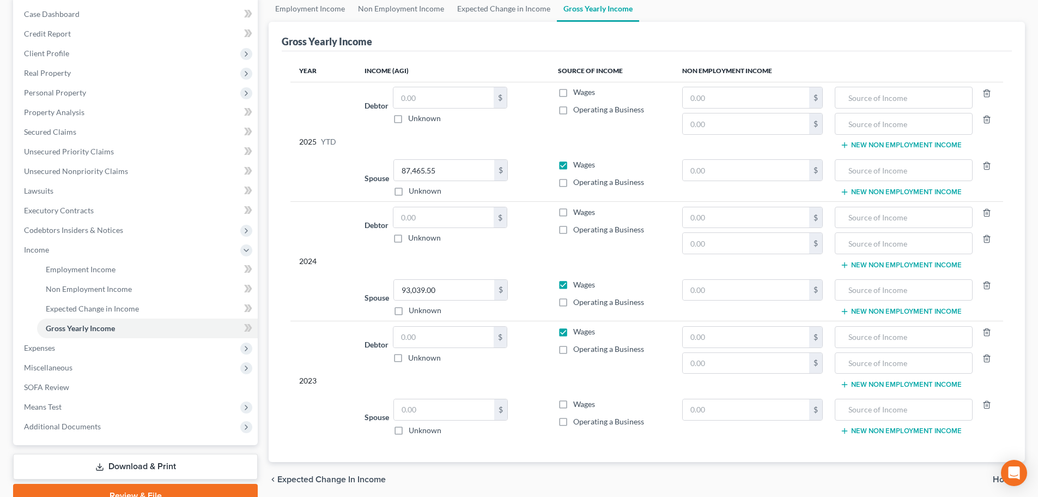
click at [573, 332] on label "Wages" at bounding box center [584, 331] width 22 height 11
click at [578, 332] on input "Wages" at bounding box center [581, 329] width 7 height 7
click at [573, 407] on label "Wages" at bounding box center [584, 403] width 22 height 11
click at [578, 406] on input "Wages" at bounding box center [581, 401] width 7 height 7
click at [410, 416] on input "text" at bounding box center [444, 409] width 100 height 21
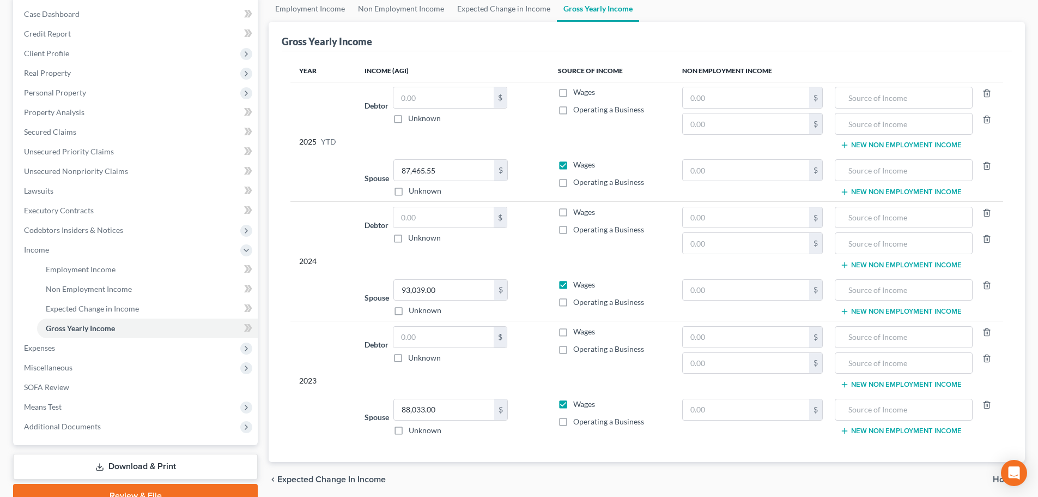
click at [539, 358] on div "Debtor $ Unknown Balance Undetermined $ Unknown" at bounding box center [453, 344] width 176 height 37
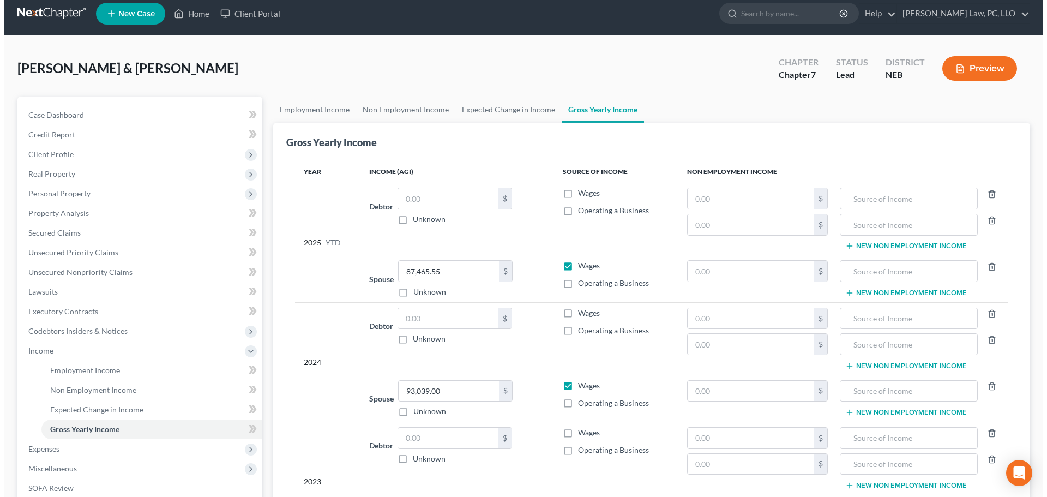
scroll to position [0, 0]
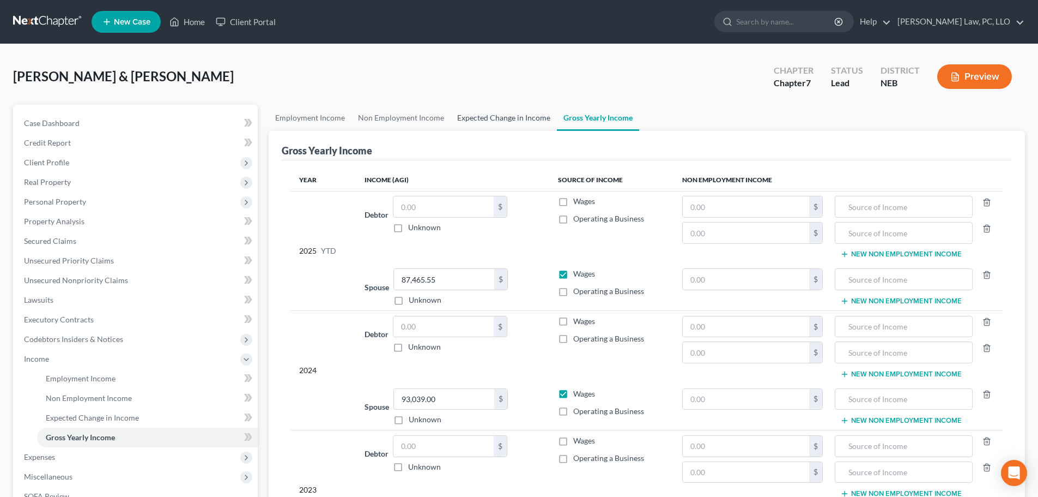
click at [488, 115] on link "Expected Change in Income" at bounding box center [504, 118] width 106 height 26
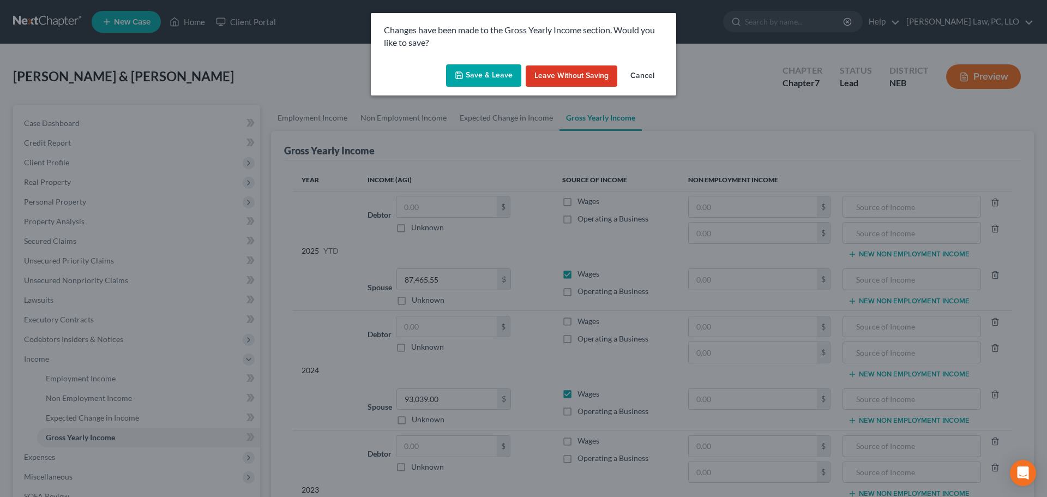
click at [474, 70] on button "Save & Leave" at bounding box center [483, 75] width 75 height 23
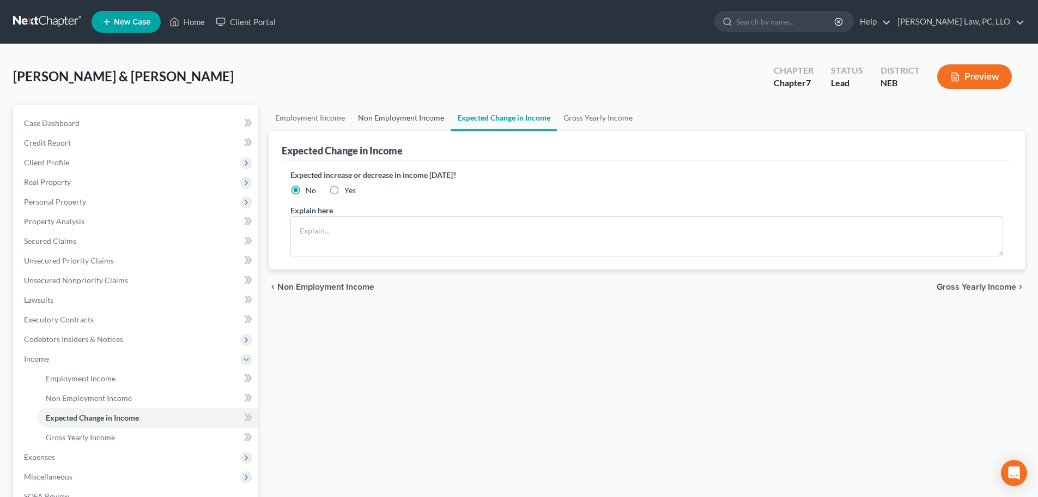
click at [368, 108] on link "Non Employment Income" at bounding box center [401, 118] width 99 height 26
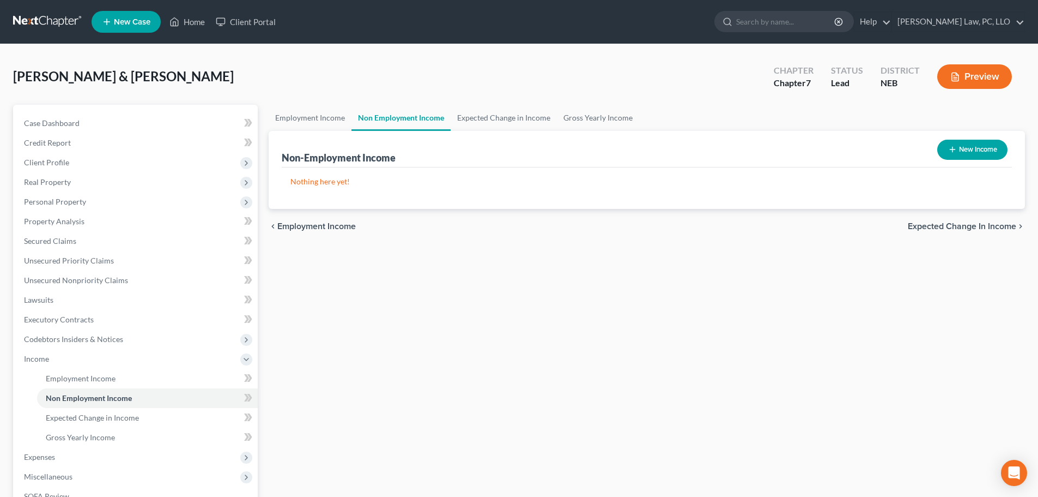
click at [955, 150] on icon "button" at bounding box center [953, 149] width 9 height 9
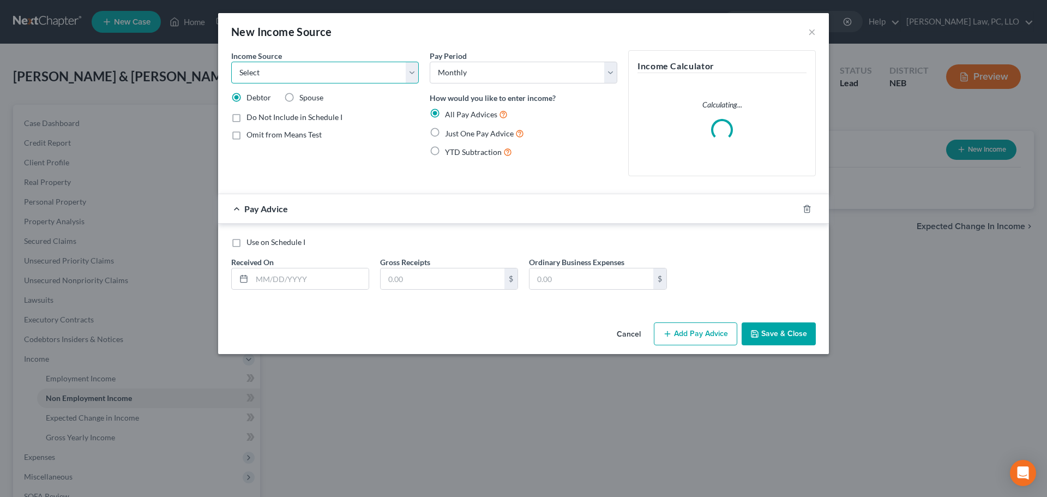
click at [342, 68] on select "Select Unemployment Disability (from employer) Pension Retirement Social Securi…" at bounding box center [325, 73] width 188 height 22
click at [231, 62] on select "Select Unemployment Disability (from employer) Pension Retirement Social Securi…" at bounding box center [325, 73] width 188 height 22
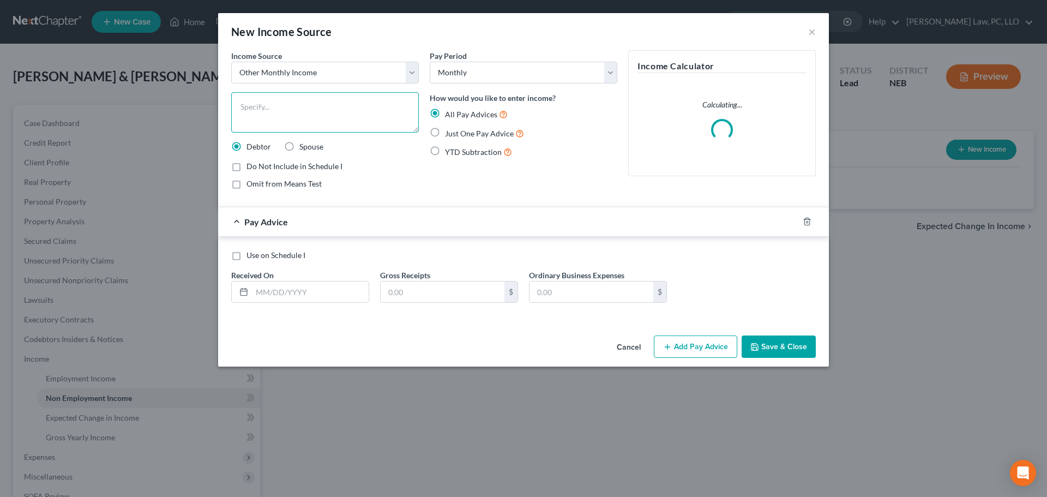
click at [275, 118] on textarea at bounding box center [325, 112] width 188 height 40
click at [445, 135] on label "Just One Pay Advice" at bounding box center [484, 133] width 79 height 13
click at [449, 134] on input "Just One Pay Advice" at bounding box center [452, 130] width 7 height 7
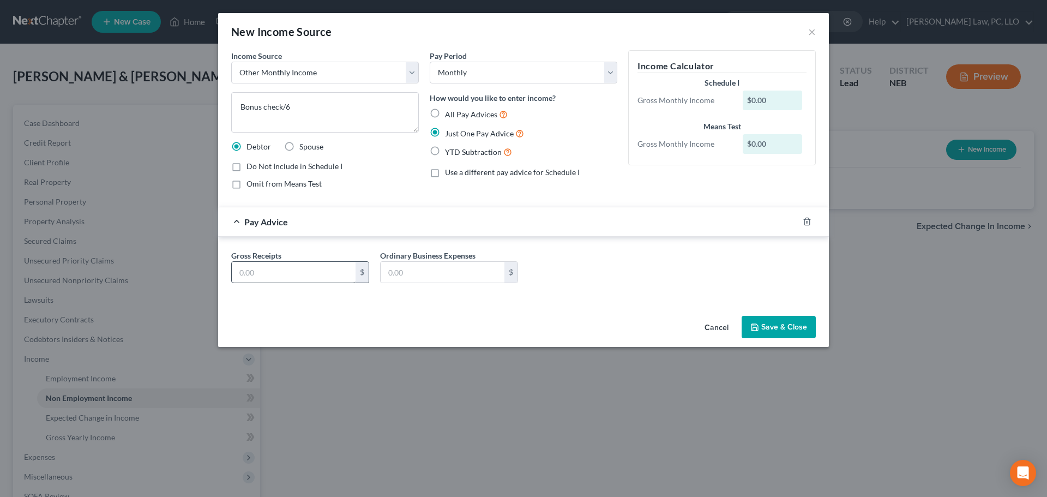
click at [281, 261] on div "$" at bounding box center [300, 272] width 138 height 22
click at [280, 262] on input "text" at bounding box center [294, 272] width 124 height 21
click at [495, 172] on span "Use a different pay advice for Schedule I" at bounding box center [512, 171] width 135 height 9
click at [456, 172] on input "Use a different pay advice for Schedule I" at bounding box center [452, 170] width 7 height 7
click at [653, 327] on button "Add Schedule I Income" at bounding box center [682, 327] width 109 height 23
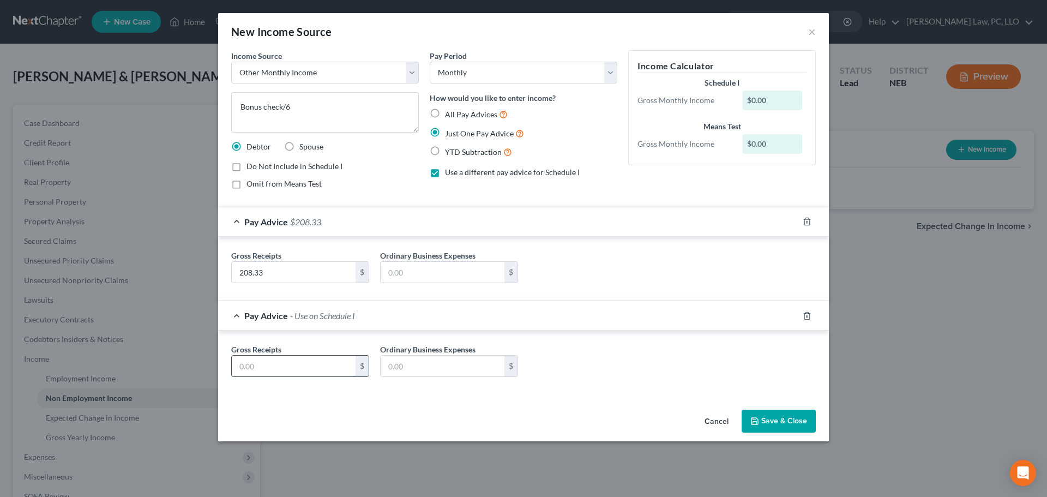
click at [262, 363] on input "text" at bounding box center [294, 365] width 124 height 21
click at [258, 360] on input "text" at bounding box center [294, 365] width 124 height 21
click at [770, 420] on button "Save & Close" at bounding box center [778, 420] width 74 height 23
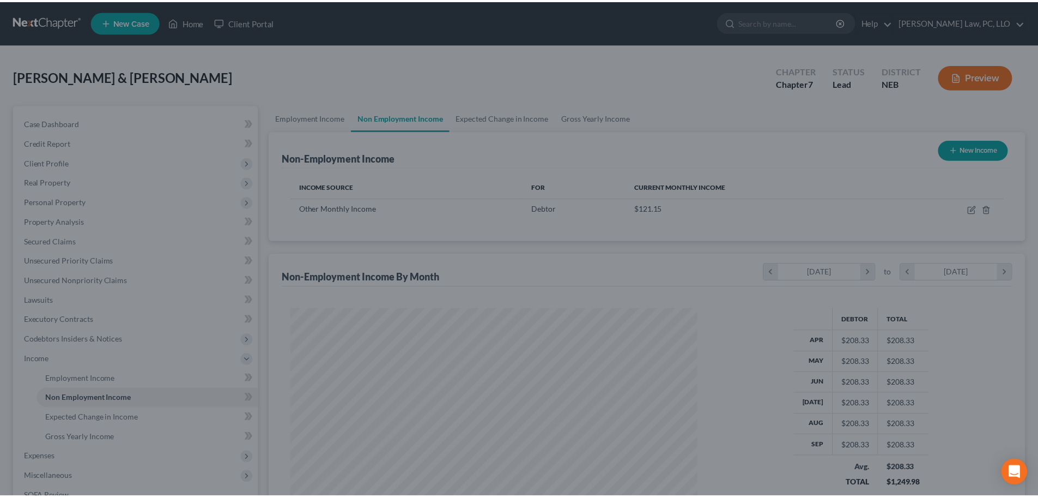
scroll to position [544929, 544704]
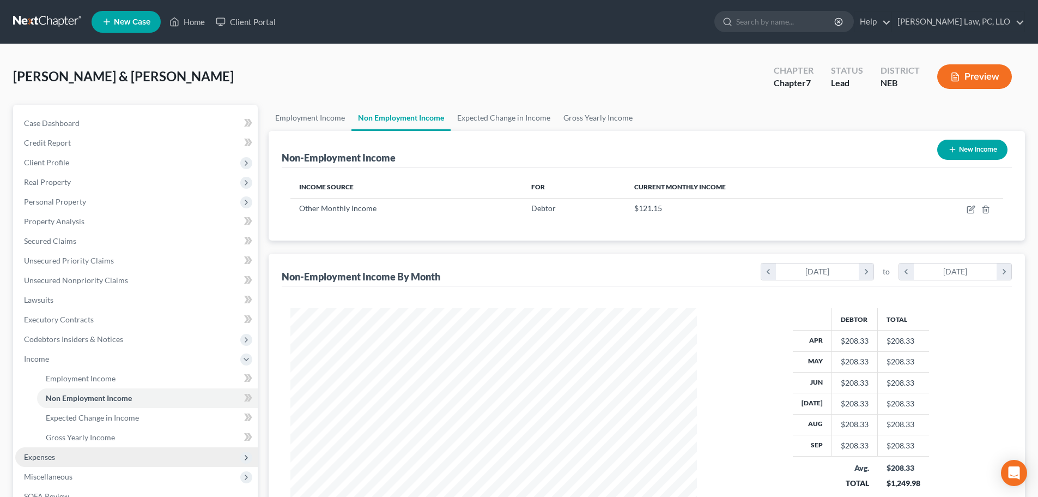
click at [74, 460] on span "Expenses" at bounding box center [136, 457] width 243 height 20
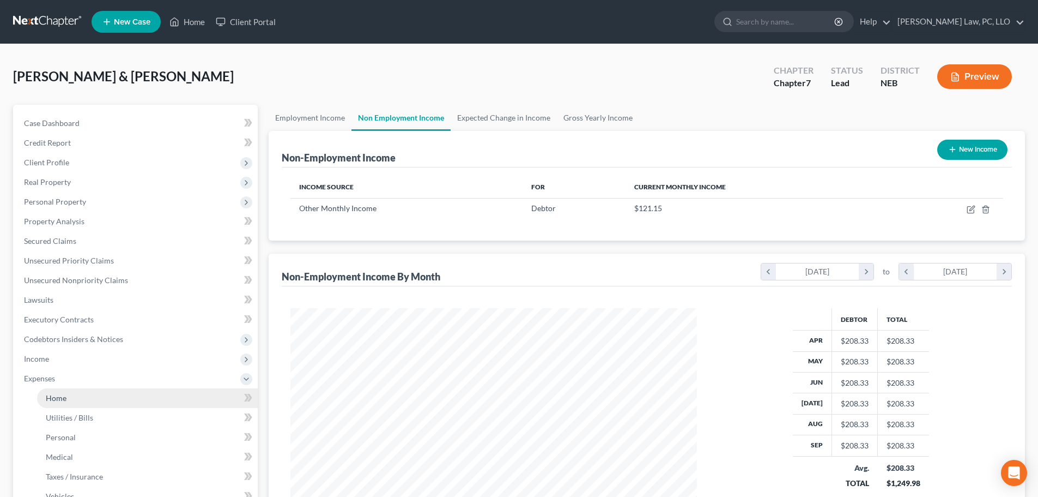
click at [71, 394] on link "Home" at bounding box center [147, 398] width 221 height 20
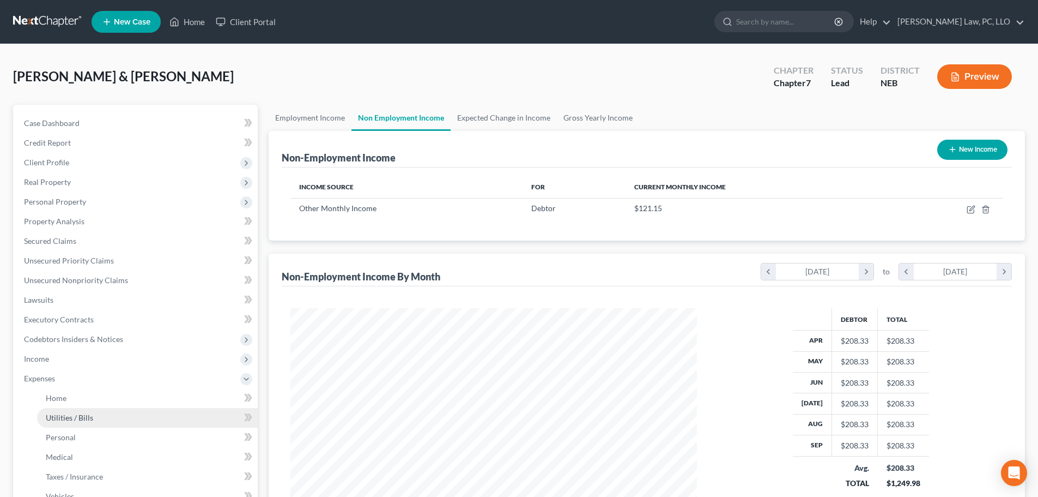
click at [80, 414] on span "Utilities / Bills" at bounding box center [69, 417] width 47 height 9
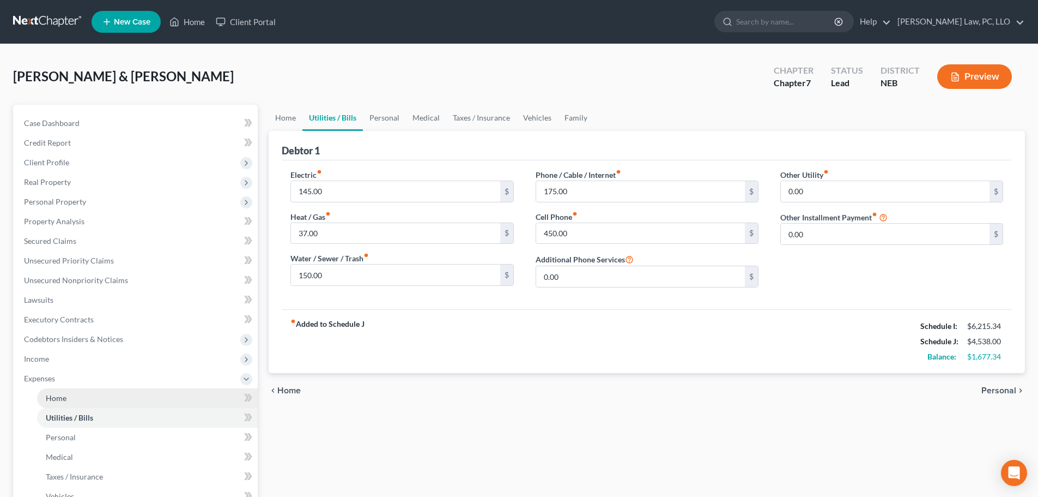
click at [80, 401] on link "Home" at bounding box center [147, 398] width 221 height 20
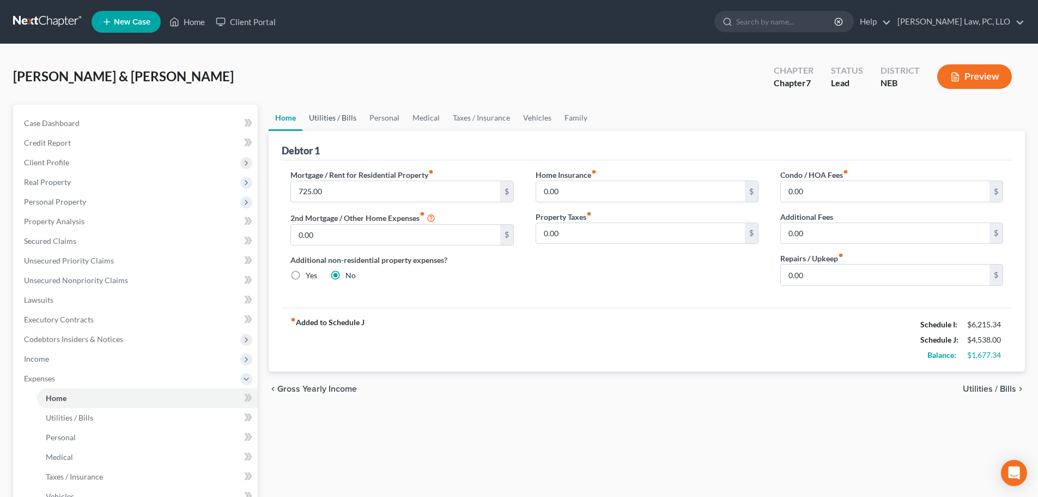
click at [341, 118] on link "Utilities / Bills" at bounding box center [333, 118] width 61 height 26
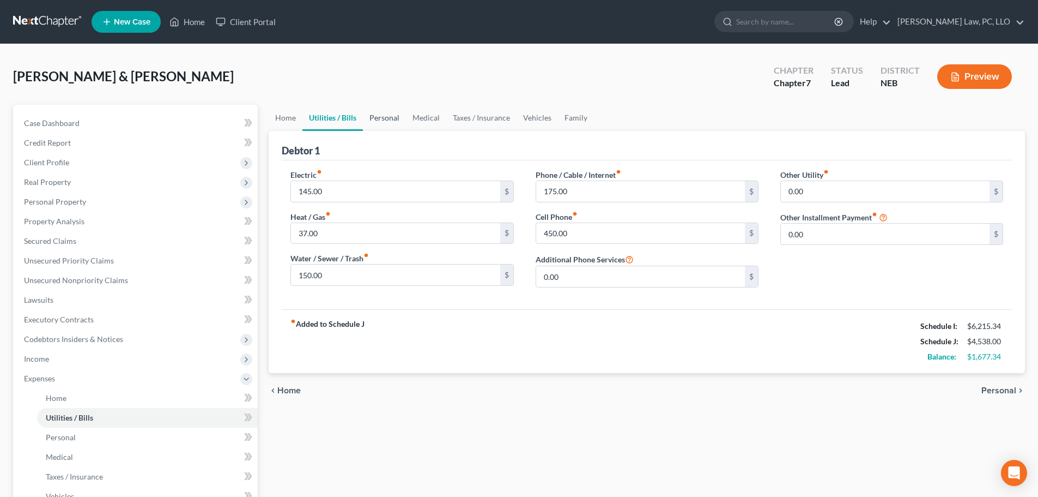
click at [386, 116] on link "Personal" at bounding box center [384, 118] width 43 height 26
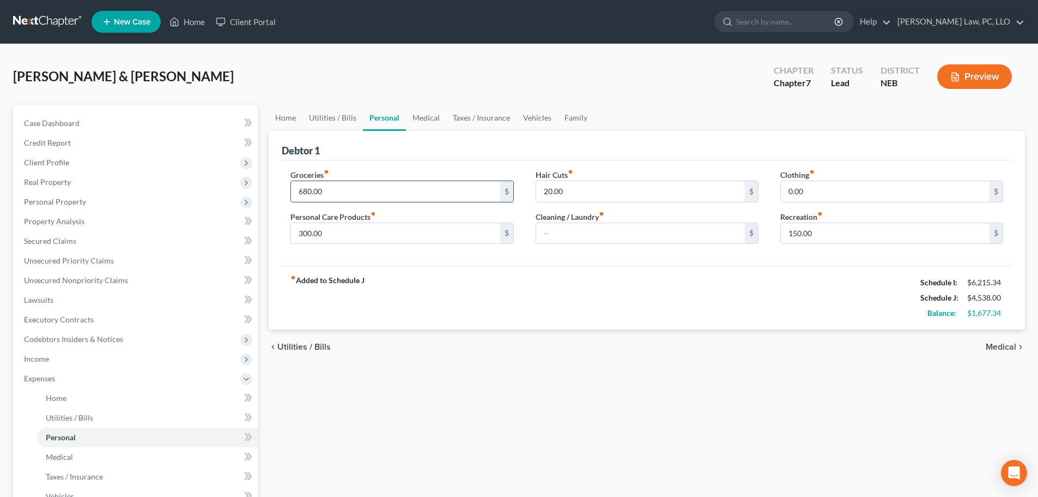
click at [378, 193] on input "680.00" at bounding box center [395, 191] width 209 height 21
click at [813, 191] on input "0.00" at bounding box center [885, 191] width 209 height 21
click at [806, 238] on input "150.00" at bounding box center [885, 233] width 209 height 21
click at [679, 287] on div "fiber_manual_record Added to Schedule J Schedule I: $6,215.34 Schedule J: $4,88…" at bounding box center [647, 297] width 730 height 64
click at [430, 108] on link "Medical" at bounding box center [426, 118] width 40 height 26
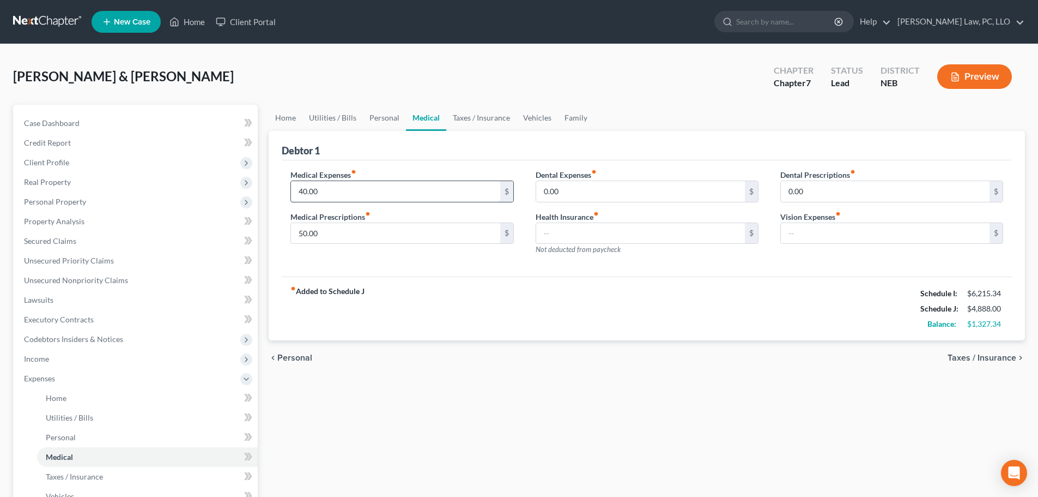
click at [322, 192] on input "40.00" at bounding box center [395, 191] width 209 height 21
click at [492, 120] on link "Taxes / Insurance" at bounding box center [481, 118] width 70 height 26
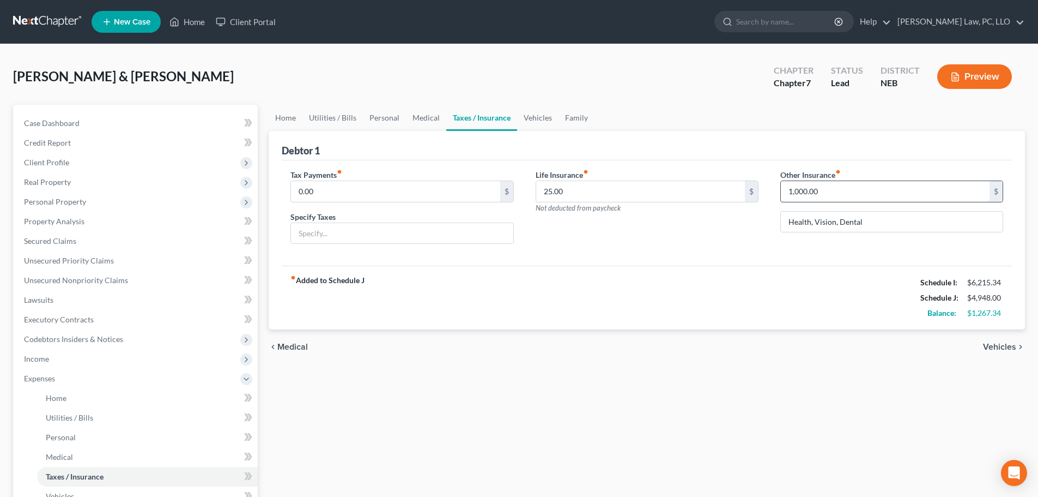
click at [800, 194] on input "1,000.00" at bounding box center [885, 191] width 209 height 21
click at [733, 231] on div "Life Insurance fiber_manual_record 25.00 $ Not deducted from paycheck" at bounding box center [647, 211] width 245 height 84
click at [539, 123] on link "Vehicles" at bounding box center [537, 118] width 41 height 26
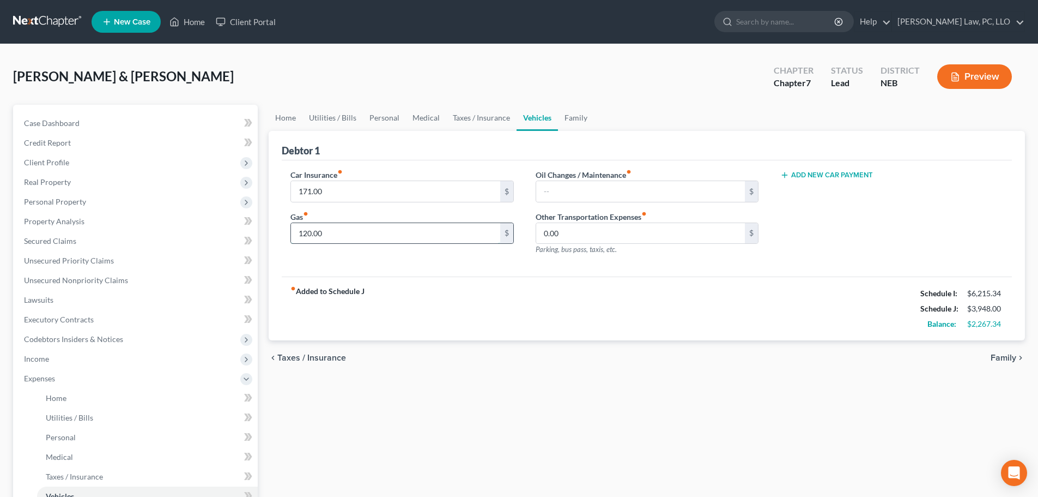
click at [427, 237] on input "120.00" at bounding box center [395, 233] width 209 height 21
click at [581, 118] on link "Family" at bounding box center [576, 118] width 36 height 26
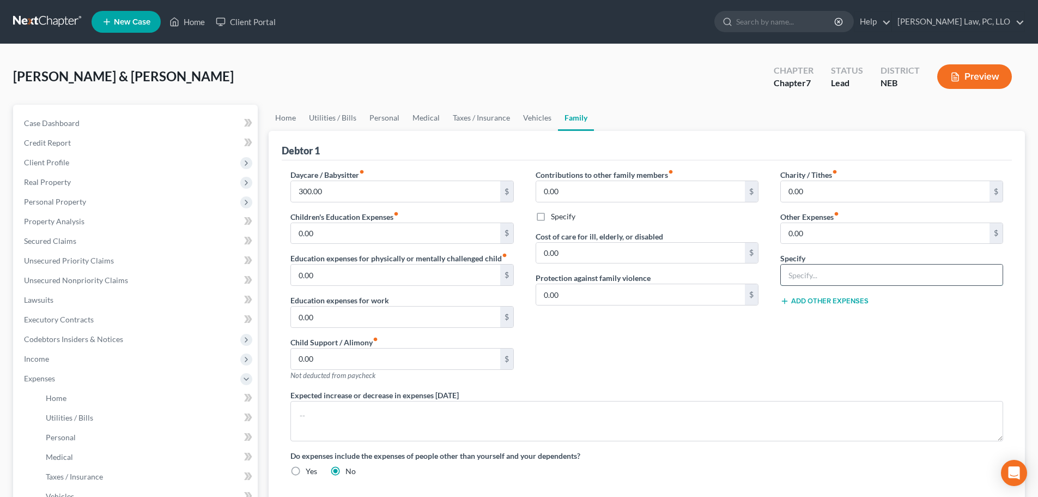
click at [817, 279] on input "text" at bounding box center [892, 274] width 222 height 21
click at [810, 238] on input "0.00" at bounding box center [885, 233] width 209 height 21
click at [830, 304] on button "Add Other Expenses" at bounding box center [825, 301] width 88 height 9
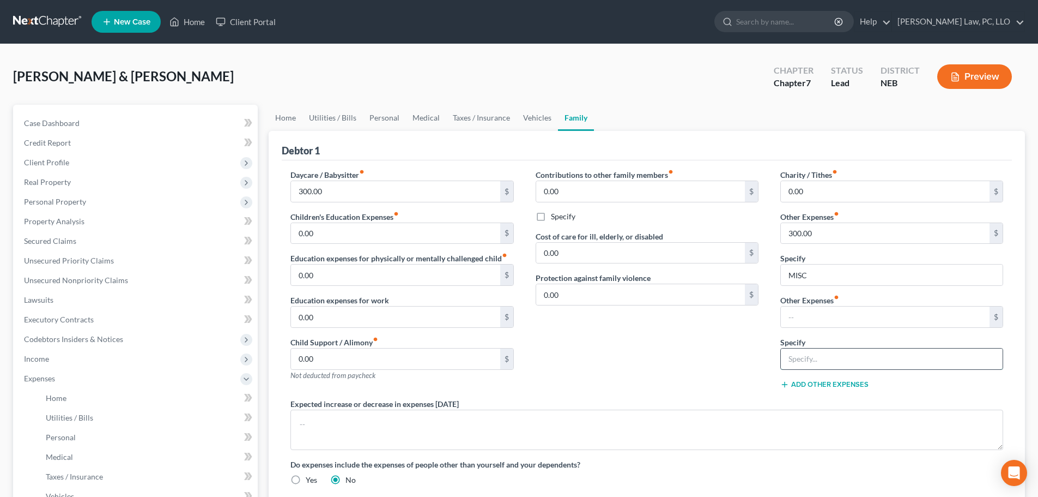
click at [808, 354] on input "text" at bounding box center [892, 358] width 222 height 21
click at [818, 322] on input "text" at bounding box center [885, 316] width 209 height 21
click at [815, 385] on button "Add Other Expenses" at bounding box center [825, 384] width 88 height 9
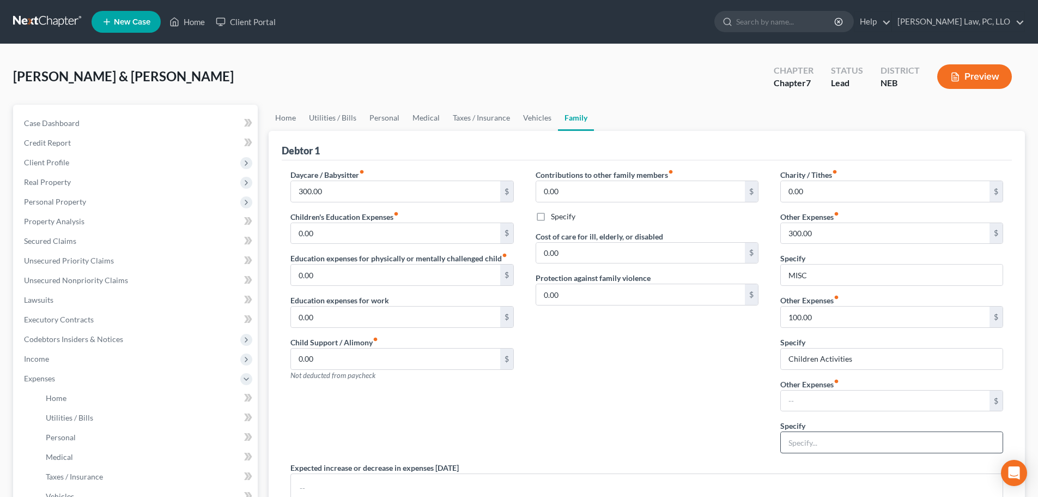
drag, startPoint x: 800, startPoint y: 454, endPoint x: 800, endPoint y: 445, distance: 8.2
click at [800, 453] on div "Charity / Tithes fiber_manual_record 0.00 $ Other Expenses fiber_manual_record …" at bounding box center [892, 315] width 245 height 293
click at [800, 445] on input "text" at bounding box center [892, 442] width 222 height 21
click at [825, 404] on input "text" at bounding box center [885, 400] width 209 height 21
click at [656, 365] on div "Contributions to other family members fiber_manual_record 0.00 $ Specify Cost o…" at bounding box center [647, 315] width 245 height 293
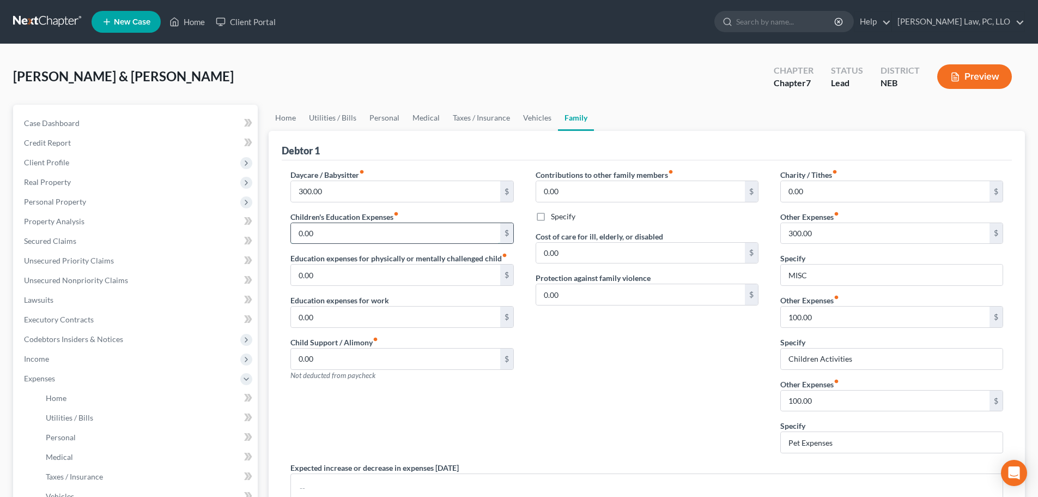
click at [345, 232] on input "0.00" at bounding box center [395, 233] width 209 height 21
click at [383, 118] on link "Personal" at bounding box center [384, 118] width 43 height 26
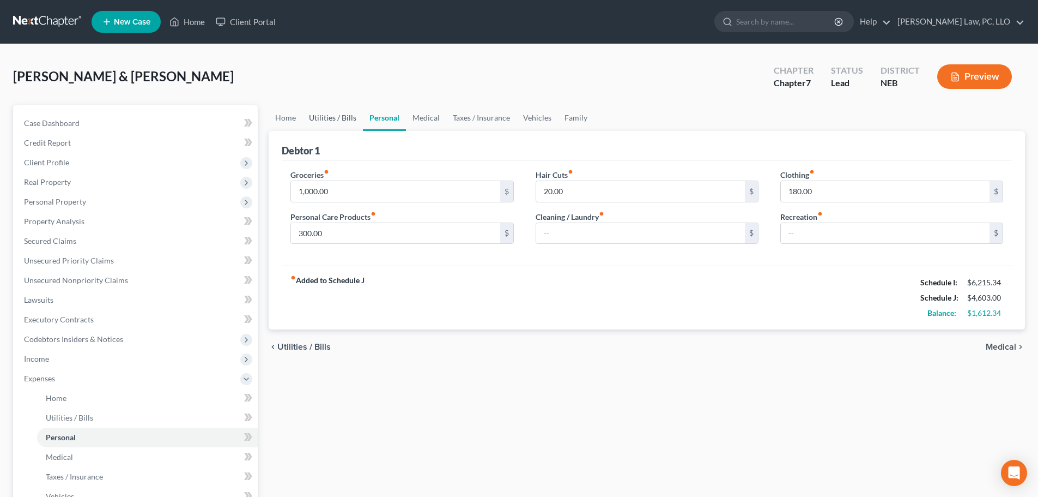
click at [330, 115] on link "Utilities / Bills" at bounding box center [333, 118] width 61 height 26
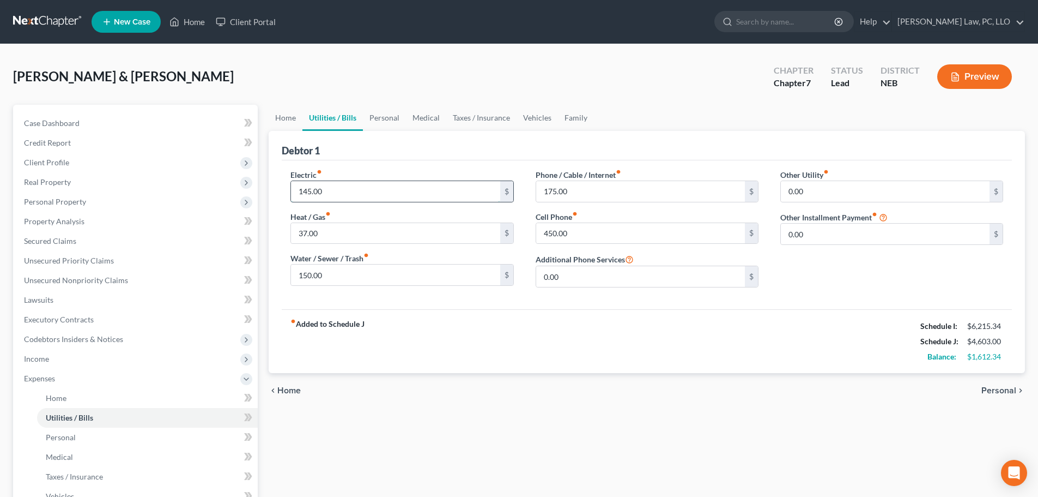
click at [349, 194] on input "145.00" at bounding box center [395, 191] width 209 height 21
click at [482, 348] on div "fiber_manual_record Added to Schedule J Schedule I: $6,215.34 Schedule J: $4,61…" at bounding box center [647, 341] width 730 height 64
click at [273, 120] on link "Home" at bounding box center [286, 118] width 34 height 26
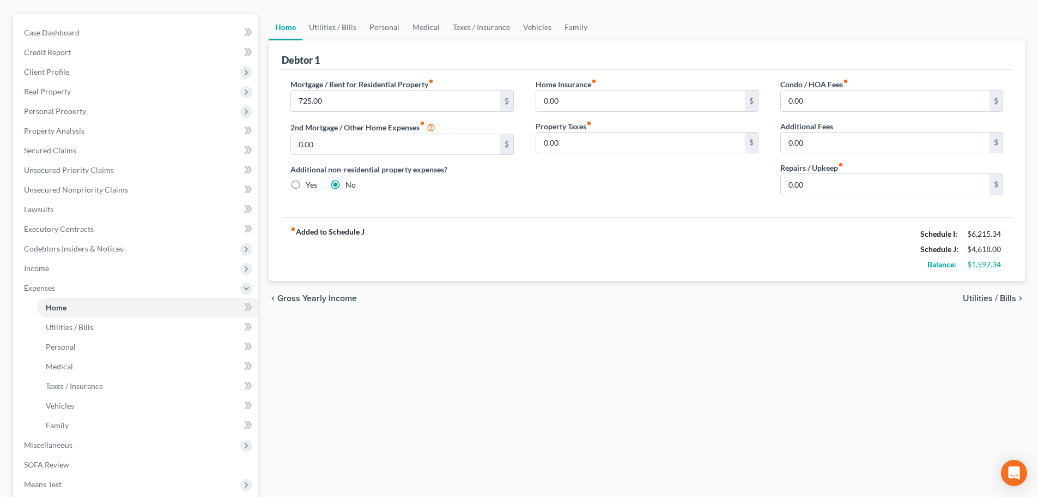
scroll to position [220, 0]
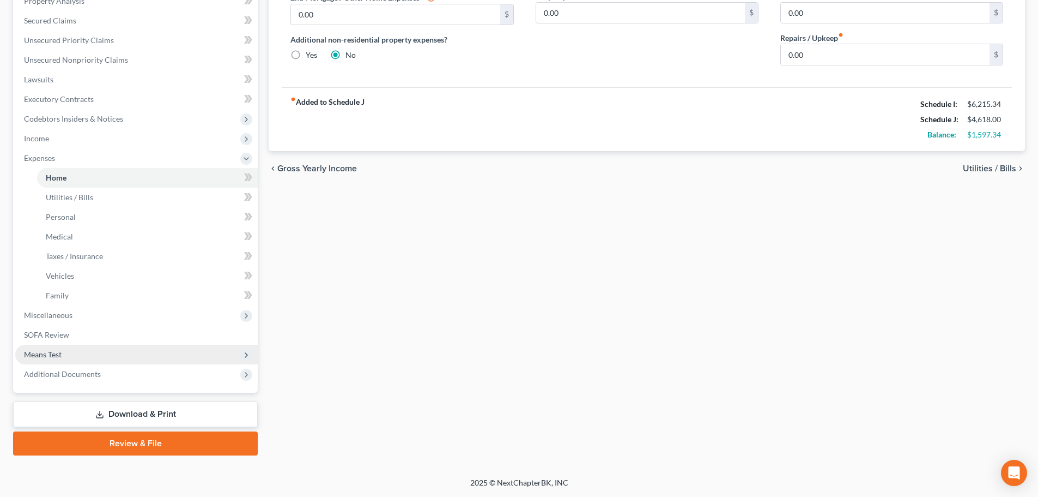
click at [73, 355] on span "Means Test" at bounding box center [136, 355] width 243 height 20
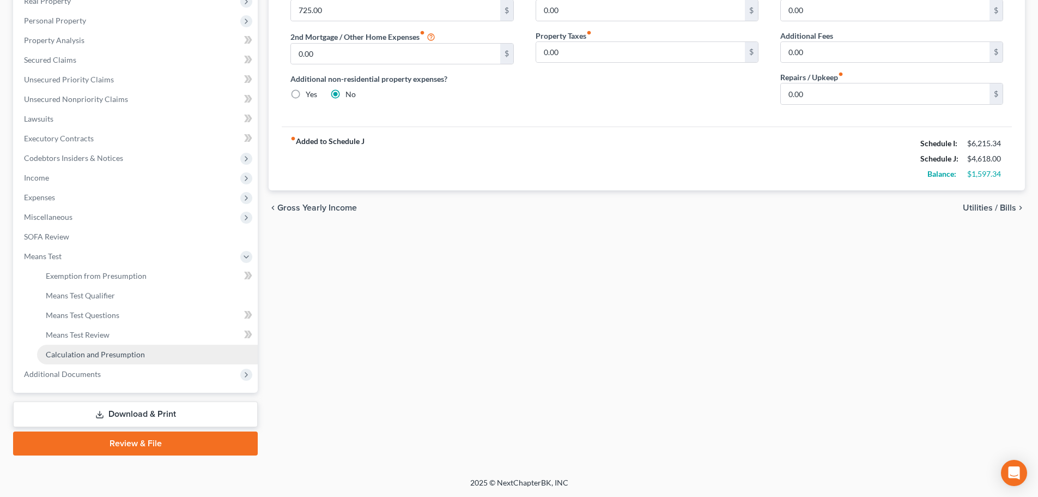
scroll to position [181, 0]
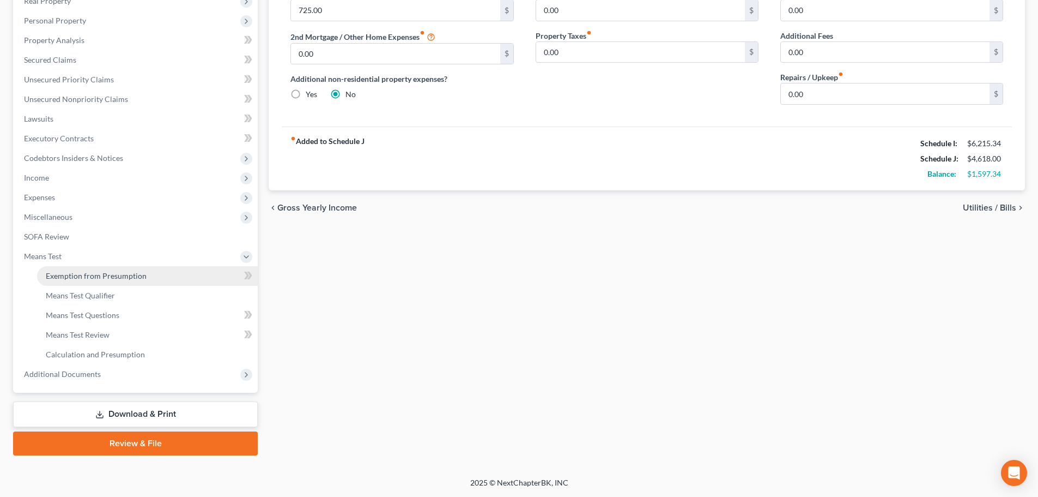
click at [84, 274] on span "Exemption from Presumption" at bounding box center [96, 275] width 101 height 9
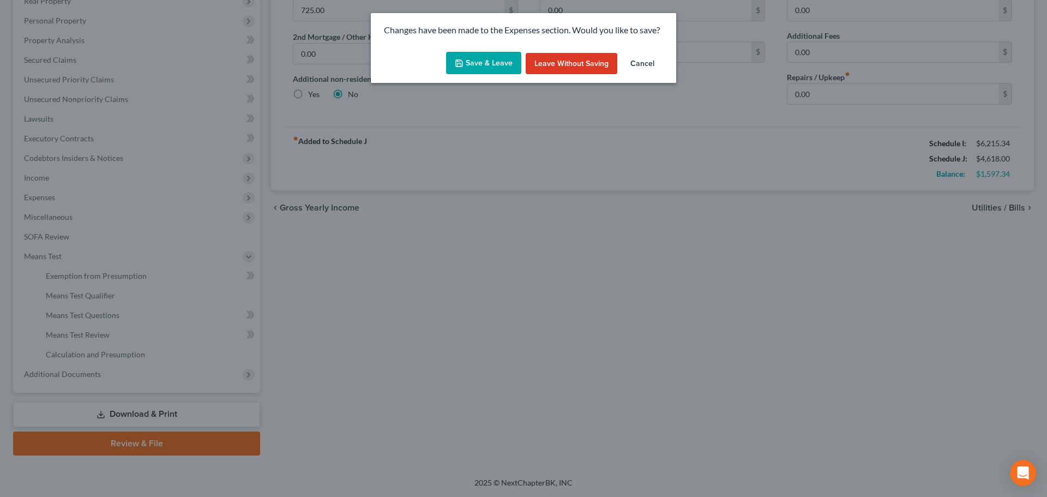
click at [497, 63] on button "Save & Leave" at bounding box center [483, 63] width 75 height 23
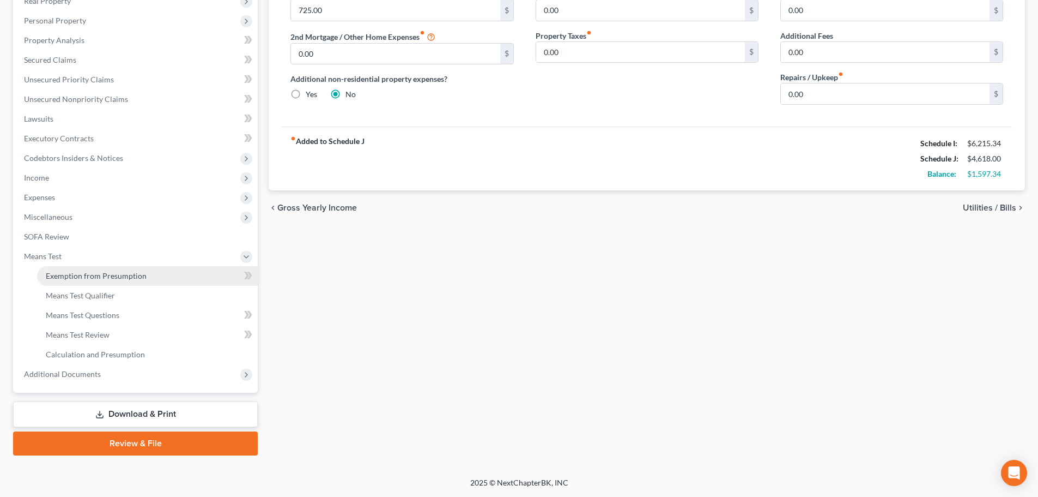
click at [104, 279] on span "Exemption from Presumption" at bounding box center [96, 275] width 101 height 9
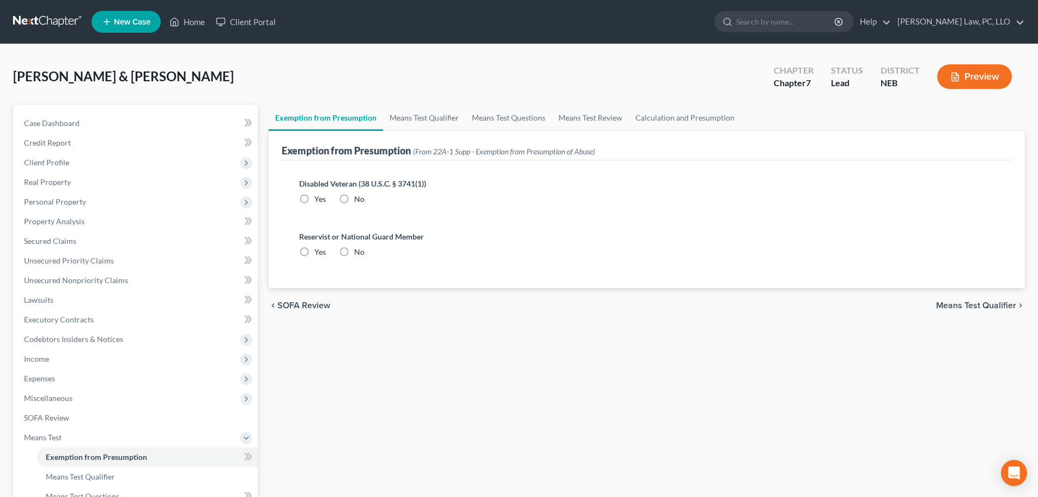
click at [354, 201] on label "No" at bounding box center [359, 199] width 10 height 11
click at [359, 201] on input "No" at bounding box center [362, 197] width 7 height 7
click at [354, 251] on label "No" at bounding box center [359, 251] width 10 height 11
click at [359, 251] on input "No" at bounding box center [362, 249] width 7 height 7
click at [420, 118] on link "Means Test Qualifier" at bounding box center [424, 118] width 82 height 26
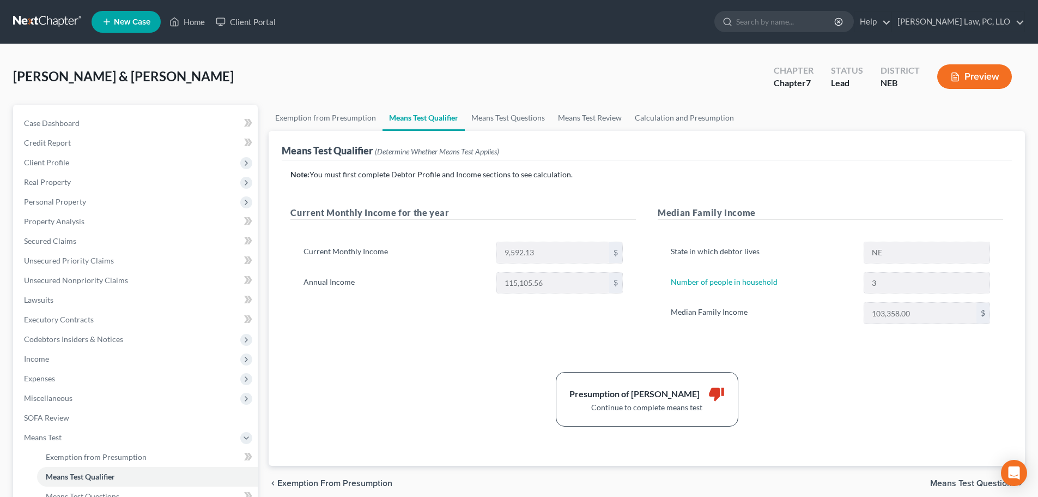
click at [475, 482] on div "chevron_left Exemption from Presumption Means Test Questions chevron_right" at bounding box center [647, 483] width 757 height 35
click at [521, 116] on link "Means Test Questions" at bounding box center [508, 118] width 87 height 26
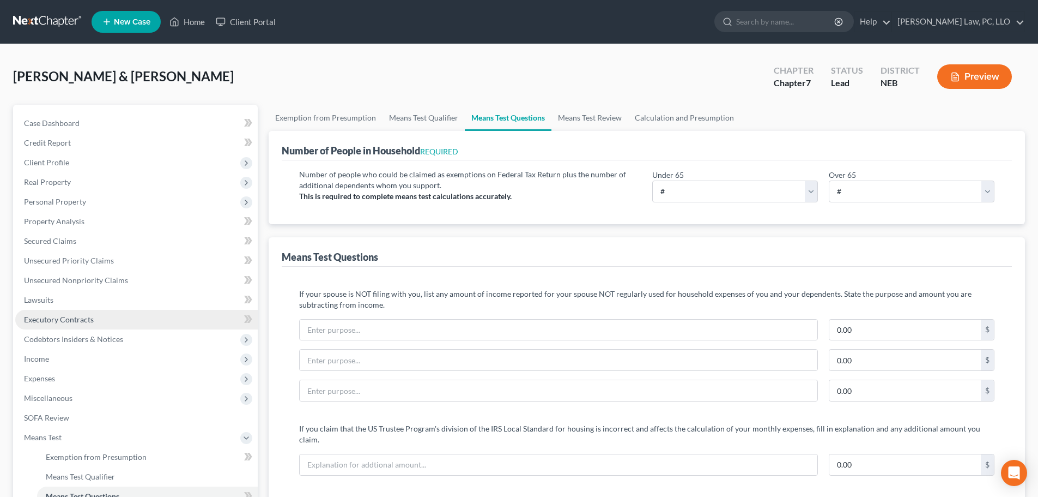
click at [78, 310] on link "Executory Contracts" at bounding box center [136, 320] width 243 height 20
